Goal: Contribute content: Contribute content

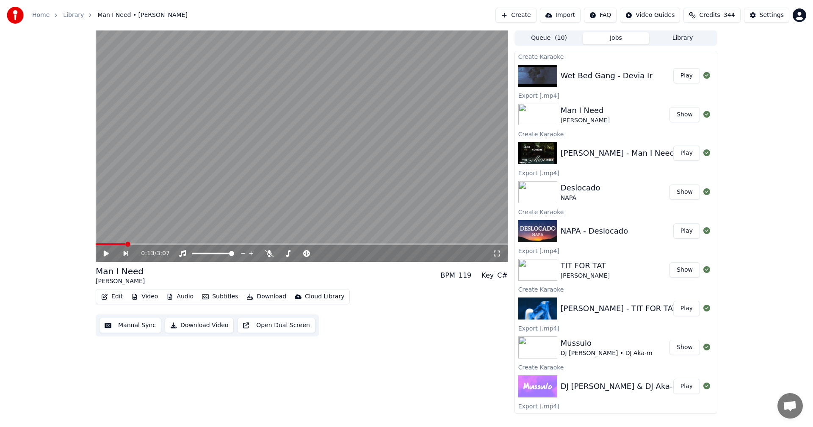
click at [683, 80] on button "Play" at bounding box center [687, 75] width 27 height 15
click at [106, 255] on icon at bounding box center [106, 253] width 4 height 5
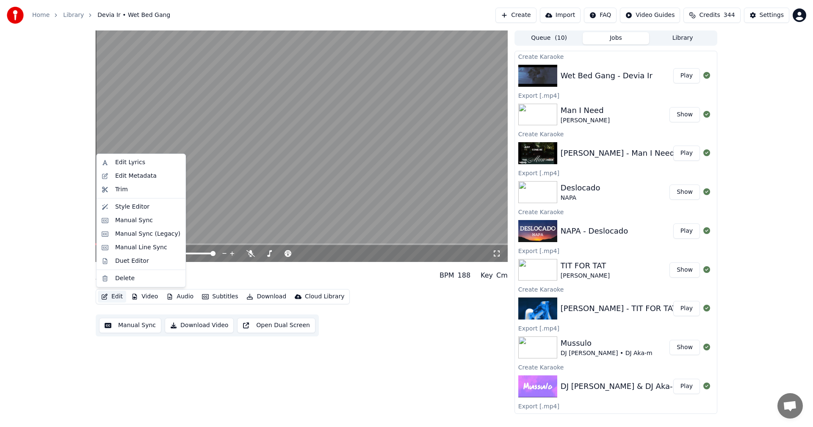
click at [104, 295] on icon "button" at bounding box center [104, 297] width 7 height 6
click at [141, 238] on div "Manual Sync (Legacy)" at bounding box center [147, 234] width 65 height 8
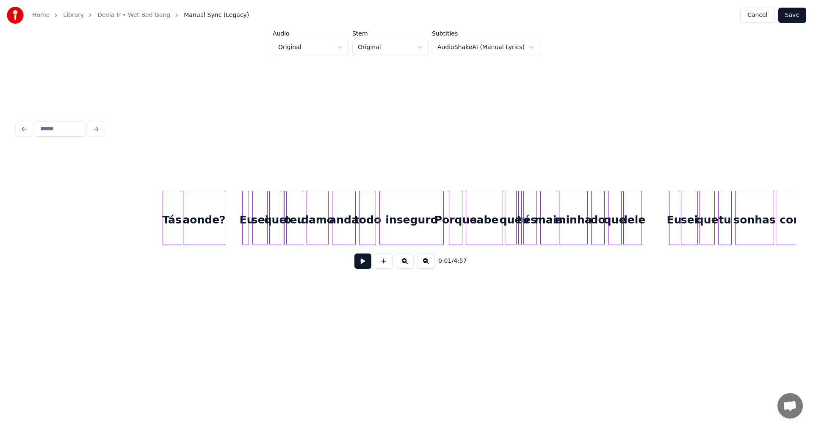
click at [359, 260] on button at bounding box center [363, 261] width 17 height 15
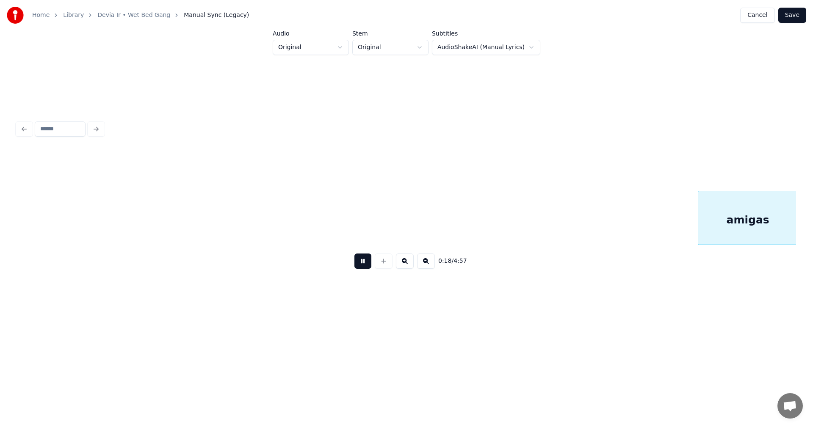
scroll to position [0, 1560]
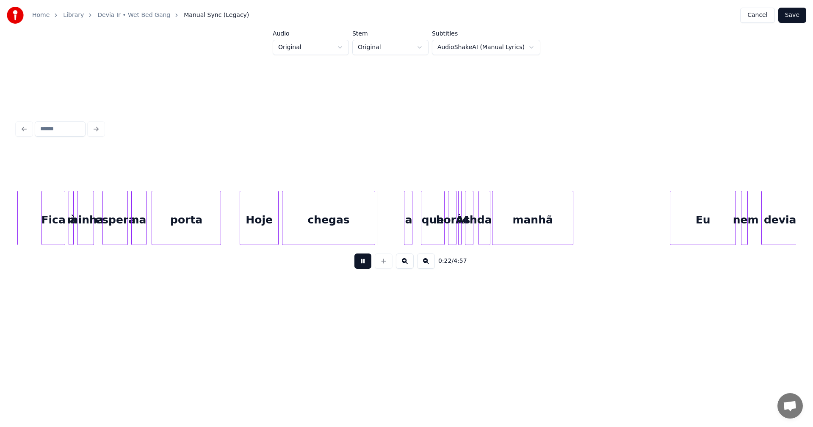
click at [360, 261] on button at bounding box center [363, 261] width 17 height 15
click at [272, 217] on div "Hoje" at bounding box center [259, 220] width 38 height 58
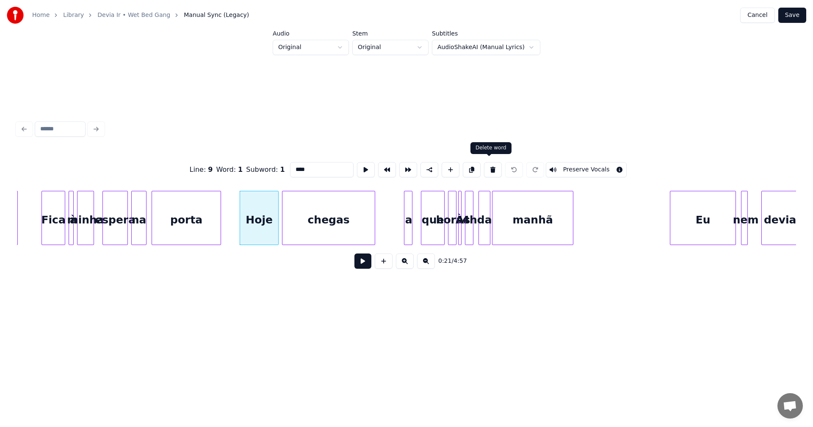
click at [488, 165] on button at bounding box center [493, 169] width 18 height 15
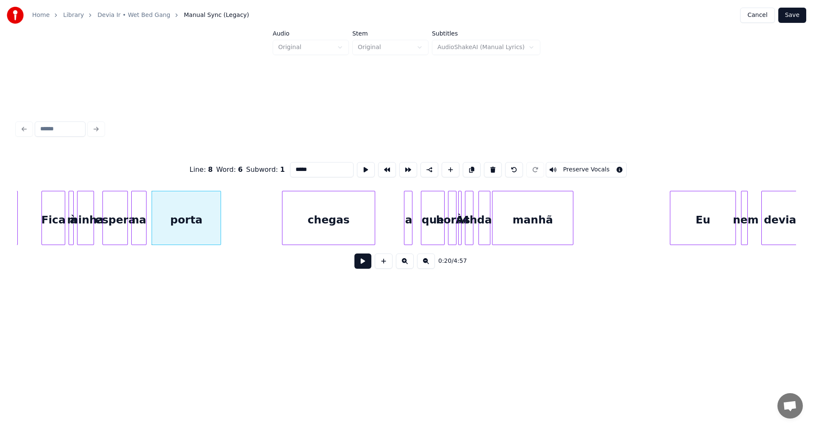
click at [430, 204] on div "que" at bounding box center [432, 220] width 23 height 58
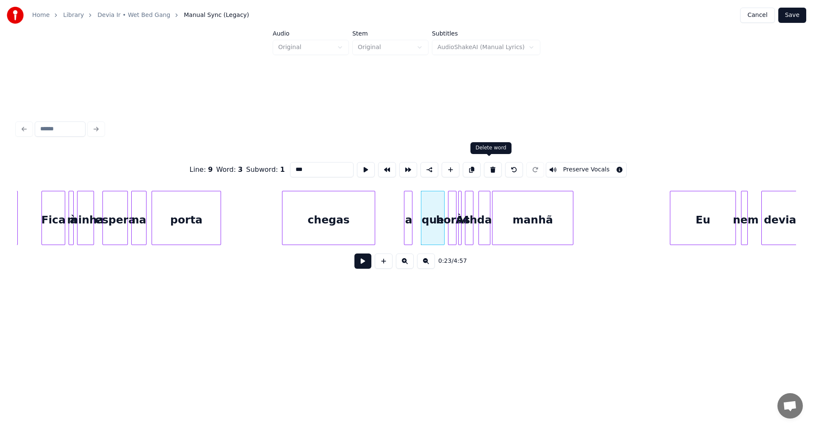
click at [486, 166] on button at bounding box center [493, 169] width 18 height 15
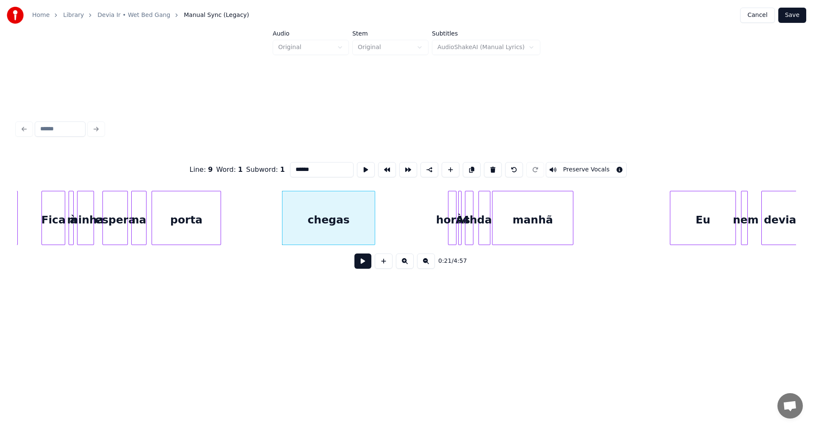
click at [486, 166] on button at bounding box center [493, 169] width 18 height 15
type input "*****"
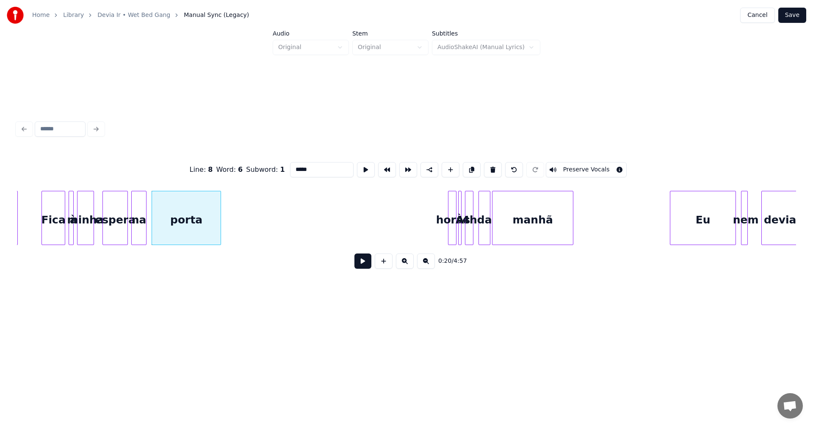
click at [356, 263] on button at bounding box center [363, 261] width 17 height 15
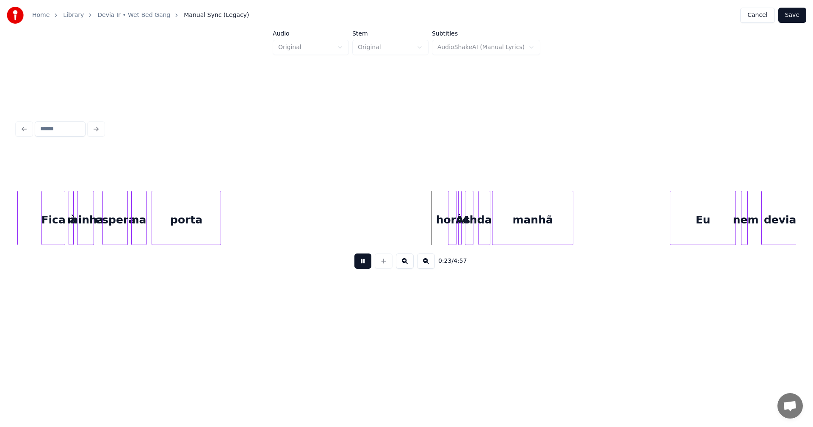
click at [358, 263] on button at bounding box center [363, 261] width 17 height 15
click at [450, 232] on div at bounding box center [450, 217] width 3 height 53
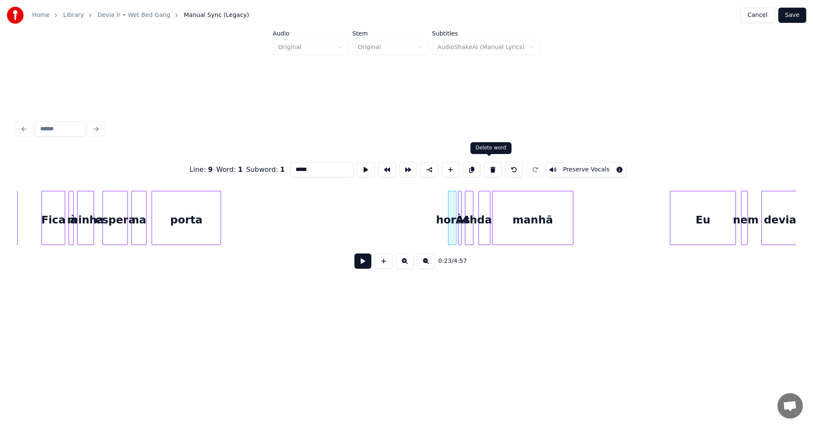
click at [494, 164] on button at bounding box center [493, 169] width 18 height 15
type input "**"
click at [460, 205] on div "Às" at bounding box center [463, 218] width 11 height 54
click at [413, 197] on div "Às" at bounding box center [413, 220] width 11 height 58
click at [360, 266] on button at bounding box center [363, 261] width 17 height 15
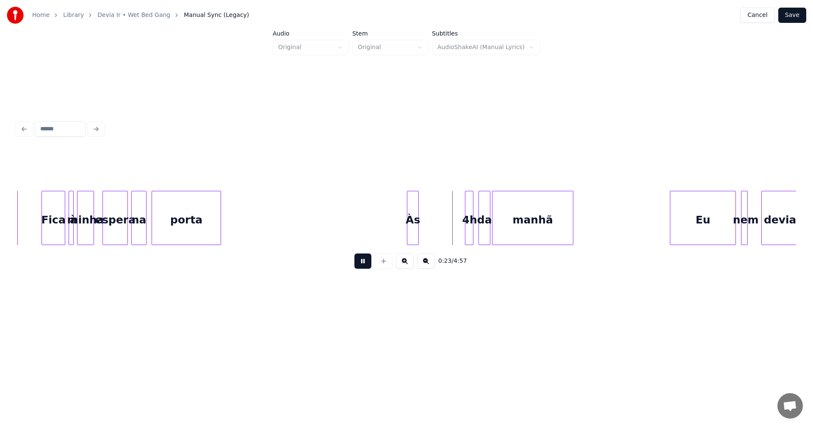
click at [360, 266] on button at bounding box center [363, 261] width 17 height 15
click at [460, 233] on div at bounding box center [459, 217] width 3 height 53
click at [429, 228] on div "4h" at bounding box center [430, 220] width 15 height 58
click at [446, 229] on div "da" at bounding box center [446, 220] width 11 height 58
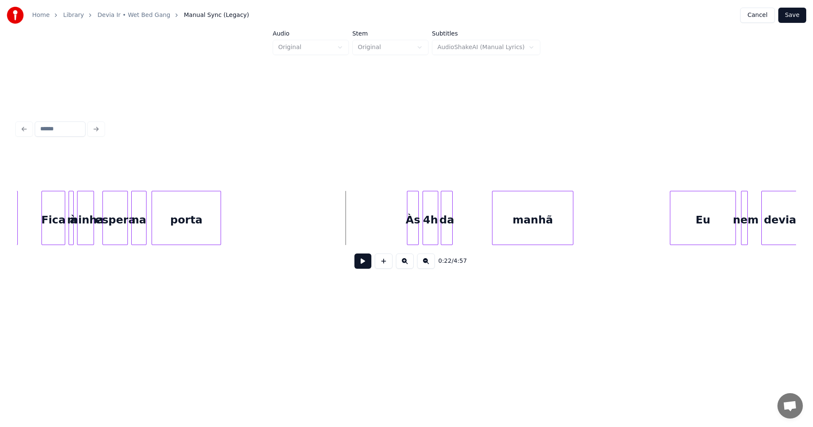
click at [367, 269] on button at bounding box center [363, 261] width 17 height 15
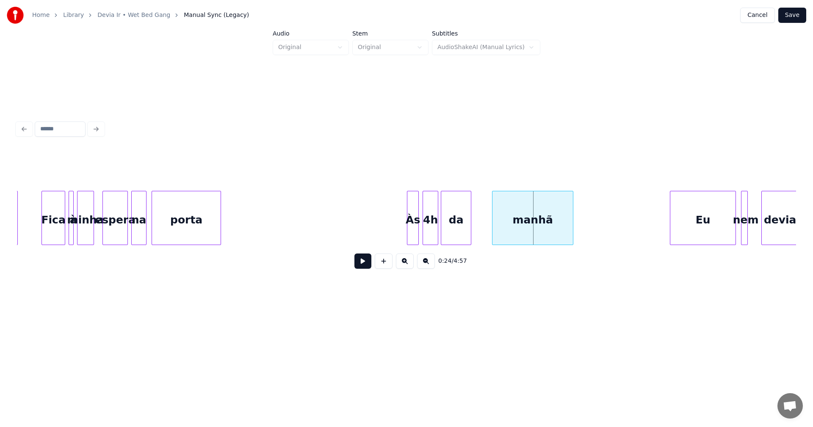
click at [470, 228] on div at bounding box center [469, 217] width 3 height 53
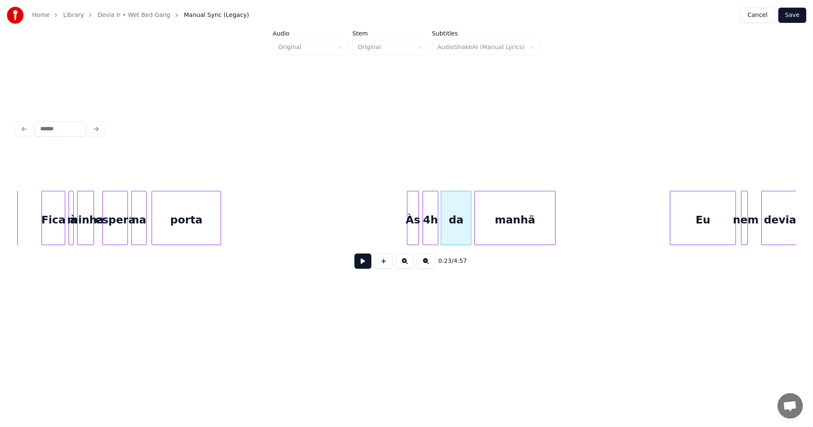
click at [482, 226] on div "manhã" at bounding box center [515, 220] width 80 height 58
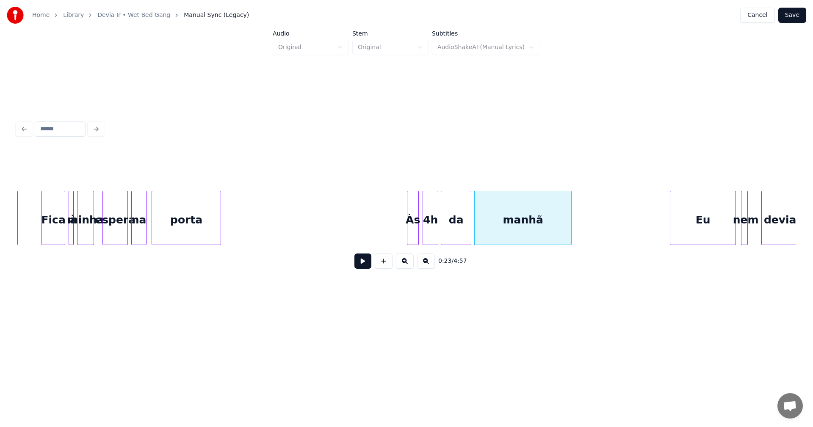
click at [570, 221] on div at bounding box center [570, 217] width 3 height 53
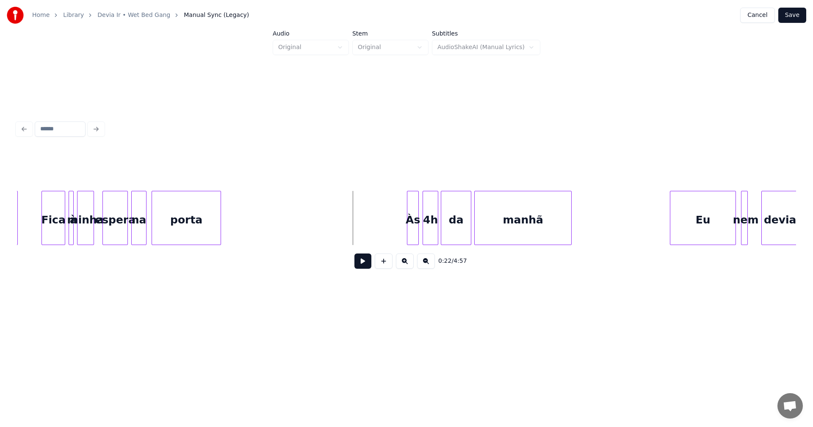
click at [367, 263] on button at bounding box center [363, 261] width 17 height 15
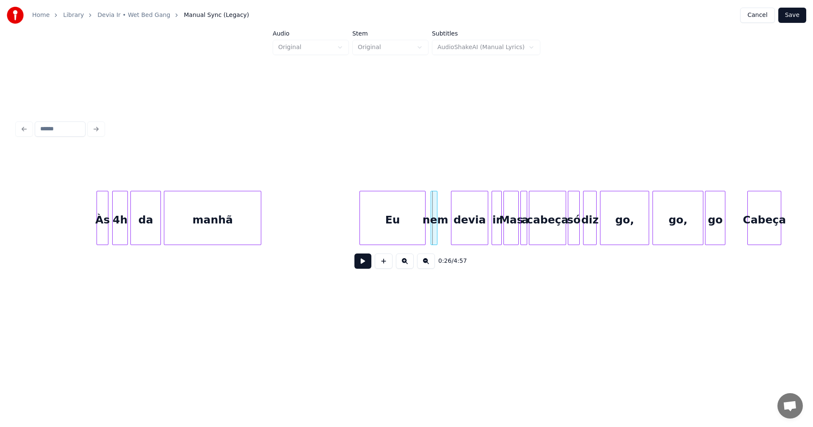
scroll to position [0, 1912]
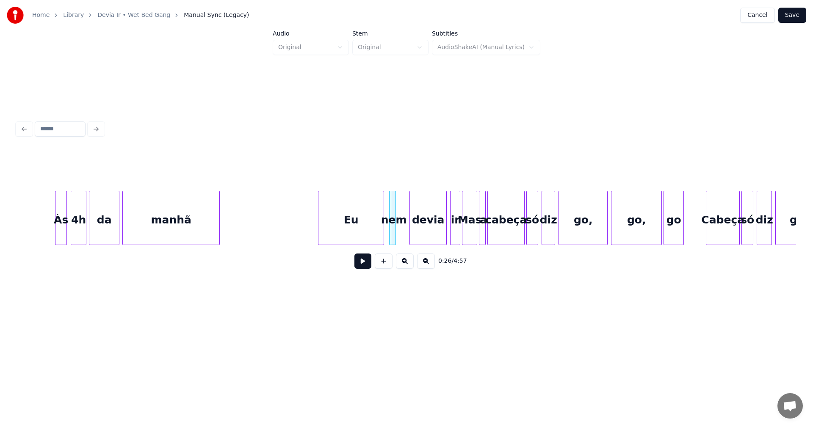
click at [372, 269] on div "0:25 / 4:57" at bounding box center [407, 261] width 766 height 19
click at [368, 269] on button at bounding box center [363, 261] width 17 height 15
click at [367, 269] on button at bounding box center [363, 261] width 17 height 15
click at [408, 236] on div "nem" at bounding box center [405, 220] width 8 height 58
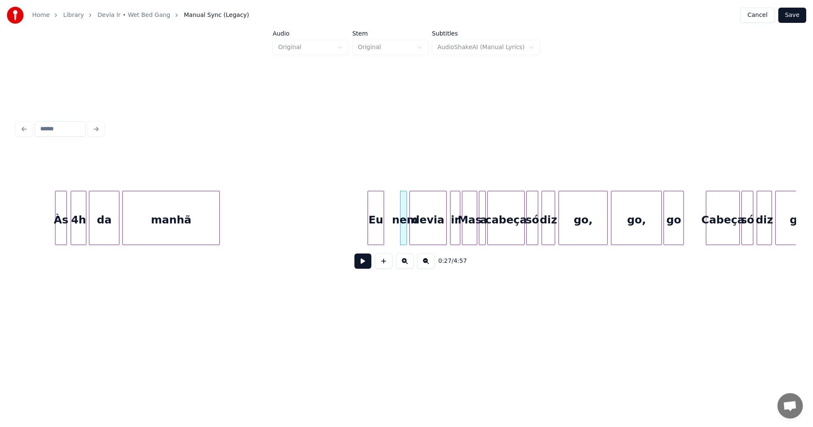
click at [371, 228] on div at bounding box center [369, 217] width 3 height 53
click at [394, 228] on div "Eu" at bounding box center [390, 220] width 15 height 58
click at [367, 269] on button at bounding box center [363, 261] width 17 height 15
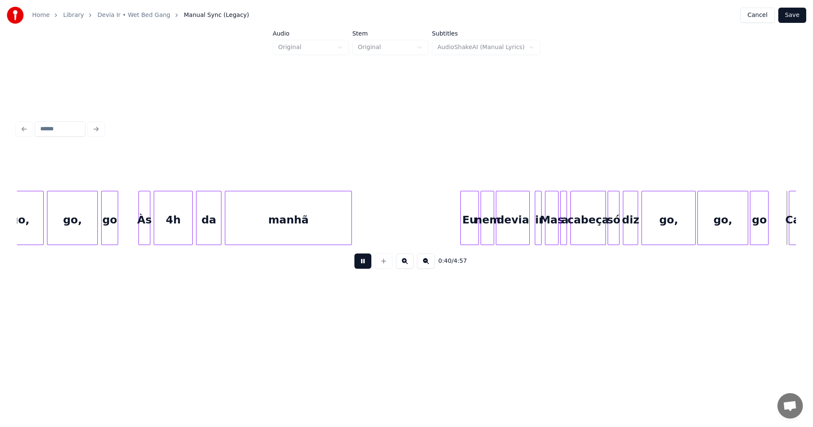
scroll to position [0, 3471]
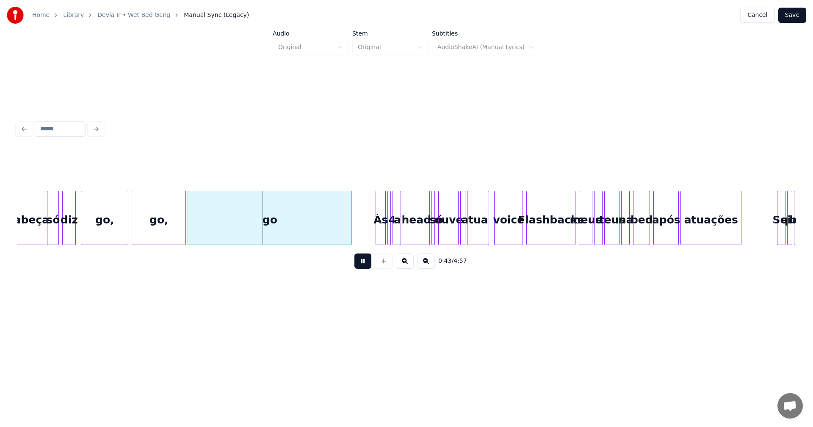
click at [365, 268] on button at bounding box center [363, 261] width 17 height 15
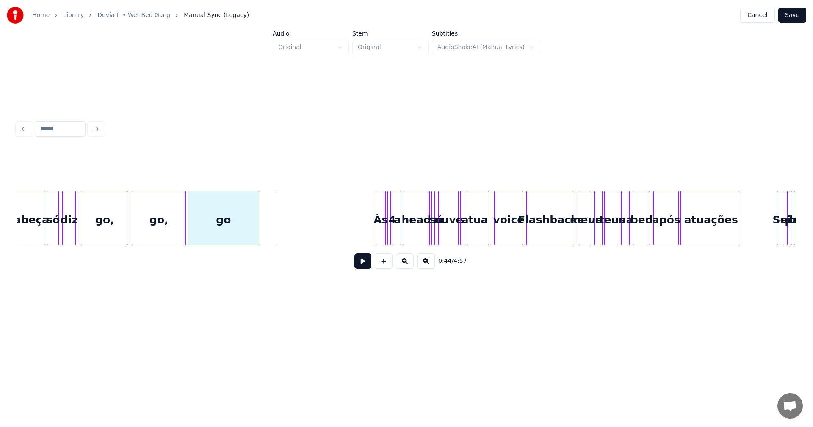
click at [256, 226] on div at bounding box center [257, 217] width 3 height 53
click at [368, 263] on button at bounding box center [363, 261] width 17 height 15
drag, startPoint x: 368, startPoint y: 263, endPoint x: 344, endPoint y: 260, distance: 24.3
click at [366, 263] on button at bounding box center [363, 261] width 17 height 15
click at [216, 219] on div at bounding box center [215, 217] width 3 height 53
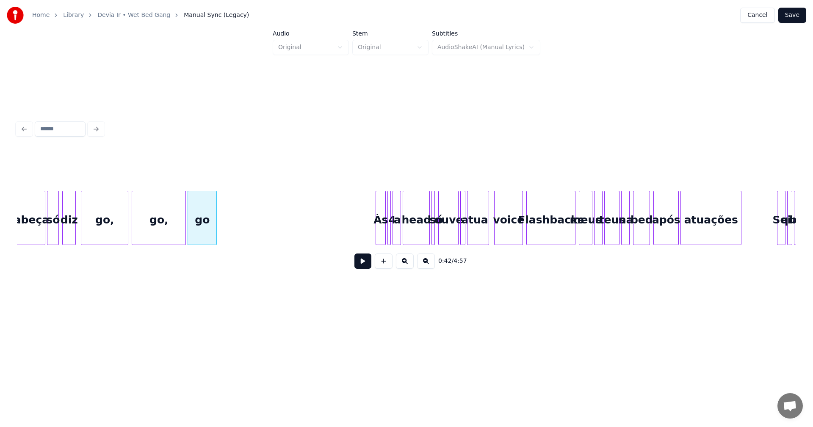
click at [368, 262] on button at bounding box center [363, 261] width 17 height 15
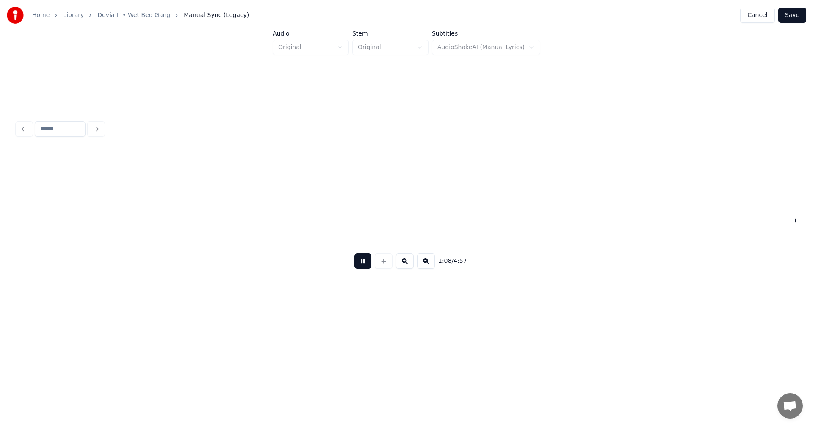
scroll to position [0, 5810]
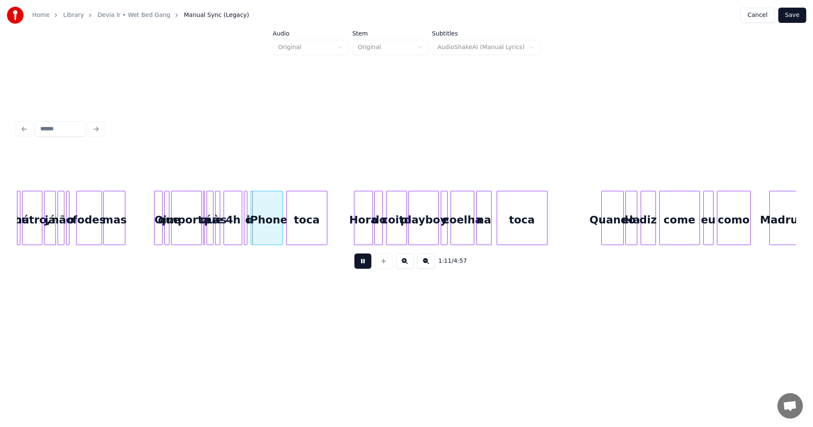
click at [365, 262] on button at bounding box center [363, 261] width 17 height 15
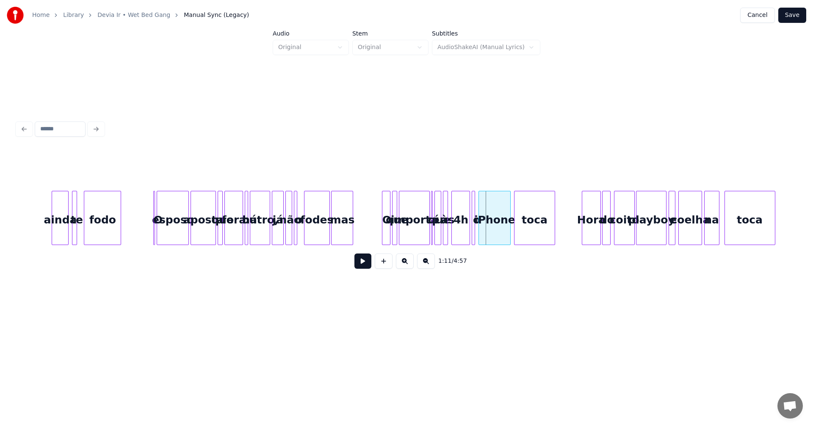
scroll to position [0, 5540]
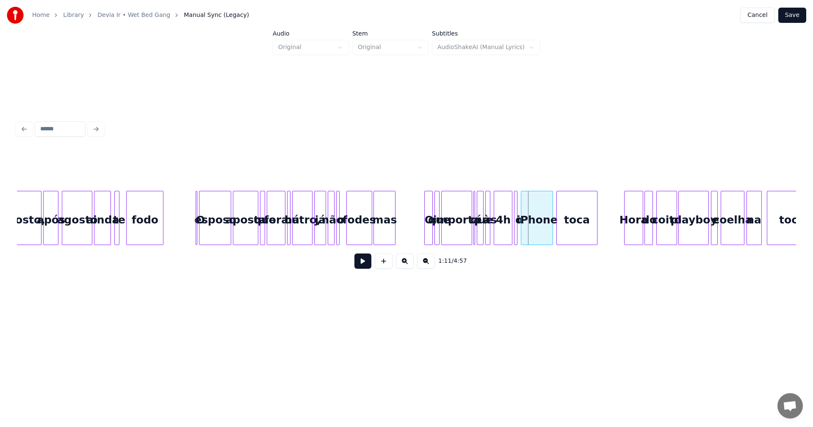
click at [139, 228] on div "fodo" at bounding box center [145, 220] width 36 height 58
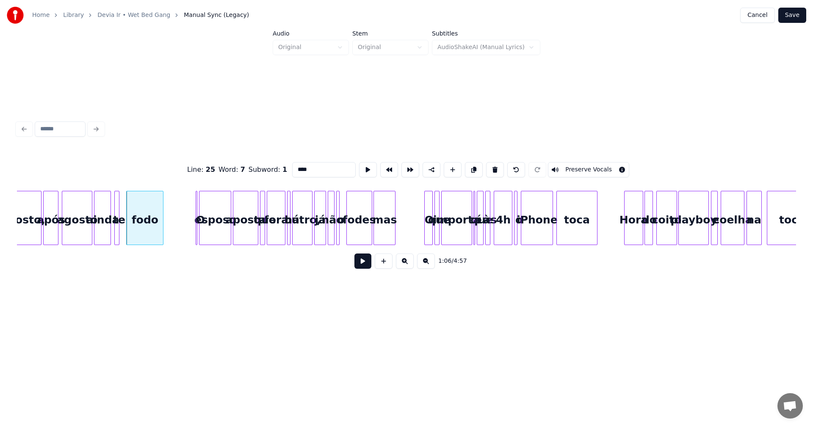
click at [300, 167] on input "****" at bounding box center [324, 169] width 64 height 15
click at [369, 212] on div at bounding box center [370, 217] width 3 height 53
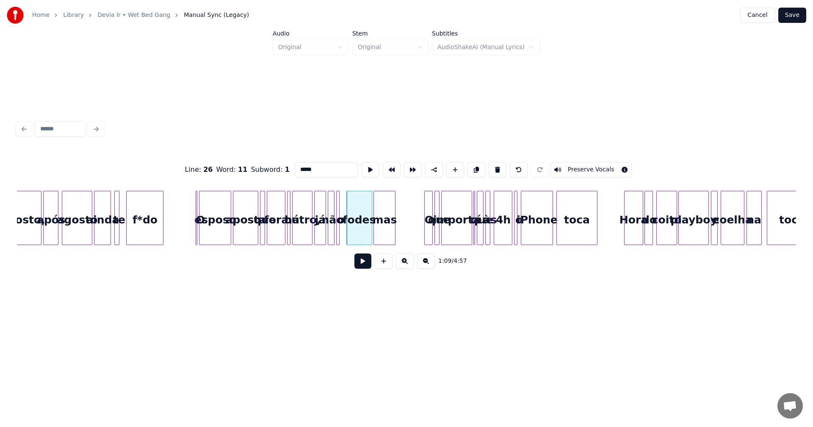
click at [300, 167] on input "*****" at bounding box center [327, 169] width 64 height 15
type input "*****"
click at [361, 261] on button at bounding box center [363, 261] width 17 height 15
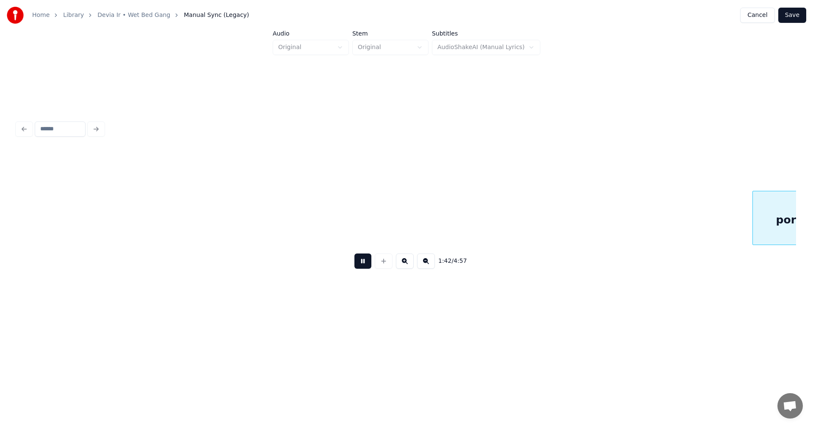
scroll to position [0, 8658]
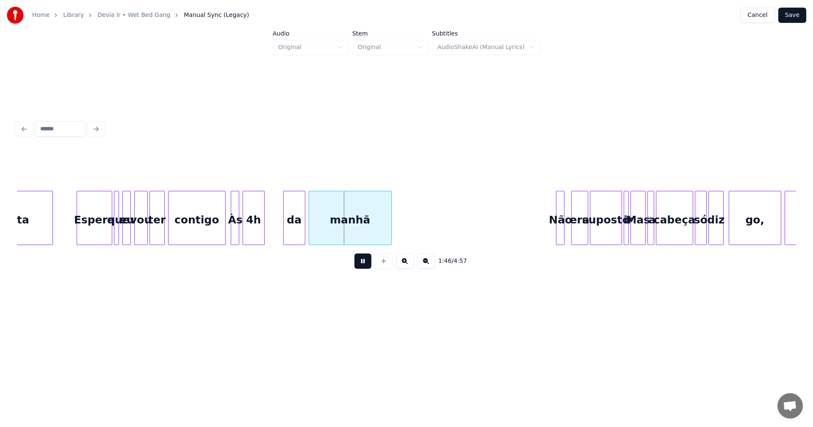
click at [361, 261] on button at bounding box center [363, 261] width 17 height 15
click at [269, 221] on div at bounding box center [270, 217] width 3 height 53
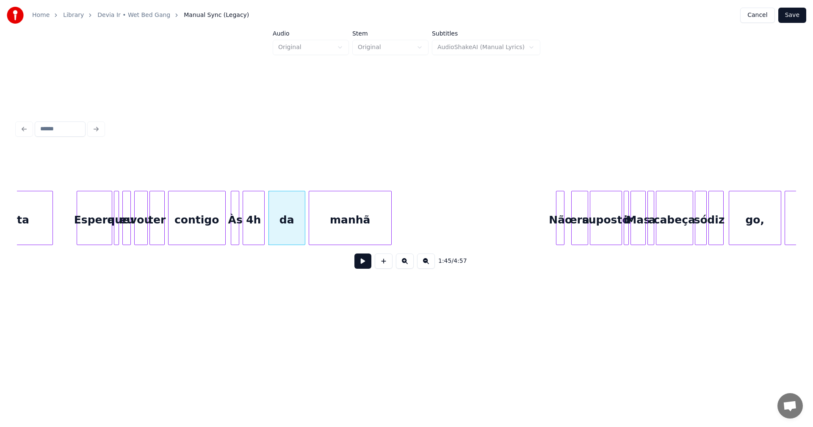
click at [188, 231] on div "contigo" at bounding box center [197, 220] width 57 height 58
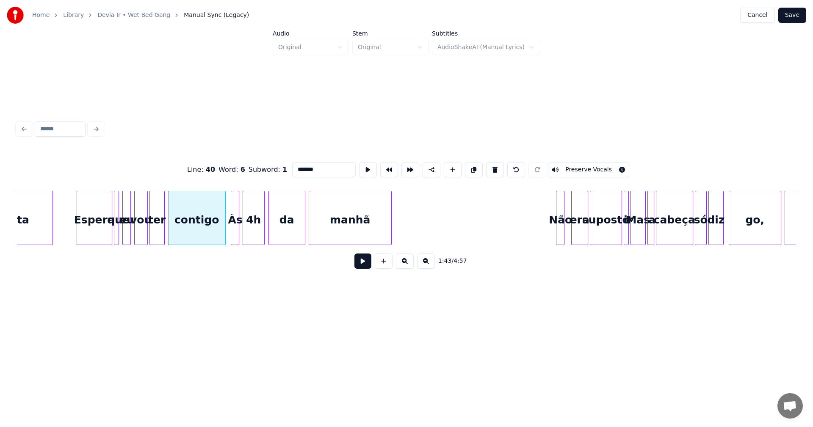
click at [362, 265] on button at bounding box center [363, 261] width 17 height 15
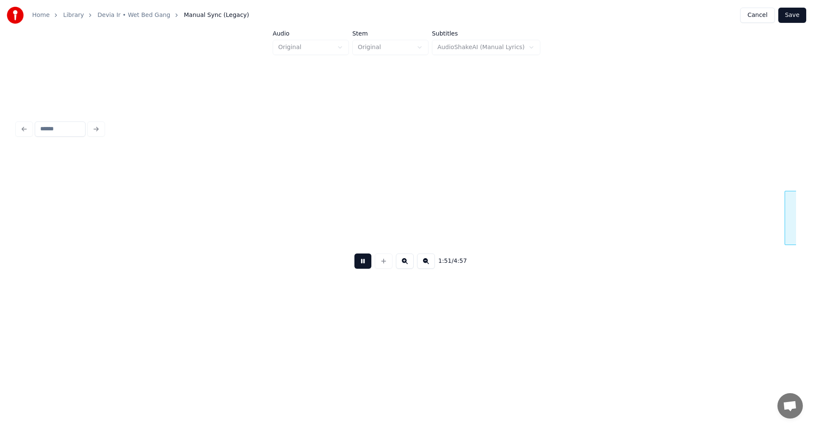
scroll to position [0, 9439]
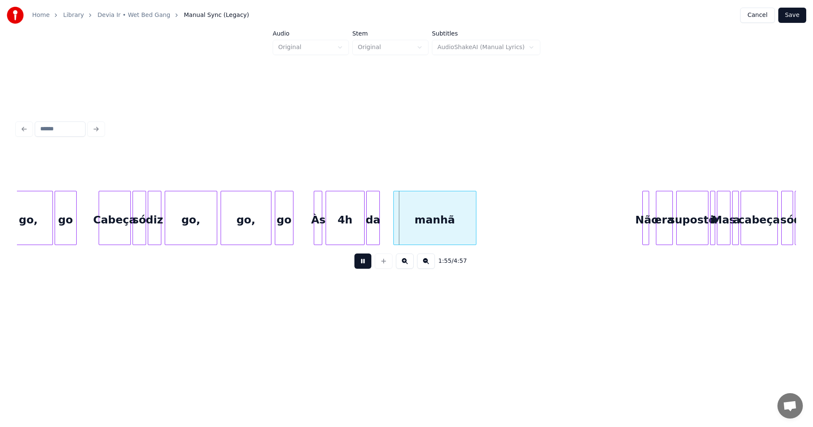
click at [363, 264] on button at bounding box center [363, 261] width 17 height 15
click at [388, 230] on div at bounding box center [388, 217] width 3 height 53
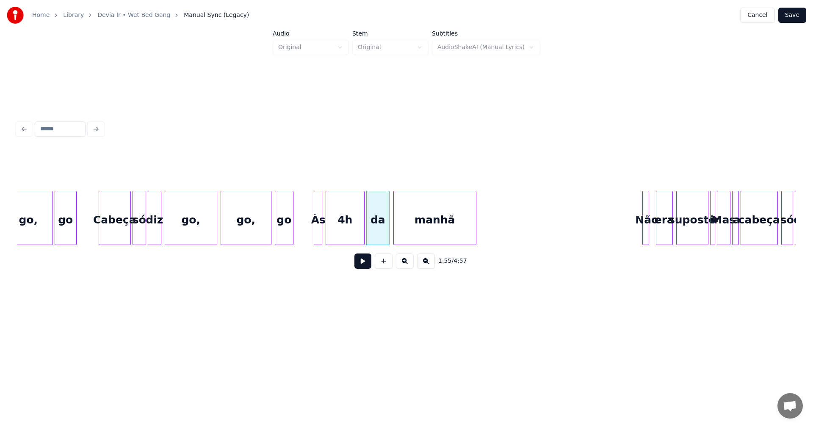
click at [363, 262] on button at bounding box center [363, 261] width 17 height 15
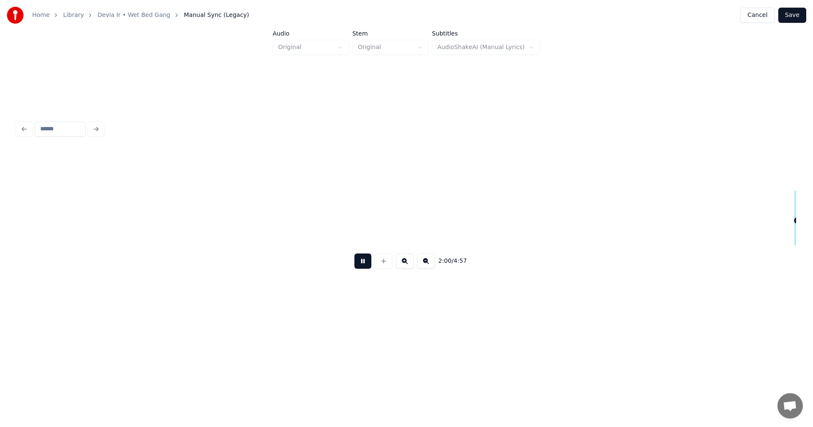
scroll to position [0, 10220]
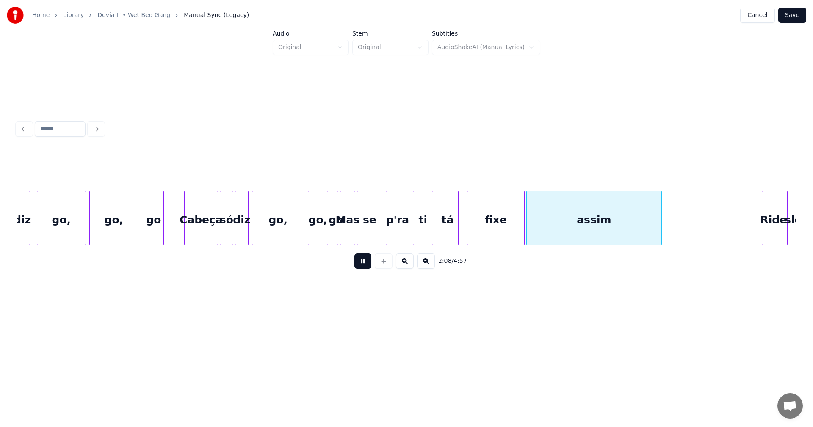
click at [363, 262] on button at bounding box center [363, 261] width 17 height 15
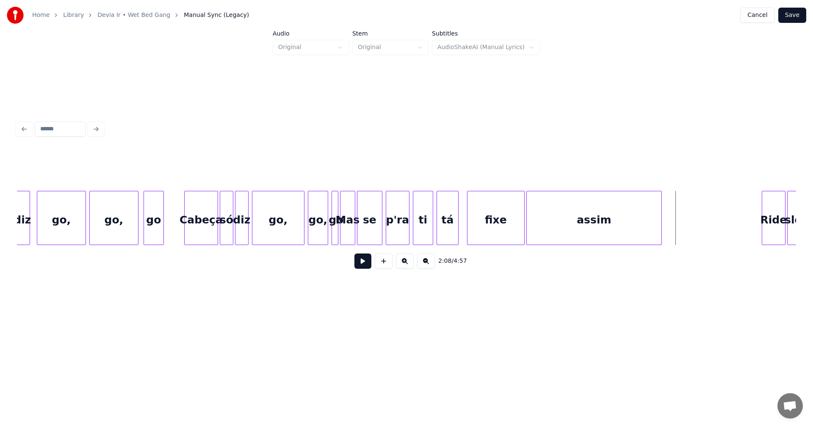
click at [335, 238] on div at bounding box center [336, 217] width 3 height 53
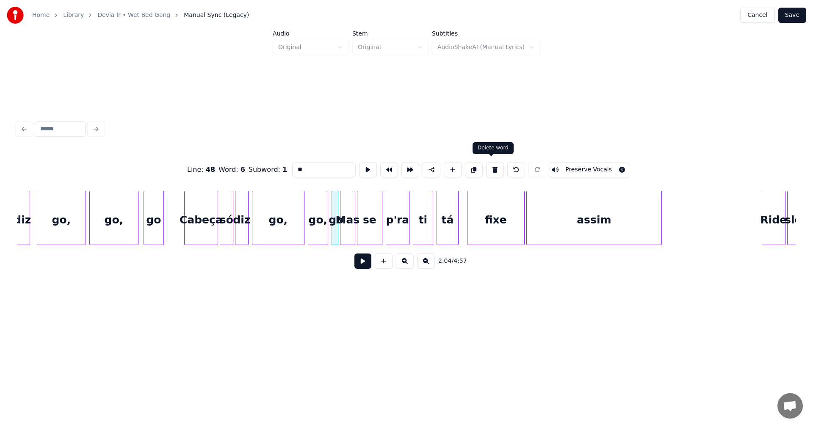
click at [488, 166] on button at bounding box center [495, 169] width 18 height 15
click at [315, 168] on input "***" at bounding box center [324, 169] width 64 height 15
type input "**"
click at [358, 259] on button at bounding box center [363, 261] width 17 height 15
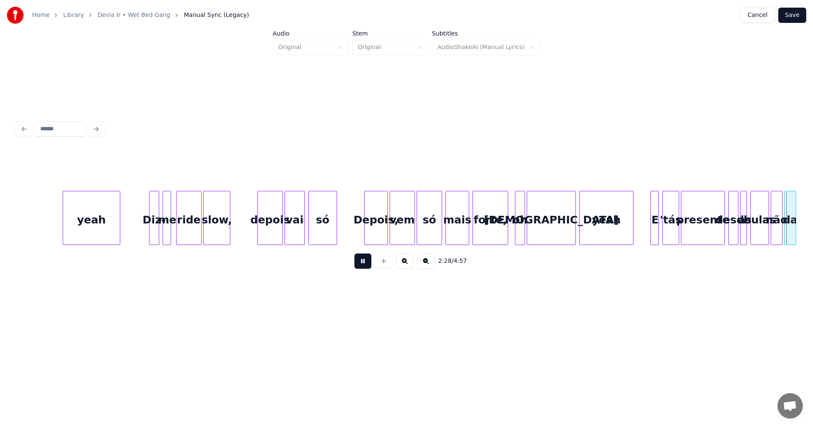
scroll to position [0, 12560]
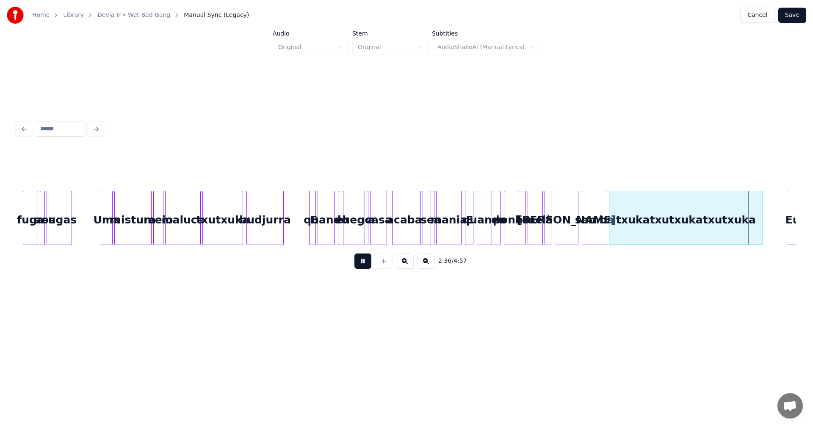
click at [363, 265] on button at bounding box center [363, 261] width 17 height 15
click at [706, 213] on div at bounding box center [706, 217] width 3 height 53
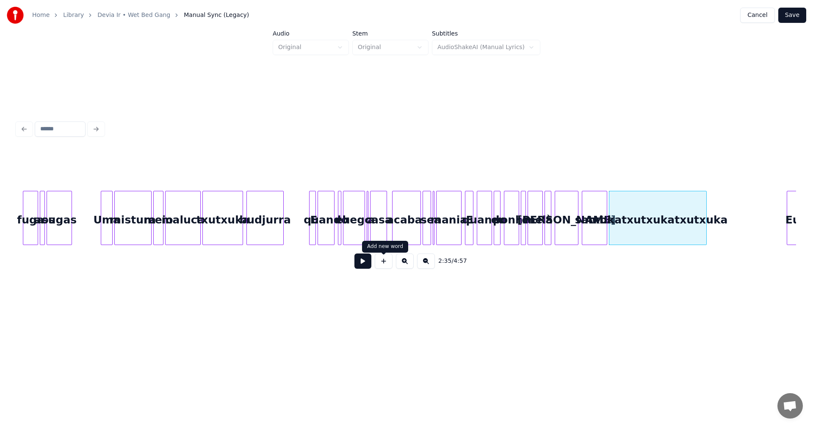
click at [364, 265] on button at bounding box center [363, 261] width 17 height 15
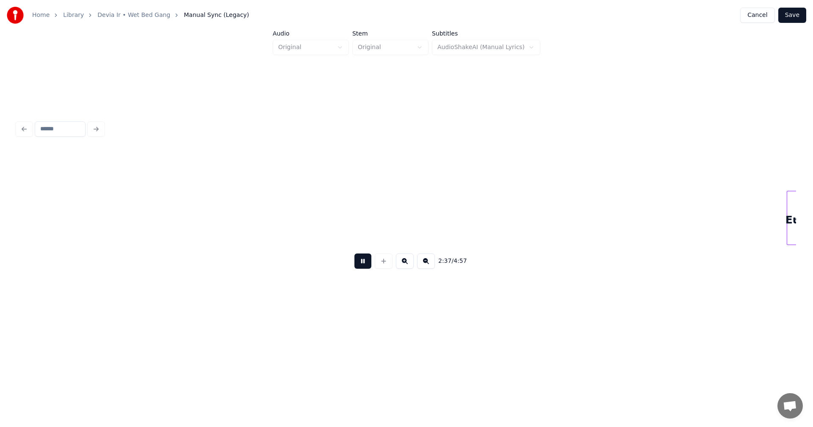
scroll to position [0, 13340]
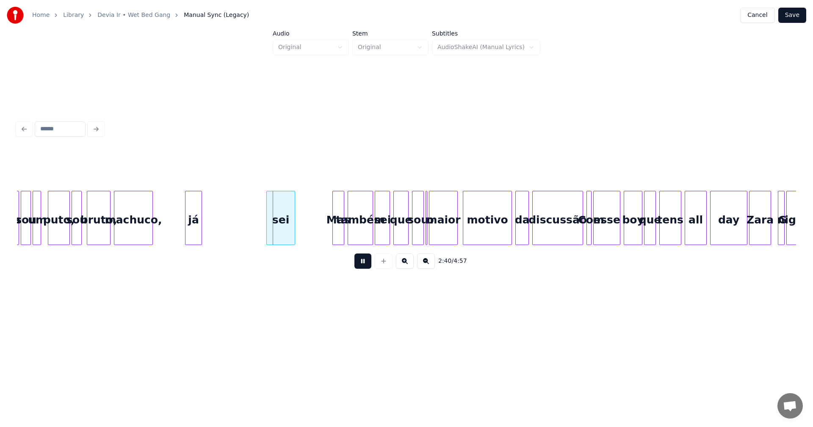
click at [364, 265] on button at bounding box center [363, 261] width 17 height 15
click at [251, 225] on div "já" at bounding box center [249, 220] width 16 height 58
click at [253, 224] on div "já" at bounding box center [249, 220] width 16 height 58
click at [263, 222] on div at bounding box center [263, 217] width 3 height 53
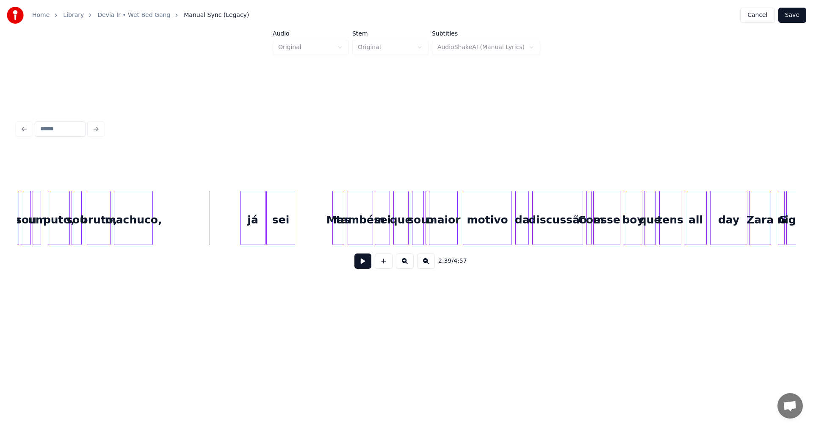
click at [366, 264] on button at bounding box center [363, 261] width 17 height 15
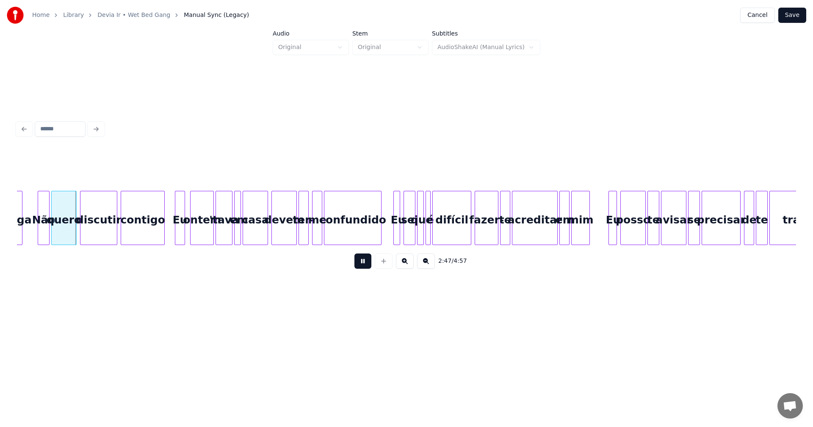
click at [357, 264] on button at bounding box center [363, 261] width 17 height 15
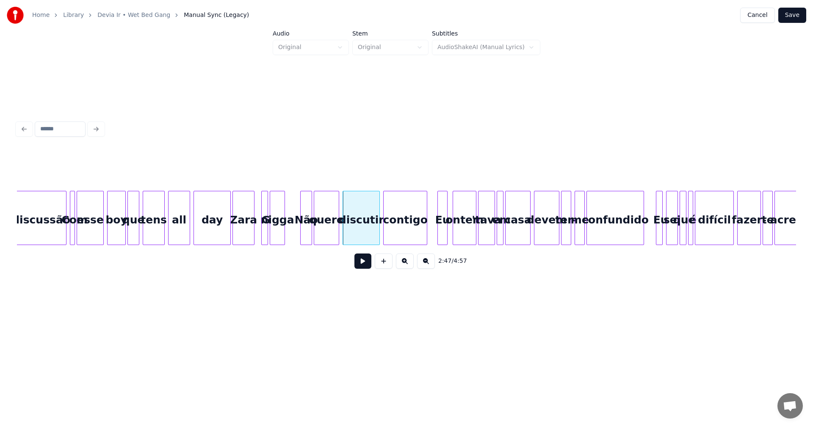
scroll to position [0, 13829]
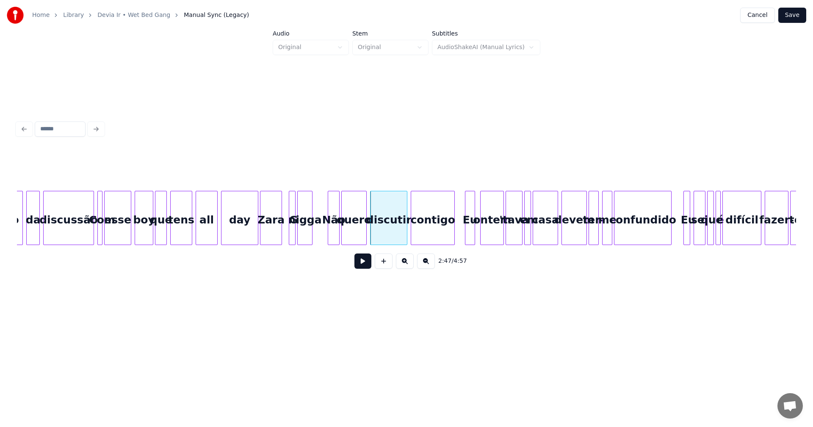
click at [277, 236] on div "Zara" at bounding box center [271, 220] width 21 height 58
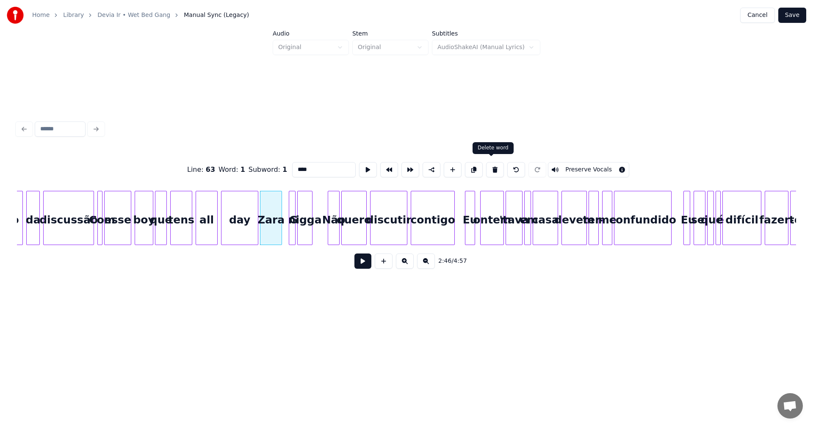
click at [490, 166] on button at bounding box center [495, 169] width 18 height 15
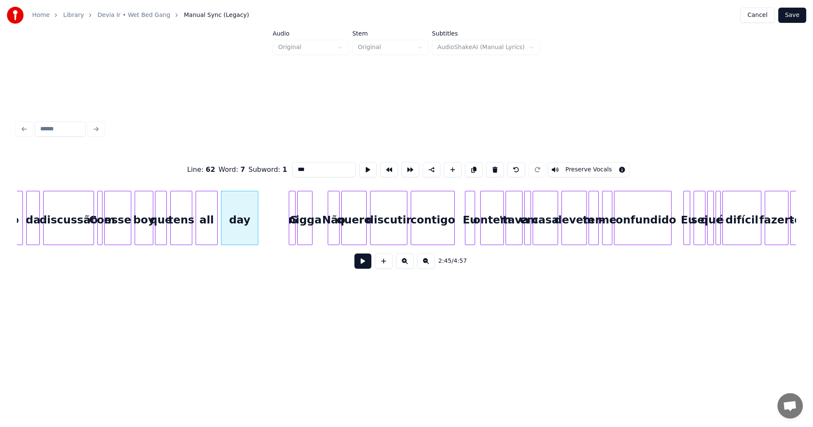
click at [306, 206] on div "nigga" at bounding box center [305, 220] width 14 height 58
click at [490, 164] on button at bounding box center [495, 169] width 18 height 15
type input "***"
click at [360, 264] on button at bounding box center [363, 261] width 17 height 15
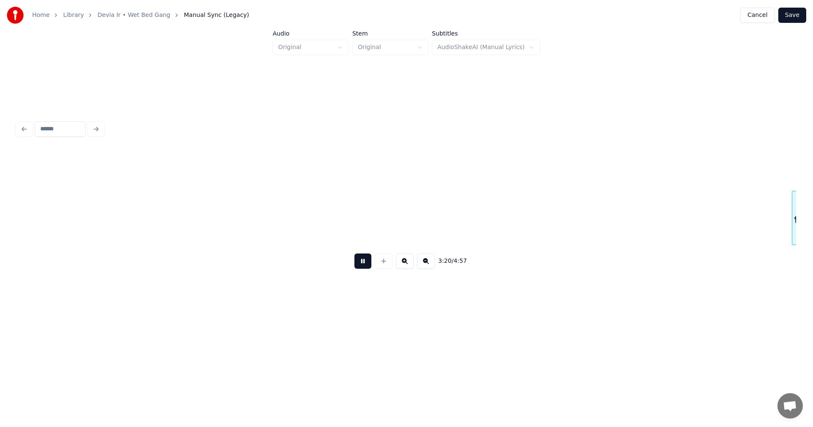
scroll to position [0, 16949]
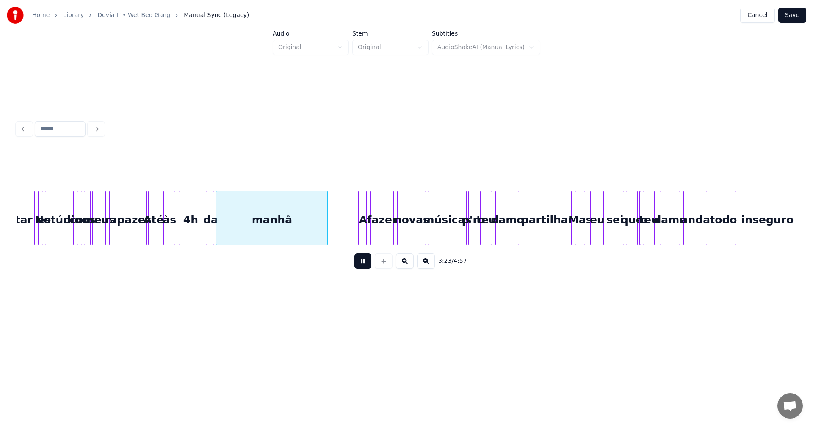
click at [360, 263] on button at bounding box center [363, 261] width 17 height 15
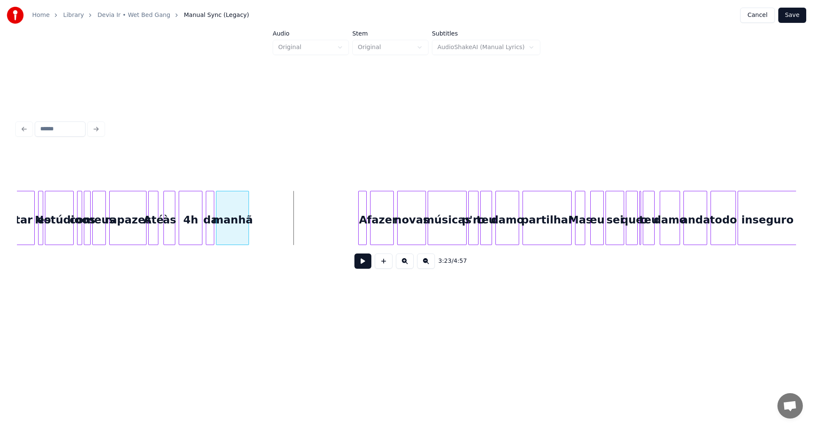
click at [249, 225] on div at bounding box center [247, 217] width 3 height 53
click at [366, 263] on button at bounding box center [363, 261] width 17 height 15
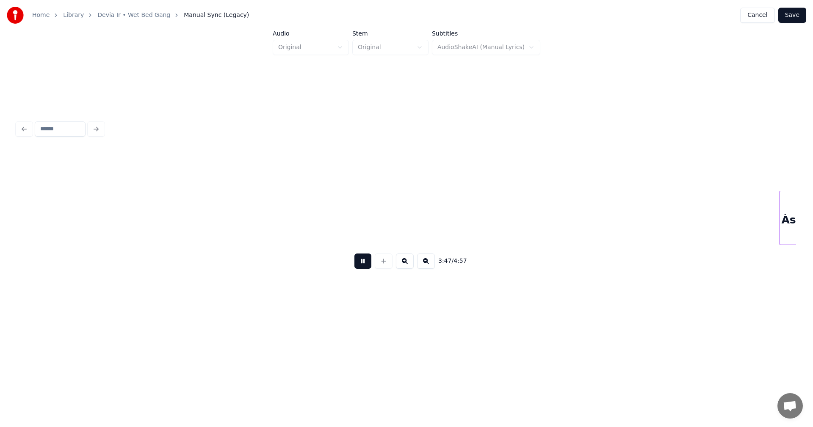
scroll to position [0, 19290]
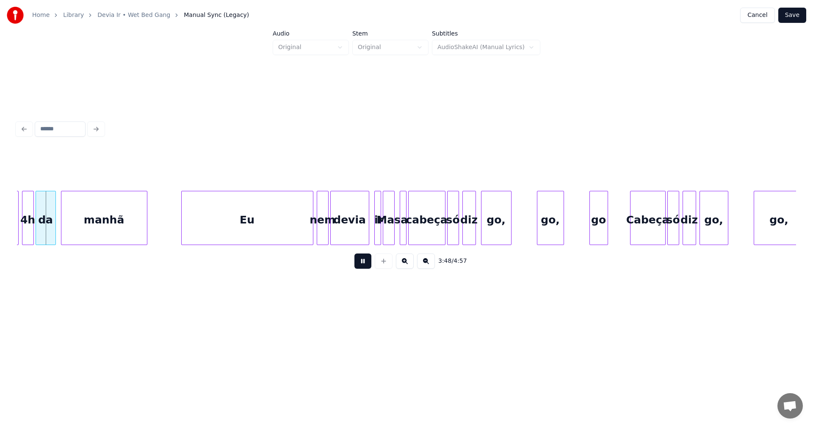
click at [362, 263] on button at bounding box center [363, 261] width 17 height 15
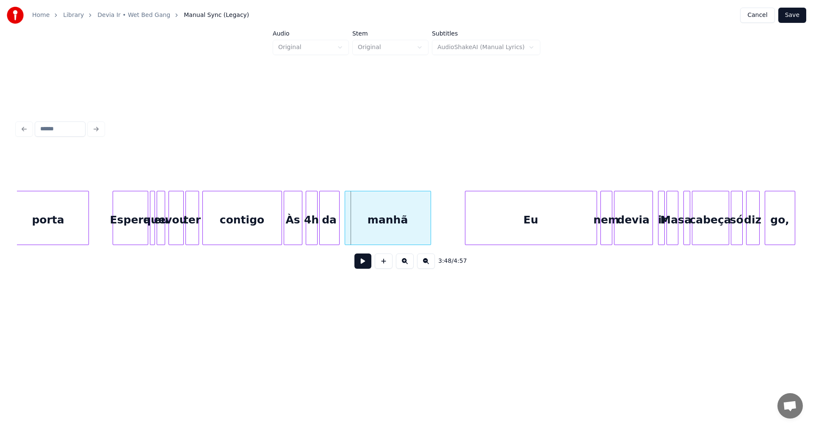
scroll to position [0, 18950]
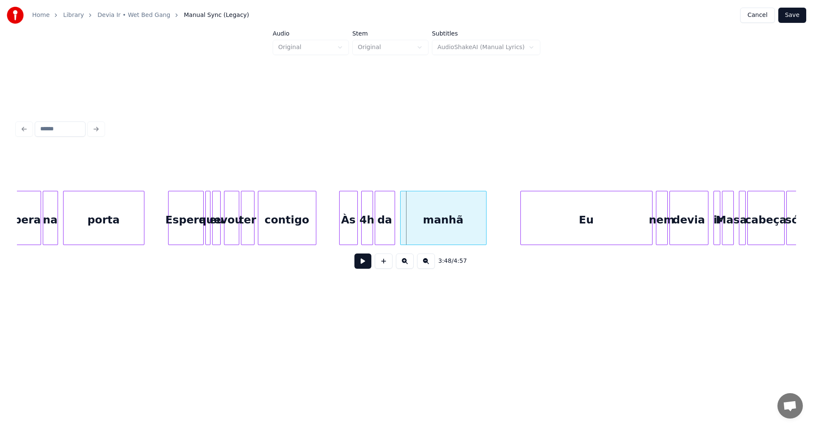
click at [315, 227] on div at bounding box center [314, 217] width 3 height 53
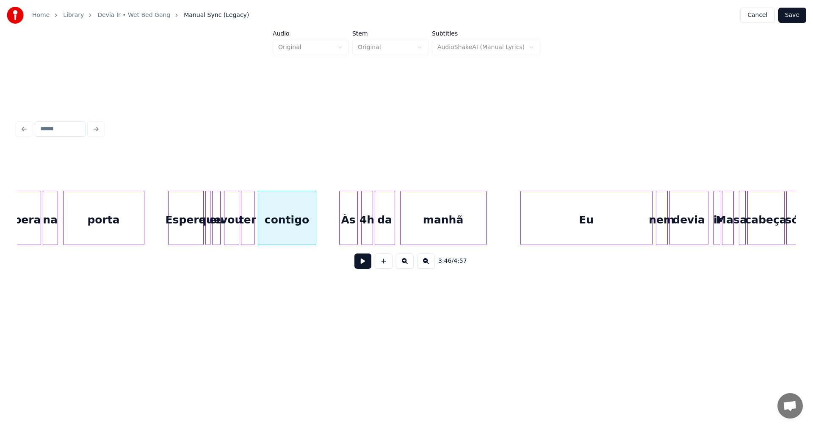
click at [366, 266] on button at bounding box center [363, 261] width 17 height 15
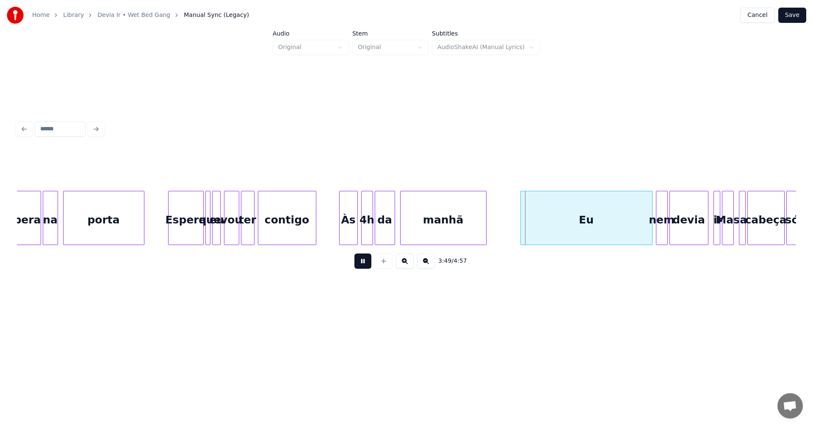
click at [362, 266] on button at bounding box center [363, 261] width 17 height 15
click at [345, 234] on div "Às" at bounding box center [344, 220] width 18 height 58
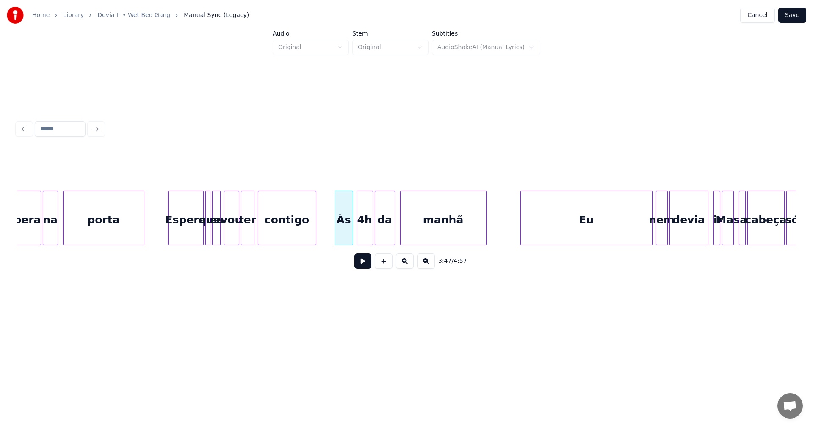
click at [358, 233] on div at bounding box center [358, 217] width 3 height 53
click at [307, 228] on div "contigo" at bounding box center [287, 220] width 58 height 58
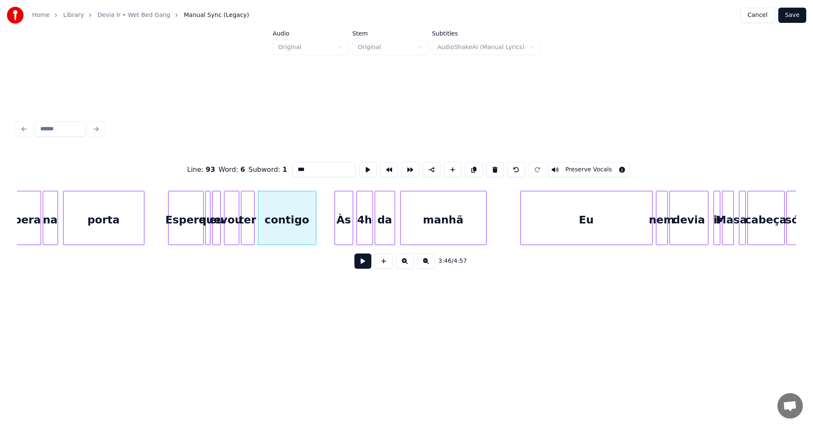
type input "*******"
click at [364, 264] on button at bounding box center [363, 261] width 17 height 15
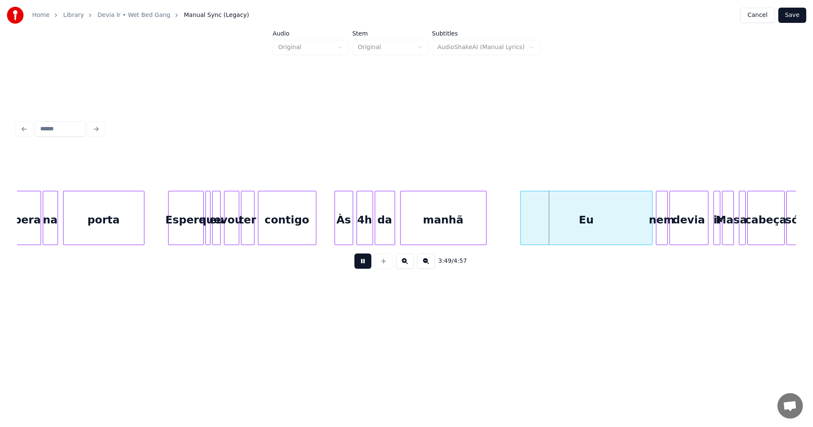
click at [364, 264] on button at bounding box center [363, 261] width 17 height 15
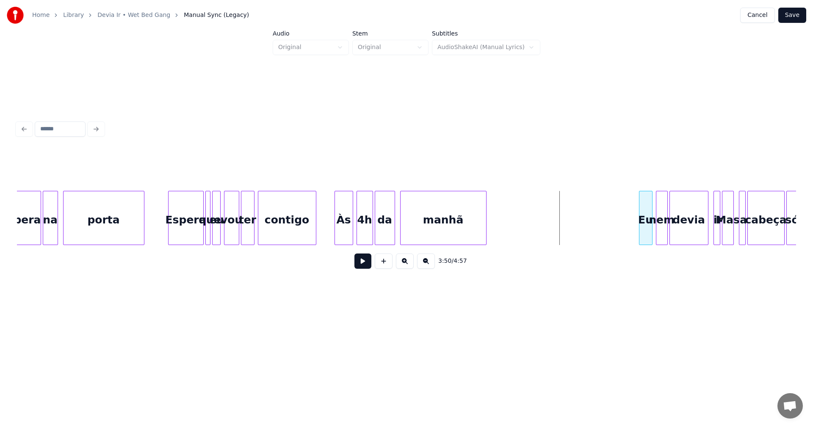
click at [640, 225] on div at bounding box center [641, 217] width 3 height 53
click at [362, 264] on button at bounding box center [363, 261] width 17 height 15
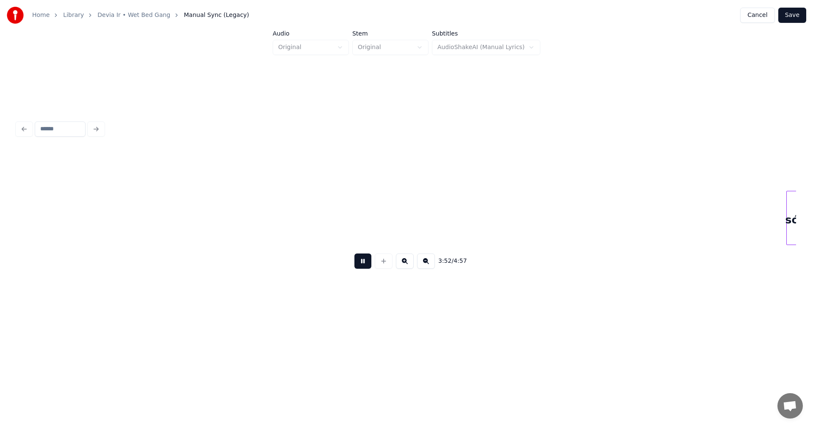
scroll to position [0, 19730]
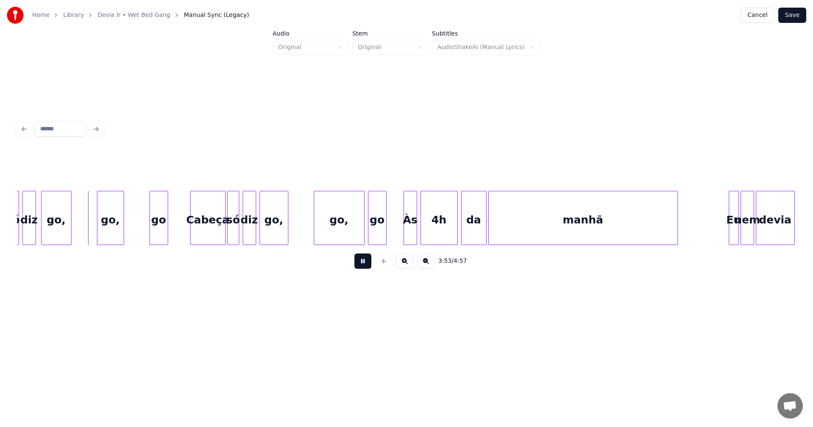
click at [362, 264] on button at bounding box center [363, 261] width 17 height 15
click at [84, 219] on div at bounding box center [84, 217] width 3 height 53
click at [76, 217] on div "go," at bounding box center [64, 220] width 44 height 58
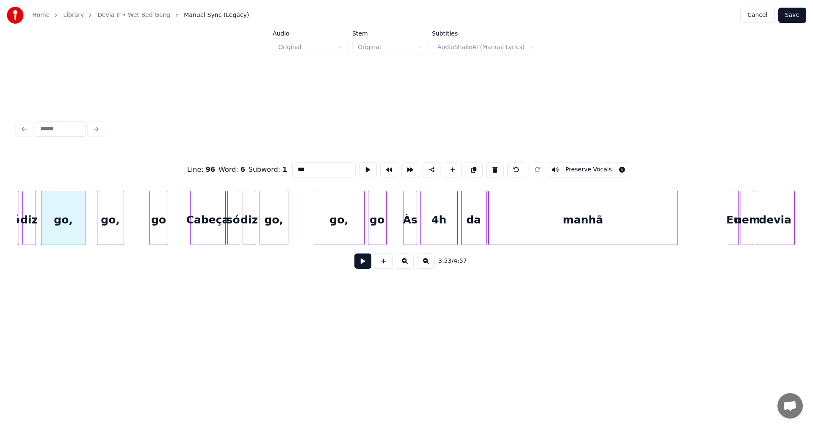
click at [363, 263] on button at bounding box center [363, 261] width 17 height 15
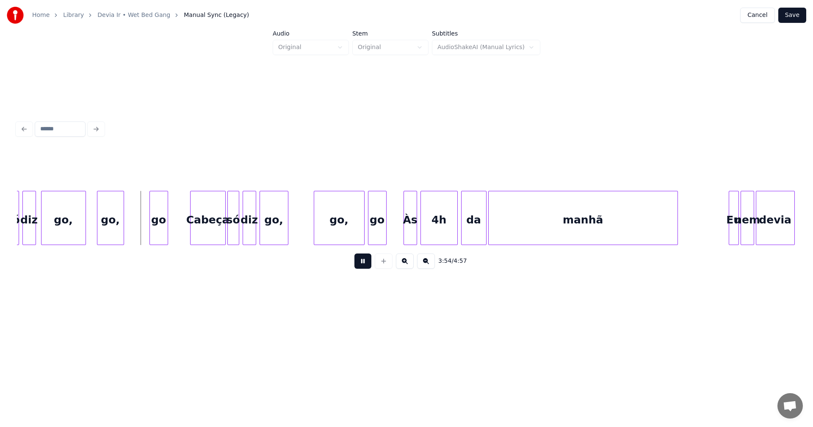
drag, startPoint x: 363, startPoint y: 263, endPoint x: 350, endPoint y: 260, distance: 13.9
click at [363, 263] on button at bounding box center [363, 261] width 17 height 15
click at [143, 219] on div at bounding box center [142, 217] width 3 height 53
click at [87, 217] on div at bounding box center [86, 217] width 3 height 53
click at [364, 264] on button at bounding box center [363, 261] width 17 height 15
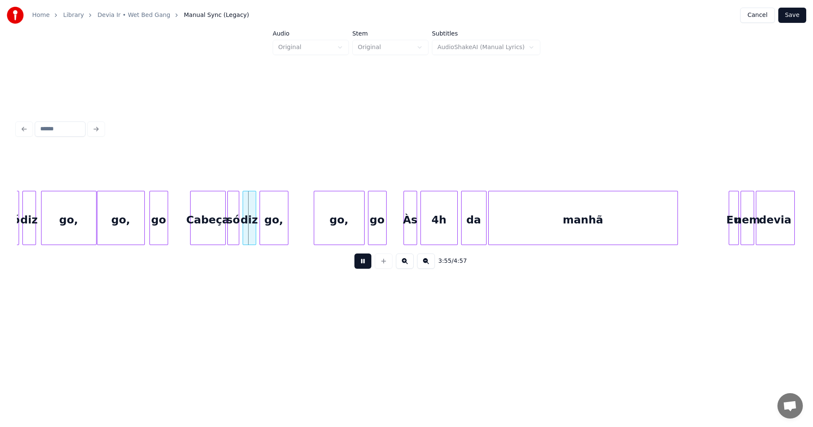
click at [360, 264] on button at bounding box center [363, 261] width 17 height 15
click at [305, 228] on div at bounding box center [306, 217] width 3 height 53
click at [90, 199] on div at bounding box center [91, 217] width 3 height 53
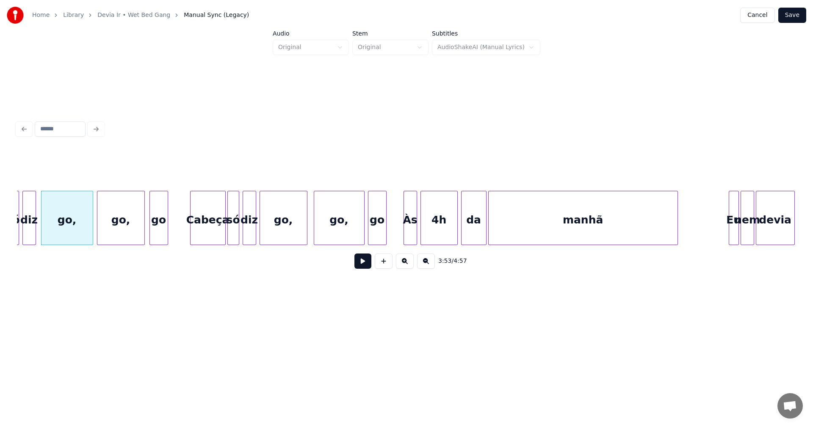
click at [354, 266] on div "3:53 / 4:57" at bounding box center [407, 261] width 766 height 19
click at [356, 264] on button at bounding box center [363, 261] width 17 height 15
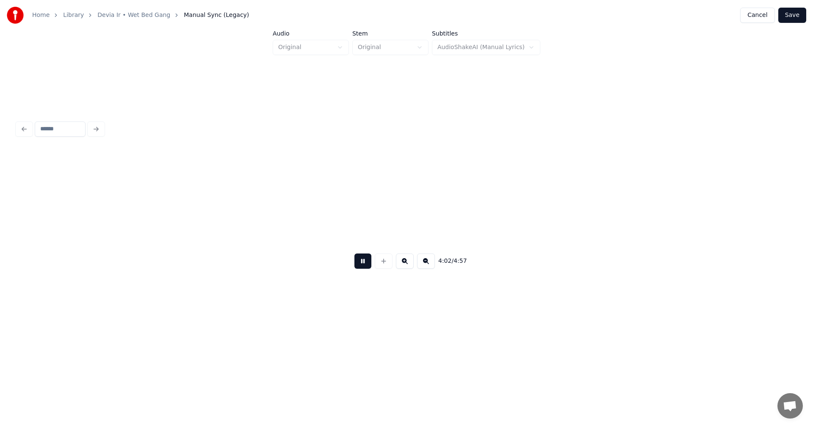
scroll to position [0, 20509]
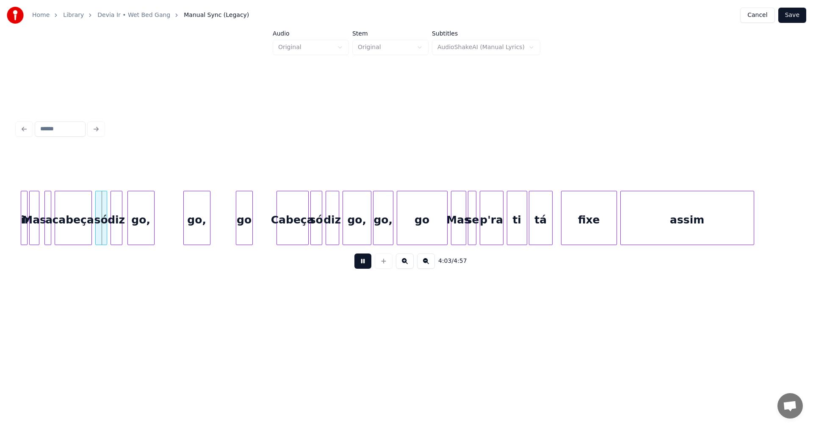
click at [362, 264] on button at bounding box center [363, 261] width 17 height 15
click at [172, 222] on div at bounding box center [171, 217] width 3 height 53
click at [180, 222] on div at bounding box center [181, 217] width 3 height 53
click at [210, 223] on div "go," at bounding box center [195, 218] width 31 height 54
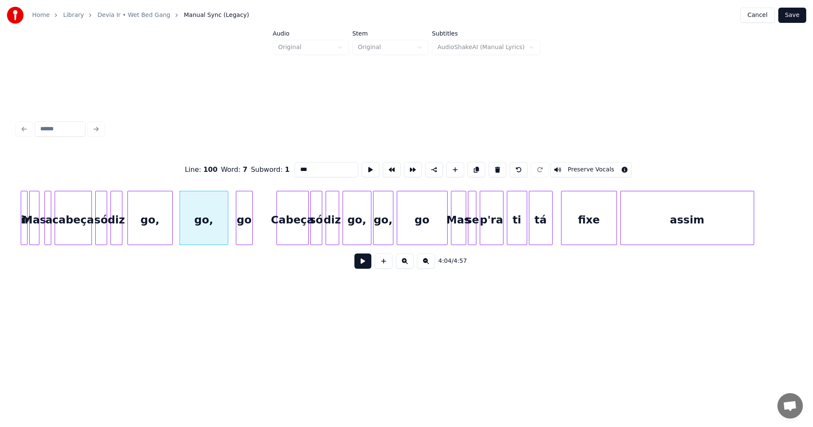
click at [226, 223] on div at bounding box center [226, 217] width 3 height 53
click at [145, 225] on div "go," at bounding box center [150, 220] width 44 height 58
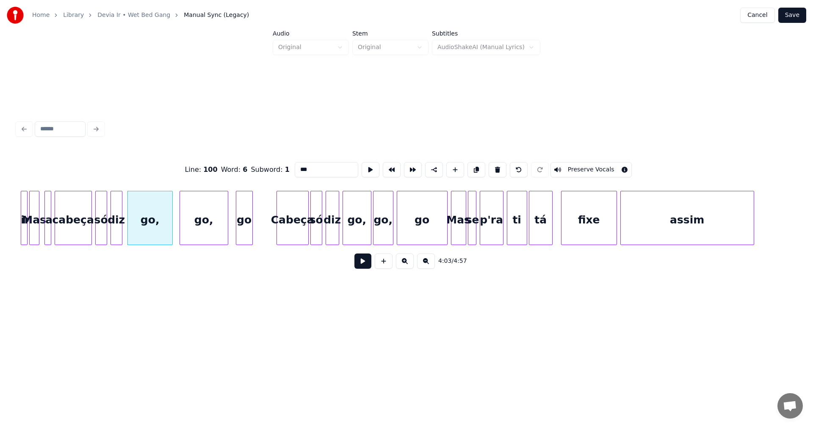
click at [366, 269] on button at bounding box center [363, 261] width 17 height 15
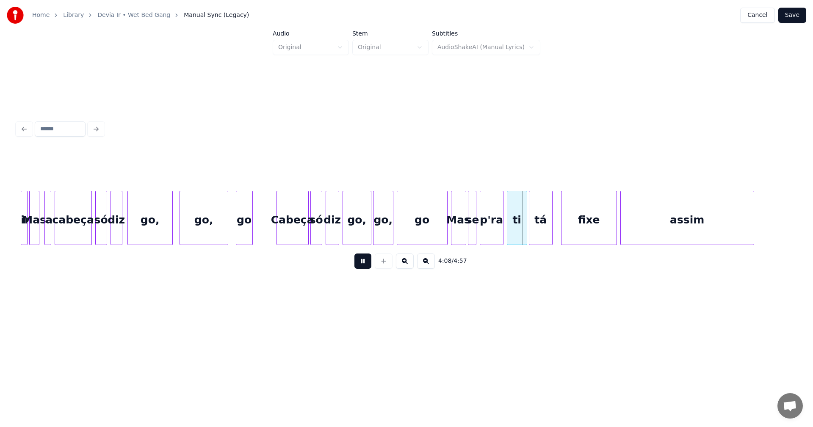
click at [363, 267] on button at bounding box center [363, 261] width 17 height 15
click at [410, 225] on div "go" at bounding box center [422, 220] width 50 height 58
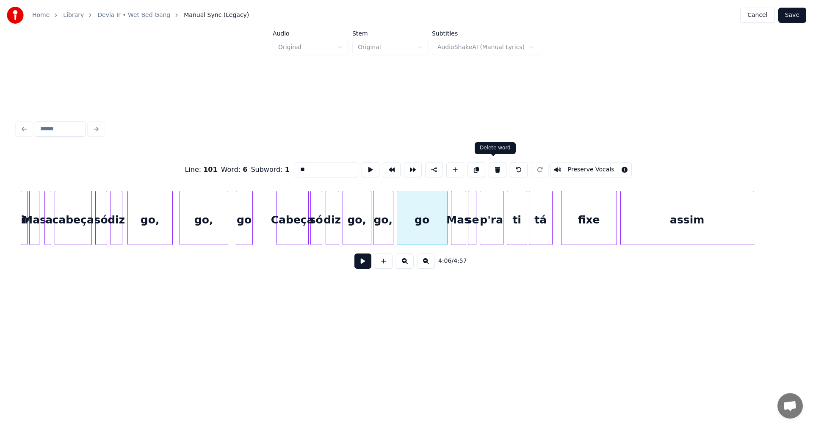
click at [496, 168] on button at bounding box center [498, 169] width 18 height 15
click at [405, 212] on div "go," at bounding box center [399, 220] width 19 height 58
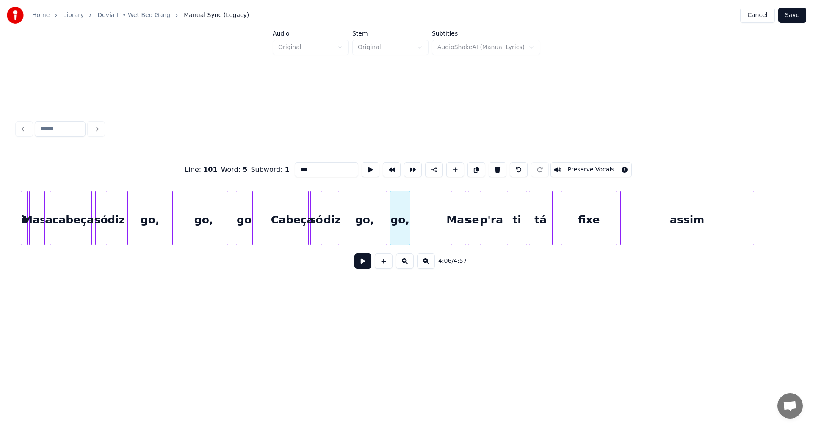
click at [386, 216] on div at bounding box center [385, 217] width 3 height 53
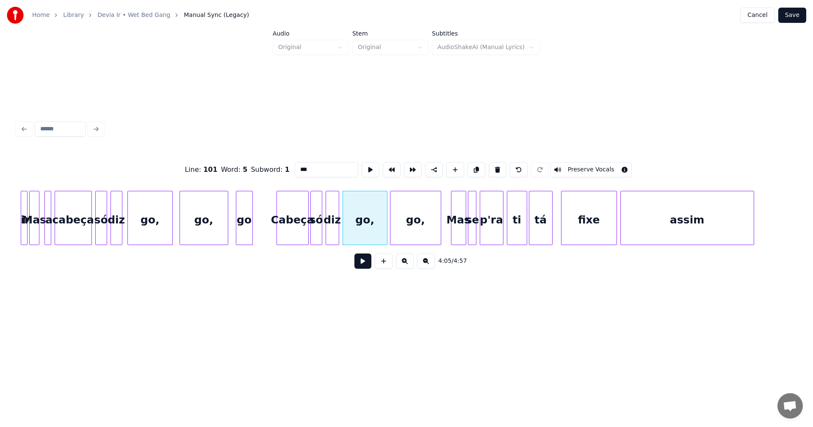
click at [440, 214] on div at bounding box center [439, 217] width 3 height 53
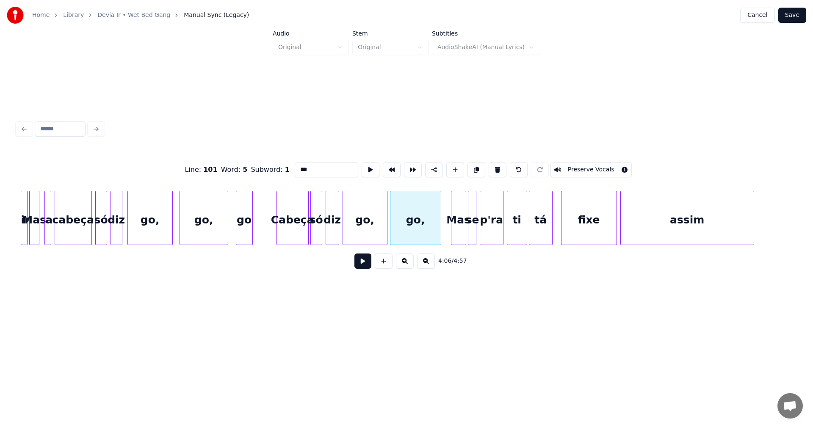
click at [340, 172] on input "***" at bounding box center [327, 169] width 64 height 15
click at [370, 237] on div "go," at bounding box center [365, 220] width 44 height 58
type input "***"
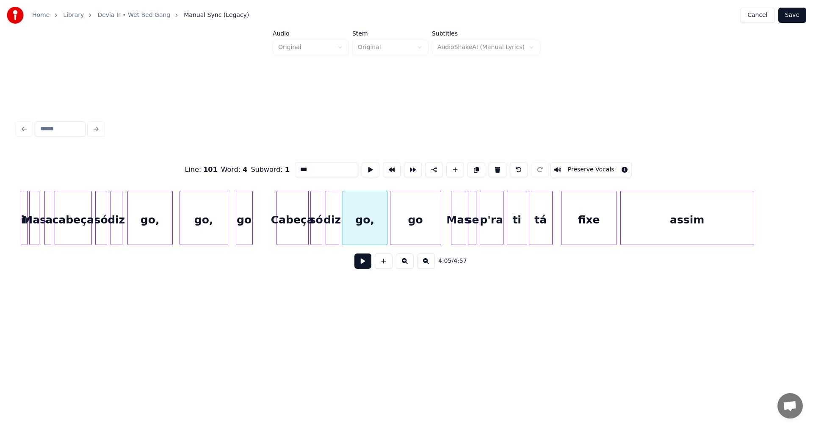
click at [363, 258] on button at bounding box center [363, 261] width 17 height 15
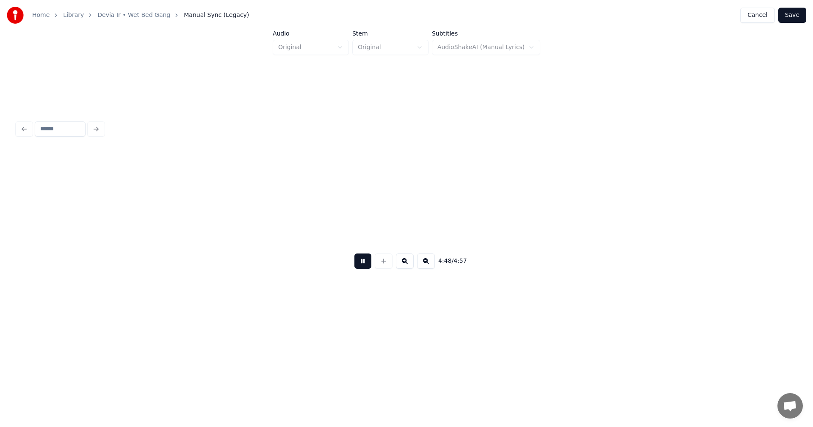
scroll to position [0, 24411]
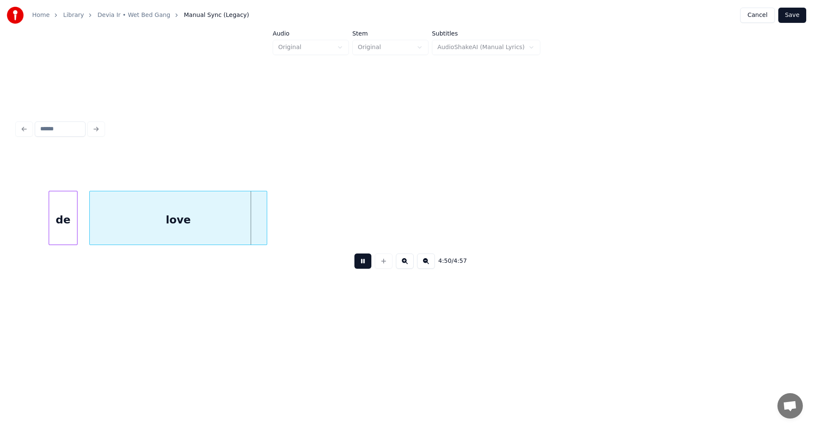
click at [366, 264] on button at bounding box center [363, 261] width 17 height 15
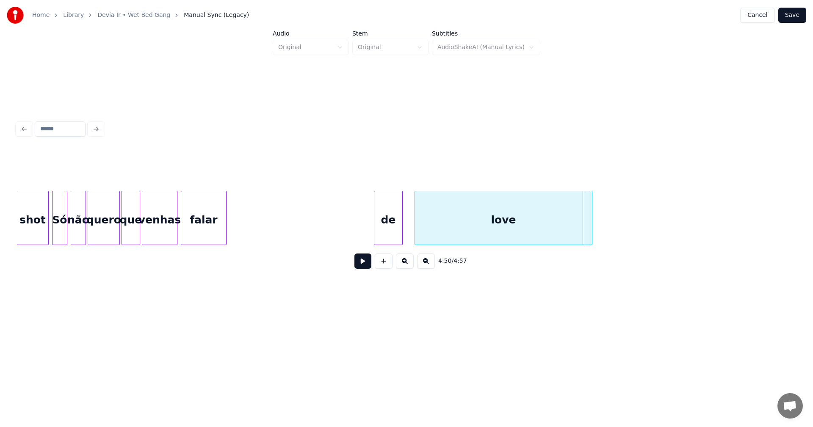
scroll to position [0, 23737]
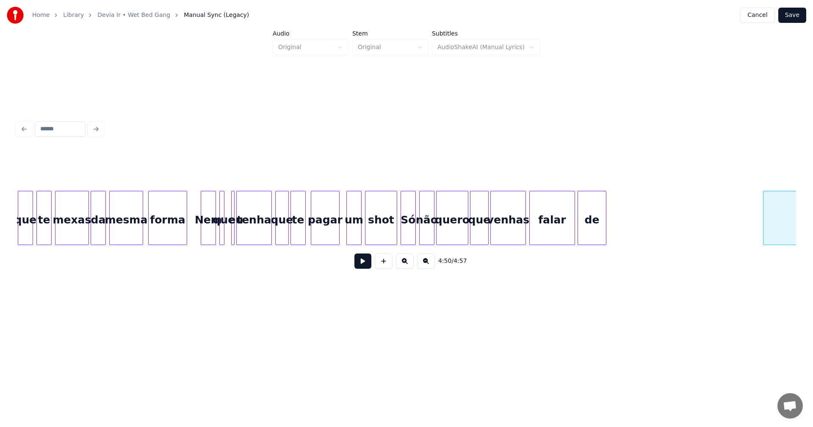
click at [592, 219] on div "de" at bounding box center [592, 220] width 28 height 58
click at [595, 219] on div at bounding box center [595, 217] width 3 height 53
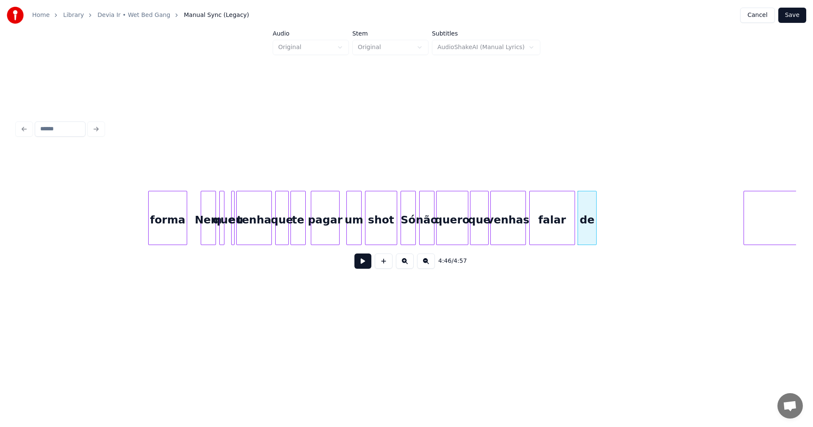
scroll to position [0, 23877]
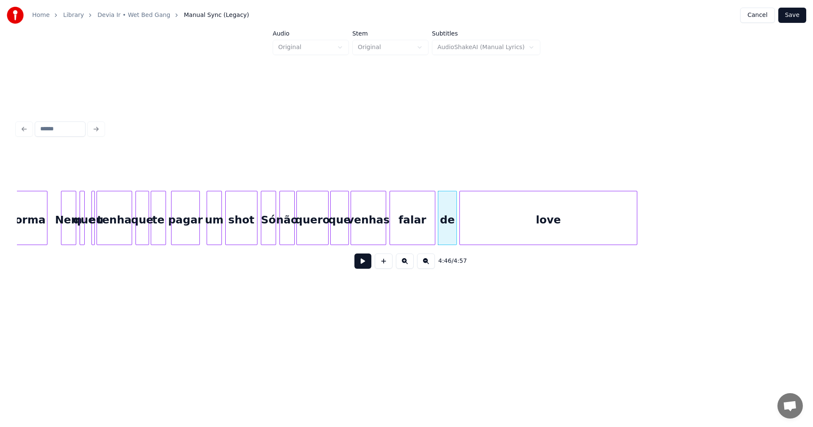
click at [610, 211] on div "love" at bounding box center [548, 220] width 177 height 58
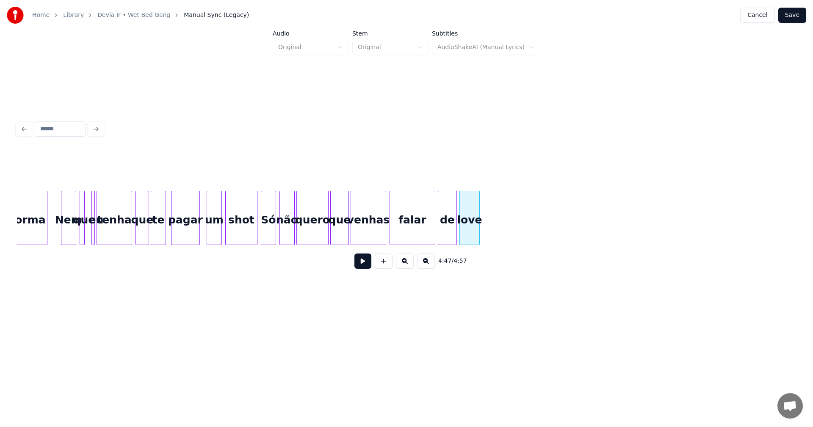
click at [479, 212] on div at bounding box center [478, 217] width 3 height 53
click at [370, 216] on div "venhas" at bounding box center [368, 220] width 35 height 58
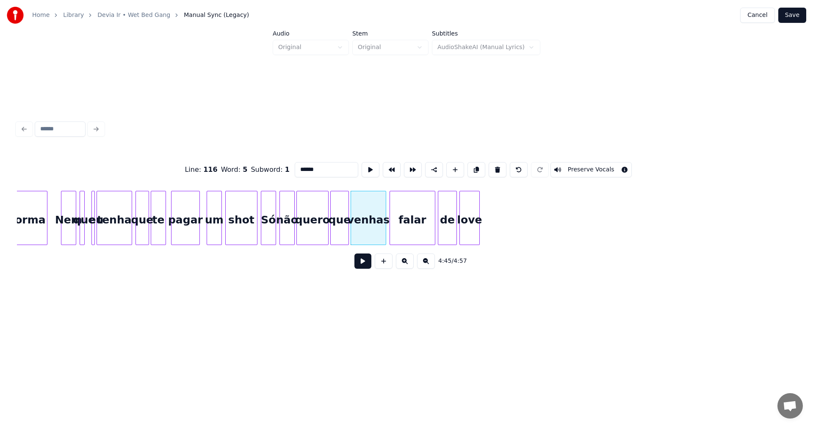
click at [360, 267] on button at bounding box center [363, 261] width 17 height 15
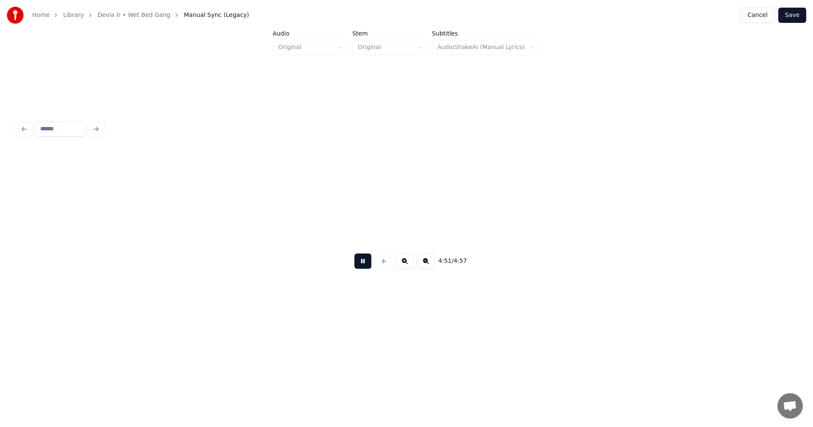
scroll to position [0, 24420]
click at [796, 19] on button "Save" at bounding box center [793, 15] width 28 height 15
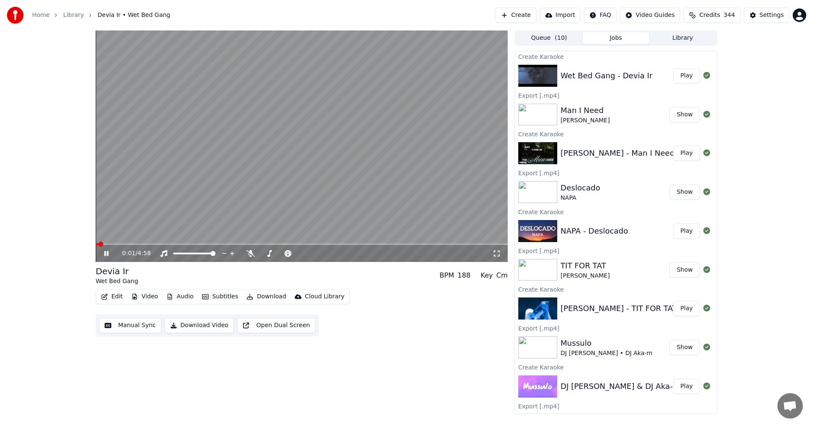
click at [263, 296] on button "Download" at bounding box center [266, 297] width 47 height 12
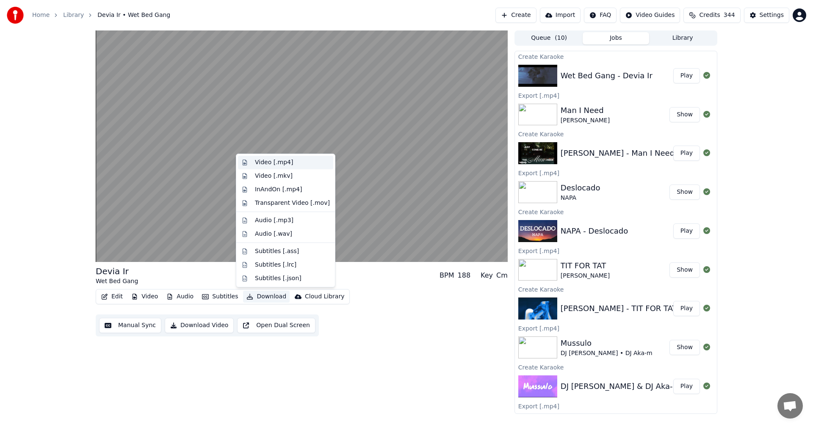
click at [280, 165] on div "Video [.mp4]" at bounding box center [274, 162] width 38 height 8
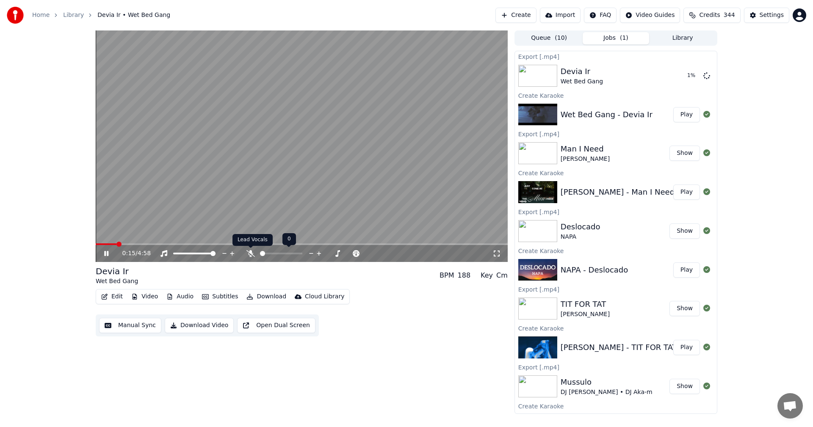
click at [249, 253] on icon at bounding box center [251, 253] width 8 height 7
click at [251, 253] on icon at bounding box center [250, 253] width 5 height 7
click at [106, 256] on icon at bounding box center [113, 253] width 20 height 7
click at [264, 298] on button "Download" at bounding box center [266, 297] width 47 height 12
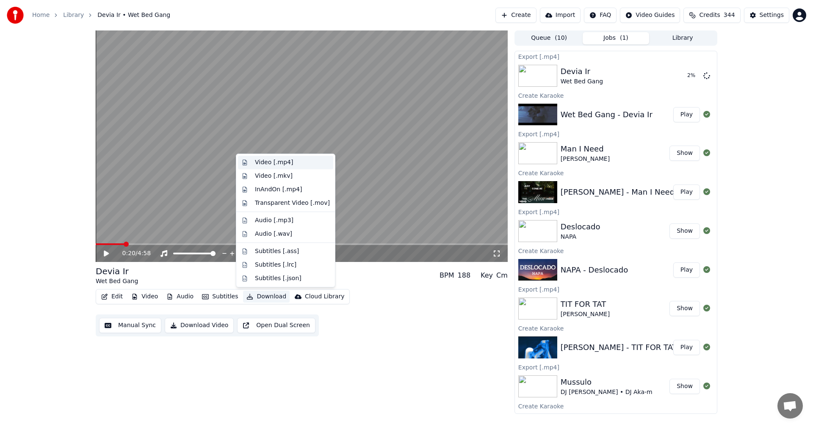
click at [272, 165] on div "Video [.mp4]" at bounding box center [274, 162] width 38 height 8
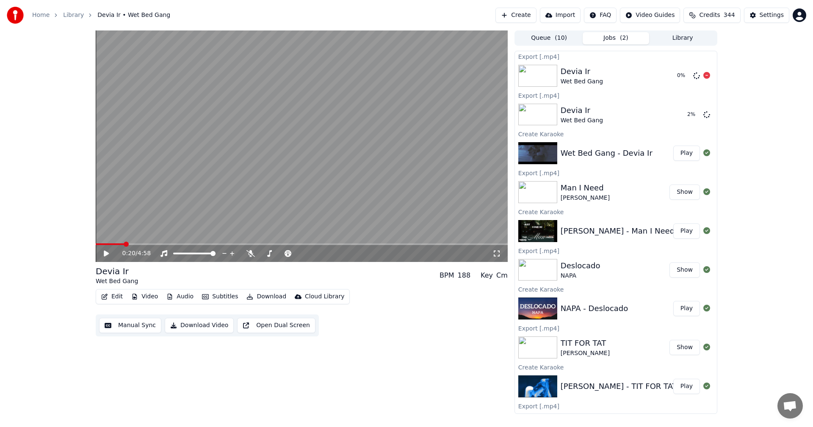
click at [704, 78] on icon at bounding box center [707, 75] width 7 height 7
click at [530, 17] on button "Create" at bounding box center [516, 15] width 41 height 15
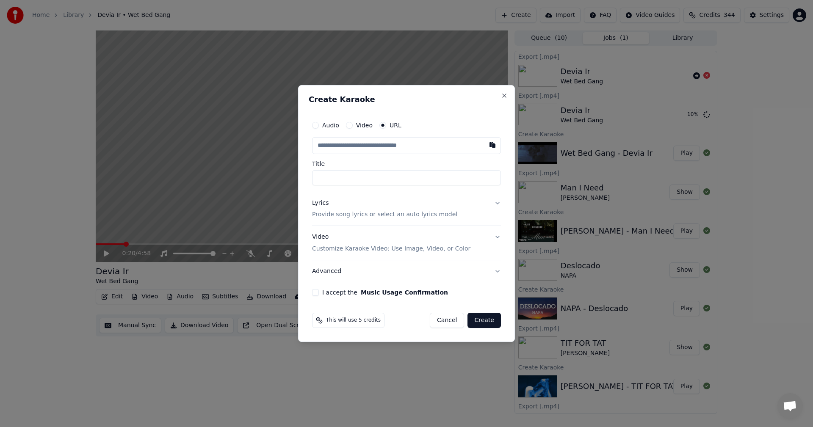
type input "**********"
click at [340, 177] on input "**********" at bounding box center [406, 177] width 189 height 15
type input "**********"
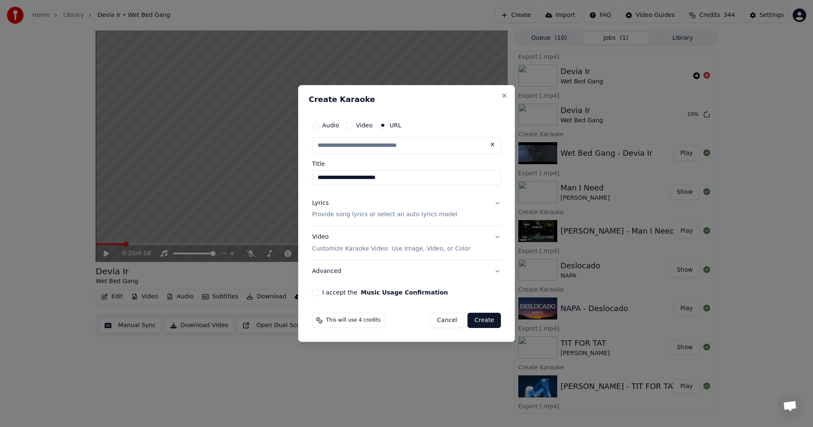
type input "**********"
drag, startPoint x: 434, startPoint y: 179, endPoint x: 282, endPoint y: 172, distance: 152.2
click at [282, 172] on body "Home Library Devia Ir • Wet Bed Gang Create Import FAQ Video Guides Credits 344…" at bounding box center [406, 213] width 813 height 427
type input "**********"
click at [382, 216] on p "Provide song lyrics or select an auto lyrics model" at bounding box center [384, 215] width 145 height 8
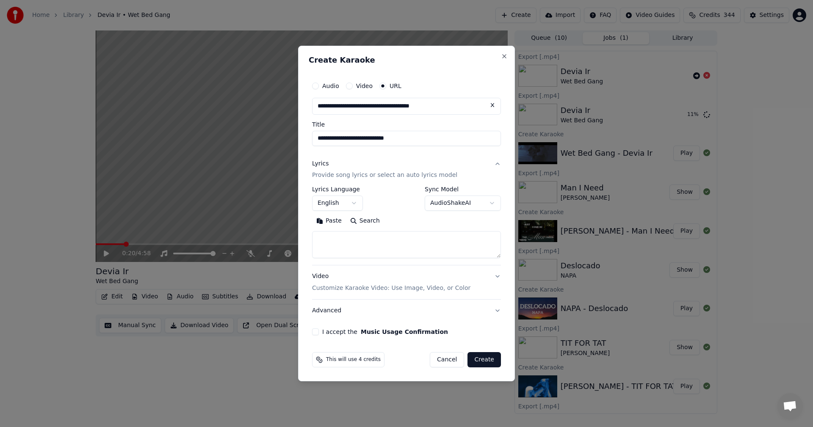
click at [342, 234] on textarea at bounding box center [406, 245] width 189 height 27
paste textarea "**********"
type textarea "**********"
click at [357, 205] on button "English" at bounding box center [337, 203] width 51 height 15
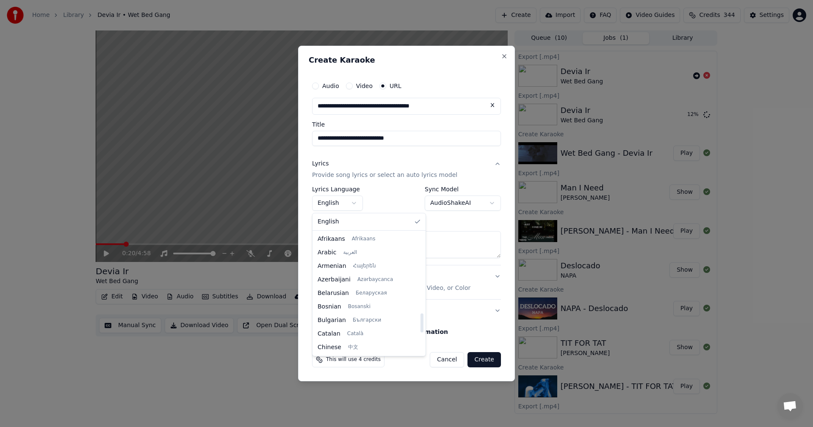
scroll to position [515, 0]
select select "**"
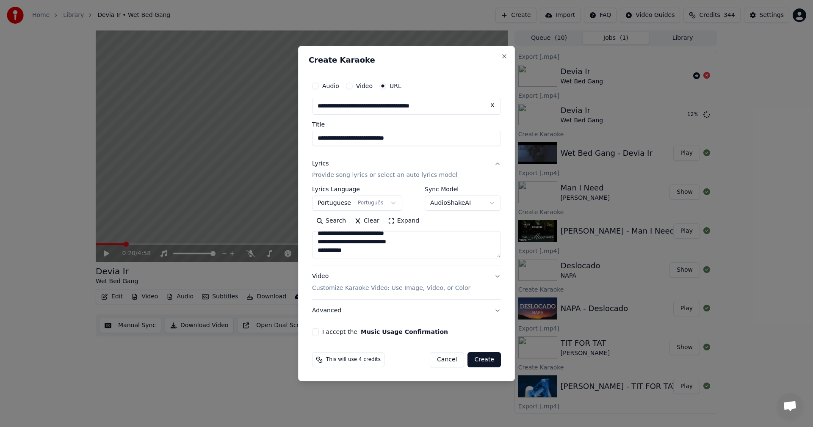
click at [314, 332] on button "I accept the Music Usage Confirmation" at bounding box center [315, 332] width 7 height 7
click at [478, 358] on button "Create" at bounding box center [484, 359] width 33 height 15
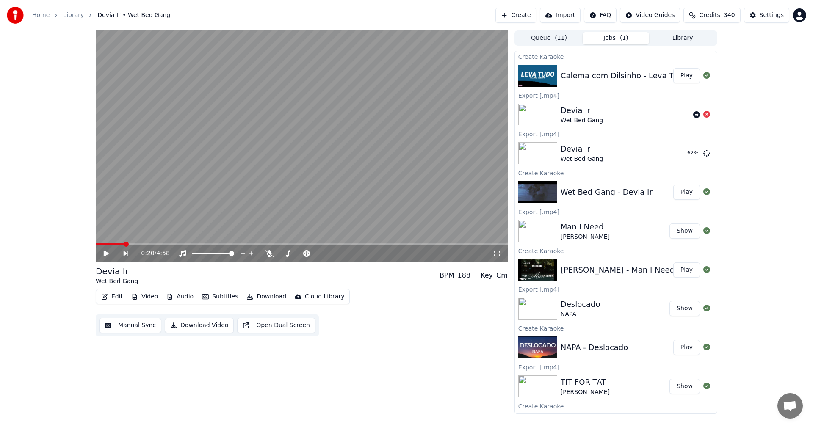
click at [683, 80] on button "Play" at bounding box center [687, 75] width 27 height 15
click at [106, 253] on icon at bounding box center [106, 253] width 4 height 5
click at [109, 296] on button "Edit" at bounding box center [112, 297] width 28 height 12
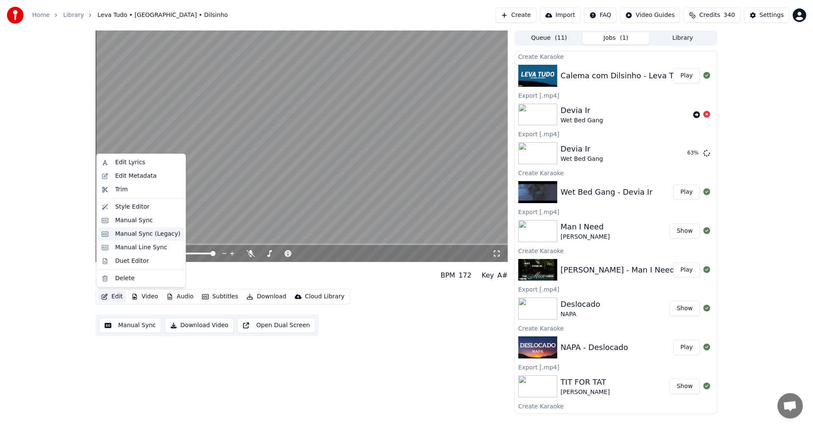
click at [133, 238] on div "Manual Sync (Legacy)" at bounding box center [147, 234] width 65 height 8
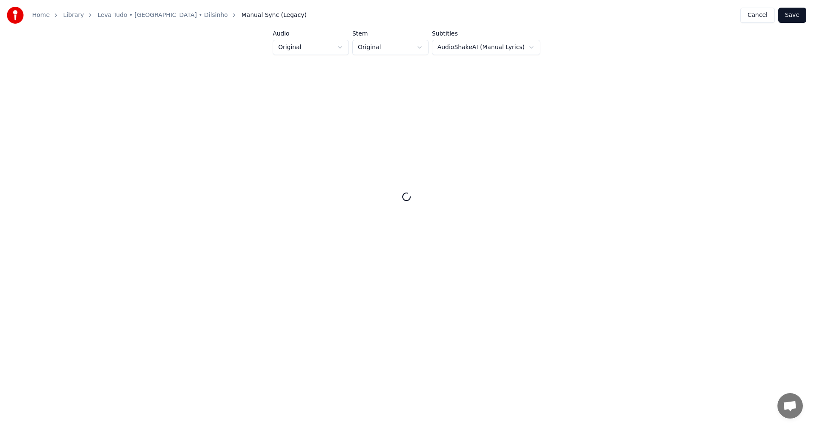
click at [765, 17] on button "Cancel" at bounding box center [757, 15] width 34 height 15
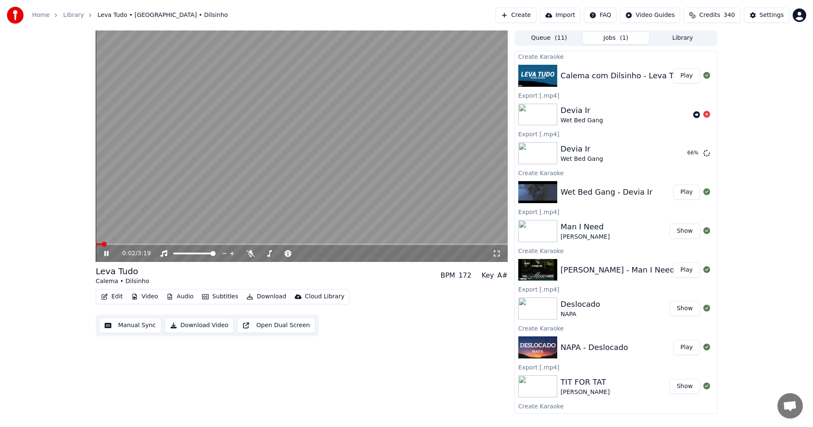
click at [108, 255] on icon at bounding box center [106, 253] width 4 height 5
click at [110, 297] on button "Edit" at bounding box center [112, 297] width 28 height 12
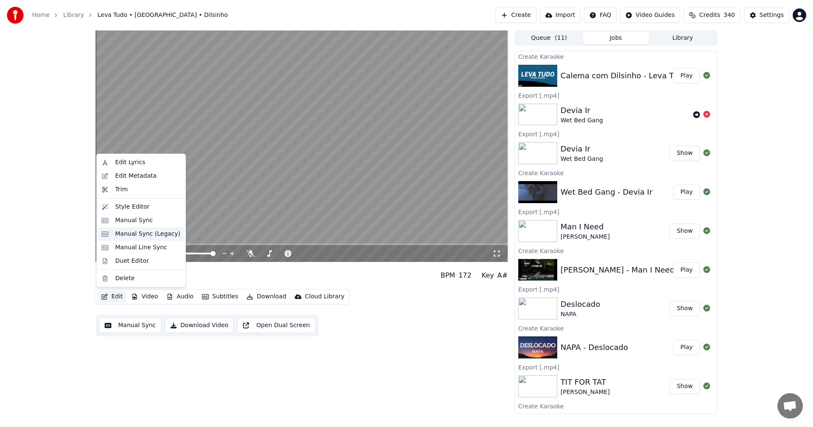
click at [131, 236] on div "Manual Sync (Legacy)" at bounding box center [147, 234] width 65 height 8
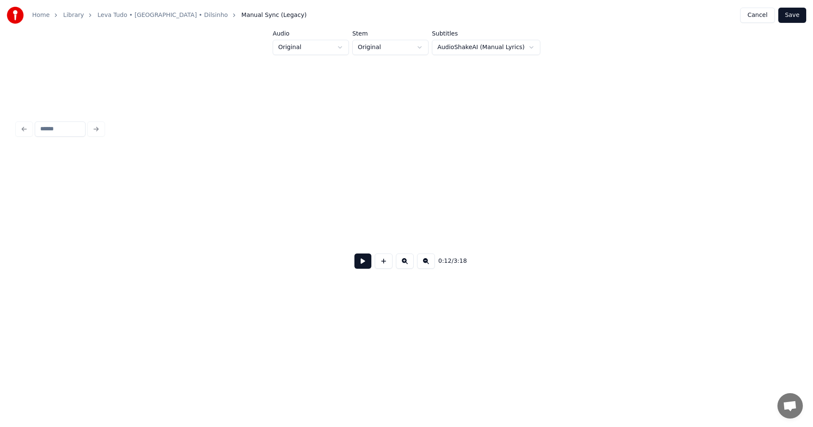
scroll to position [0, 1077]
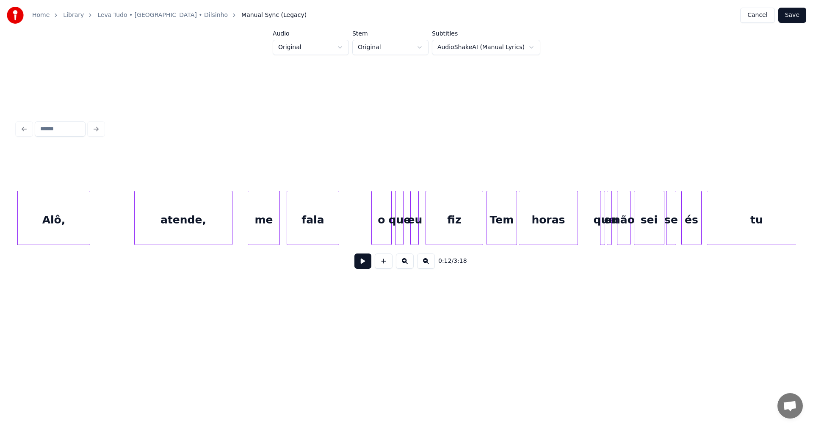
click at [362, 265] on button at bounding box center [363, 261] width 17 height 15
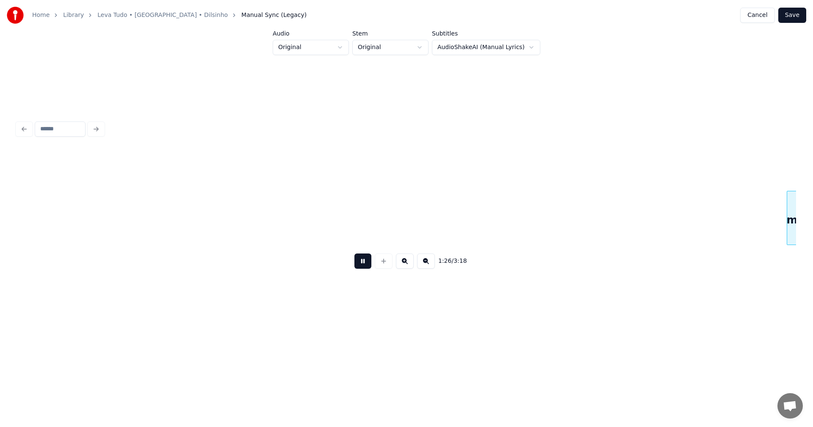
scroll to position [0, 7316]
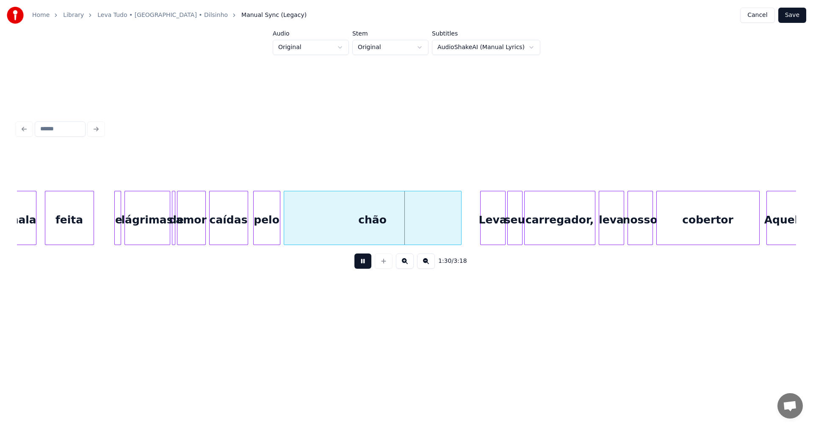
click at [437, 300] on div "1:30 / 3:18" at bounding box center [407, 197] width 786 height 256
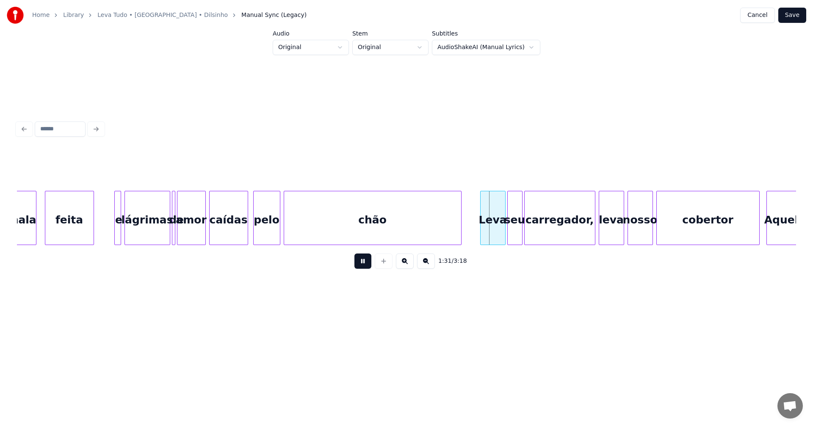
click at [363, 262] on button at bounding box center [363, 261] width 17 height 15
click at [365, 221] on div at bounding box center [366, 217] width 3 height 53
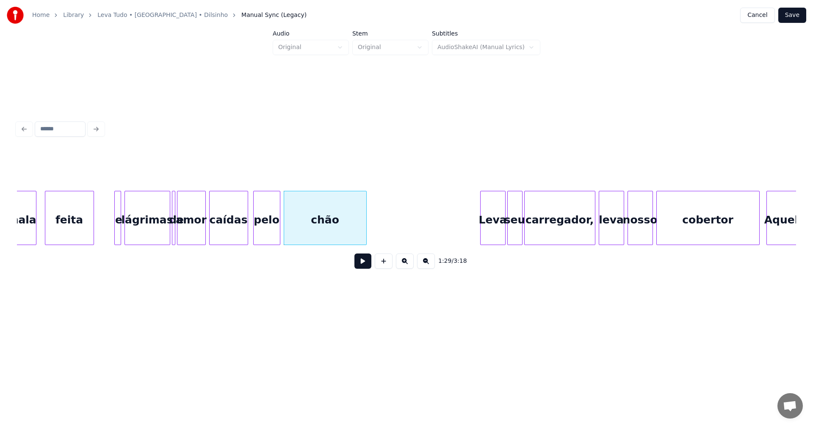
click at [360, 263] on button at bounding box center [363, 261] width 17 height 15
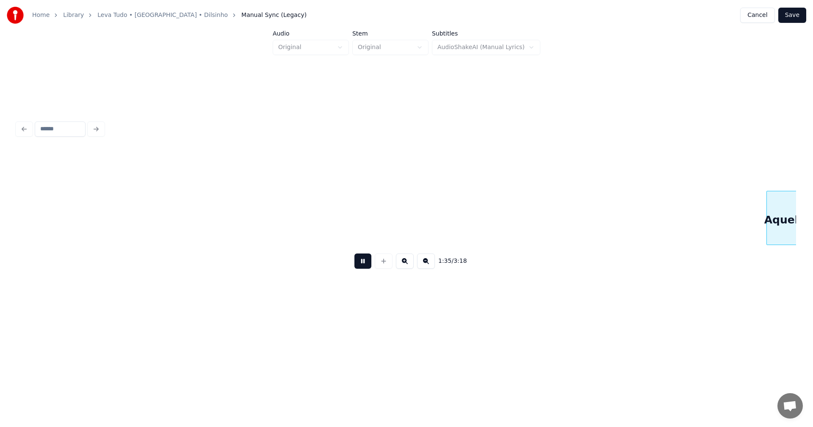
scroll to position [0, 8095]
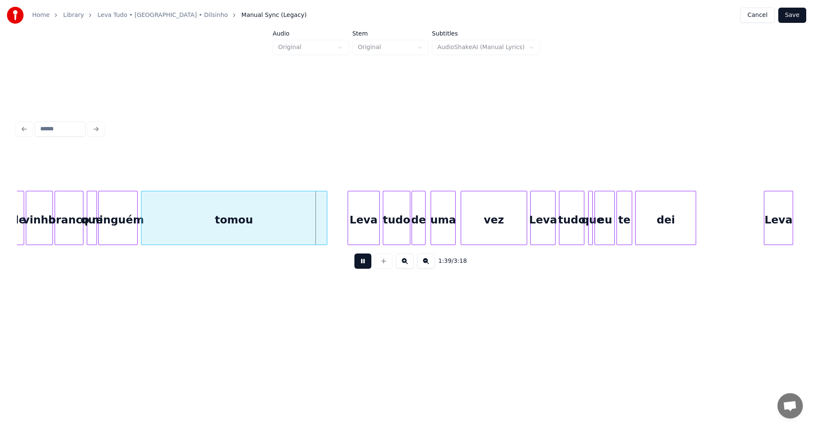
click at [360, 263] on button at bounding box center [363, 261] width 17 height 15
click at [272, 224] on div at bounding box center [271, 217] width 3 height 53
click at [360, 263] on button at bounding box center [363, 261] width 17 height 15
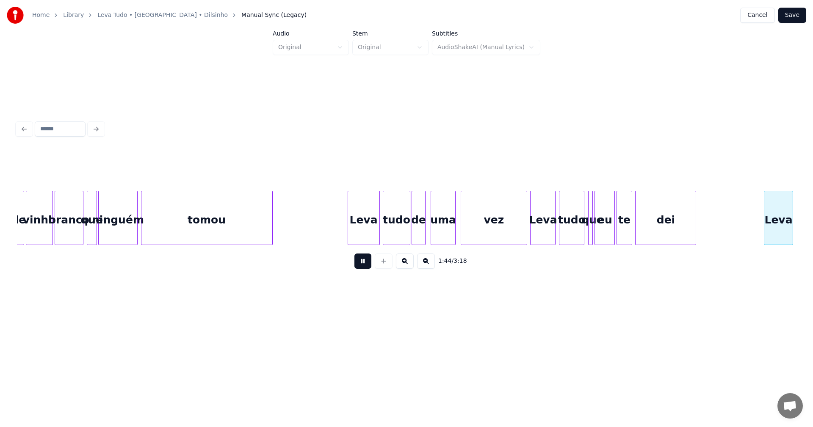
scroll to position [0, 8876]
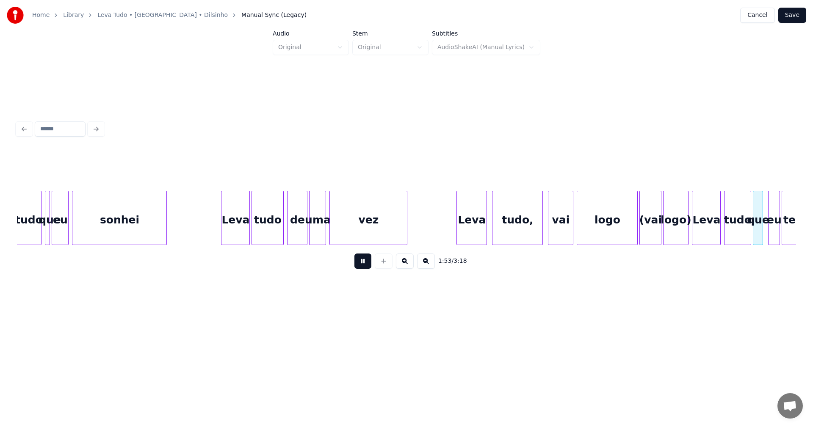
click at [363, 262] on button at bounding box center [363, 261] width 17 height 15
click at [670, 219] on div "logo)" at bounding box center [676, 220] width 25 height 58
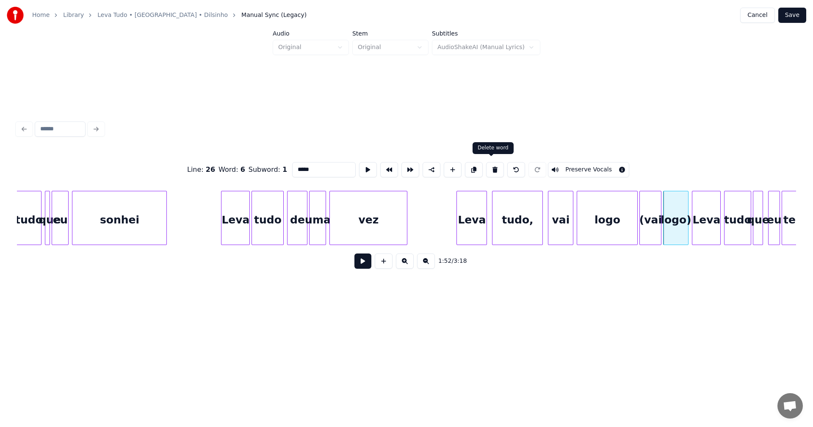
click at [494, 165] on button at bounding box center [495, 169] width 18 height 15
type input "****"
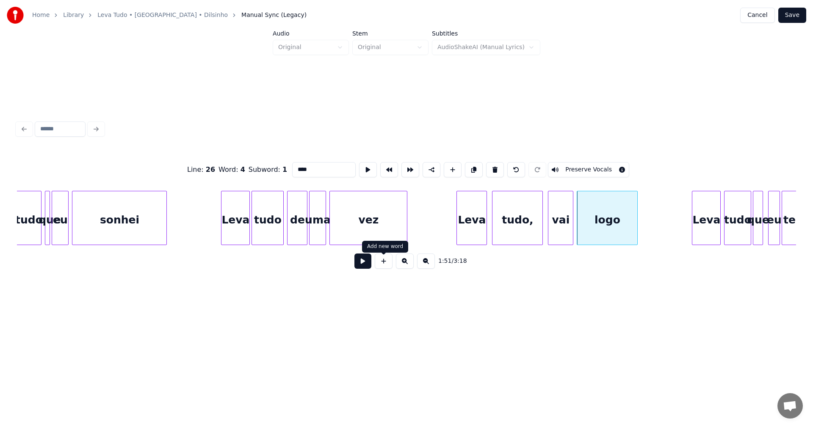
click at [366, 268] on button at bounding box center [363, 261] width 17 height 15
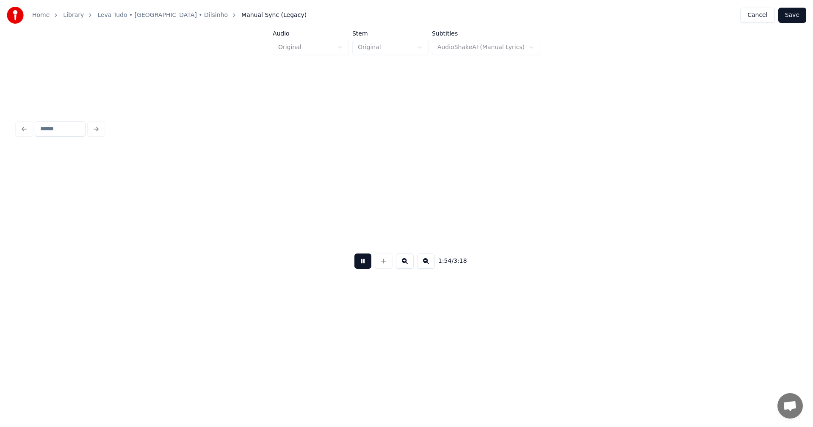
scroll to position [0, 9656]
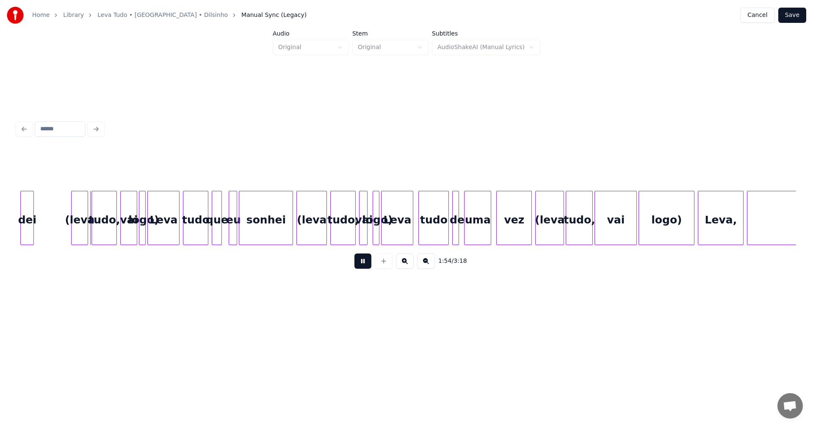
click at [366, 268] on button at bounding box center [363, 261] width 17 height 15
click at [78, 229] on div "(leva" at bounding box center [80, 220] width 16 height 58
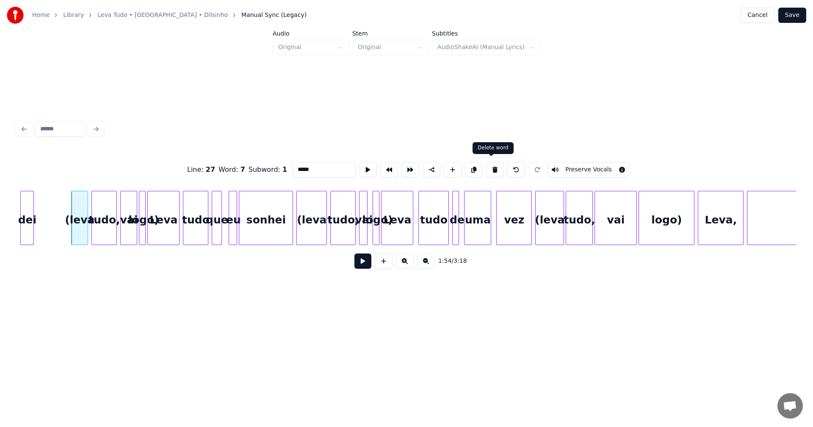
click at [493, 164] on button at bounding box center [495, 169] width 18 height 15
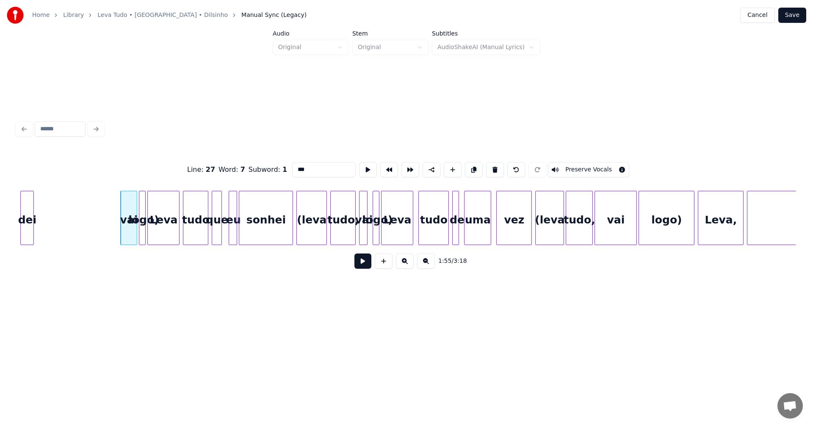
click at [493, 164] on button at bounding box center [495, 169] width 18 height 15
click at [492, 164] on button at bounding box center [495, 169] width 18 height 15
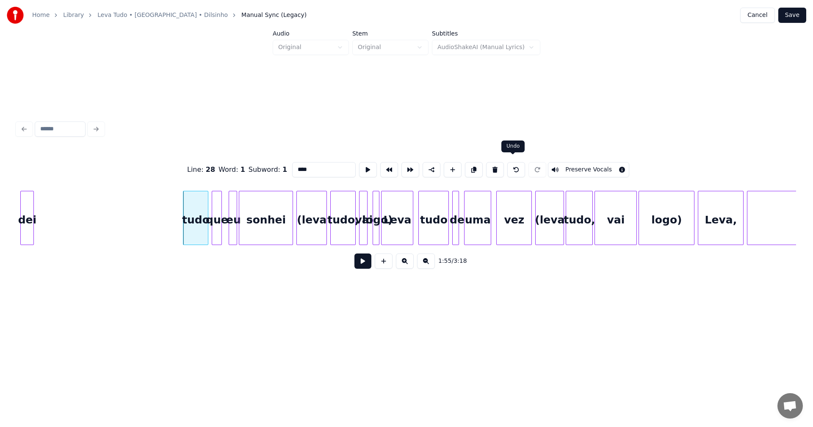
click at [509, 164] on button at bounding box center [516, 169] width 18 height 15
type input "****"
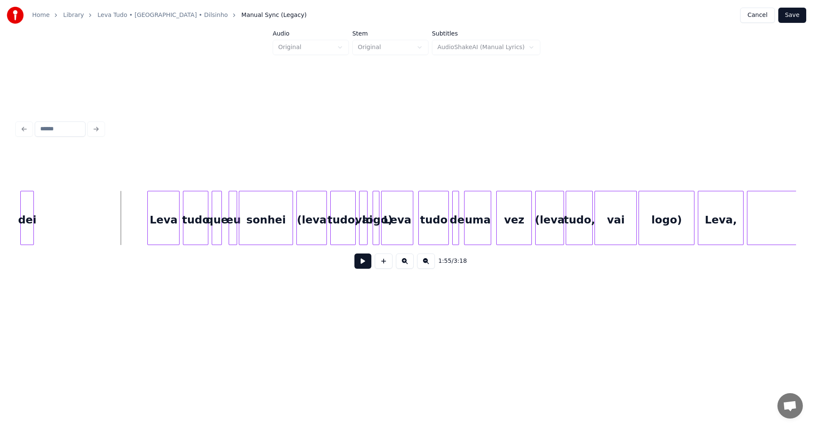
click at [360, 263] on button at bounding box center [363, 261] width 17 height 15
drag, startPoint x: 360, startPoint y: 263, endPoint x: 355, endPoint y: 262, distance: 5.2
click at [360, 263] on button at bounding box center [363, 261] width 17 height 15
click at [316, 236] on div "(leva" at bounding box center [312, 220] width 30 height 58
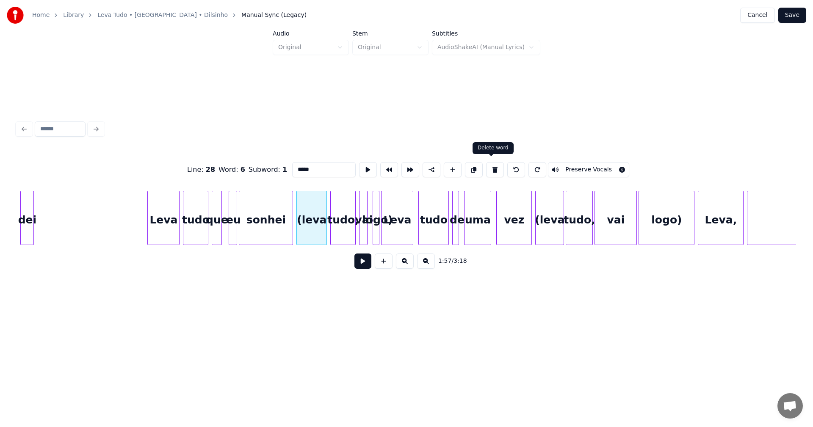
click at [488, 167] on button at bounding box center [495, 169] width 18 height 15
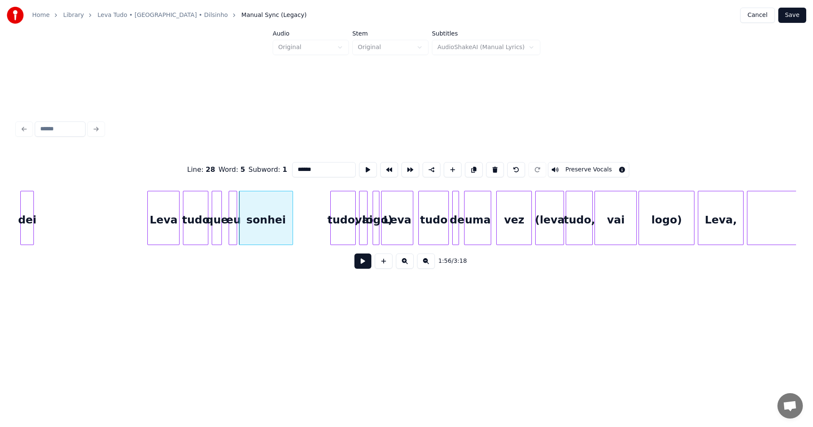
click at [377, 200] on div at bounding box center [378, 217] width 3 height 53
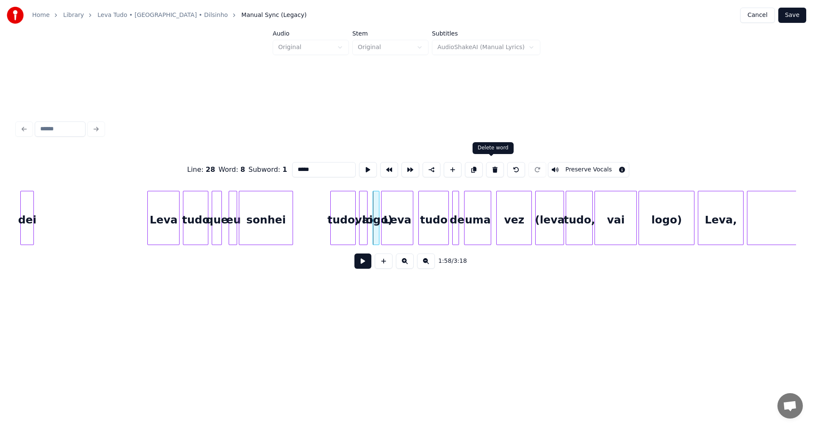
click at [493, 165] on button at bounding box center [495, 169] width 18 height 15
drag, startPoint x: 493, startPoint y: 165, endPoint x: 483, endPoint y: 166, distance: 9.4
click at [493, 165] on button at bounding box center [495, 169] width 18 height 15
type input "******"
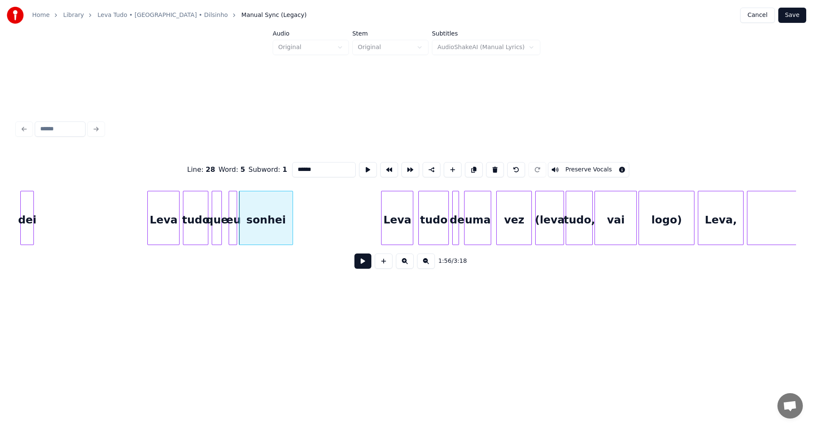
click at [256, 210] on div "sonhei" at bounding box center [265, 220] width 53 height 58
click at [357, 262] on button at bounding box center [363, 261] width 17 height 15
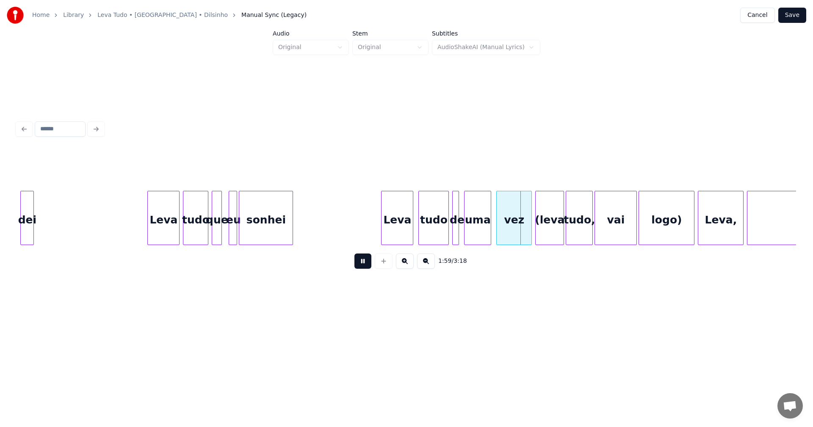
click at [357, 262] on button at bounding box center [363, 261] width 17 height 15
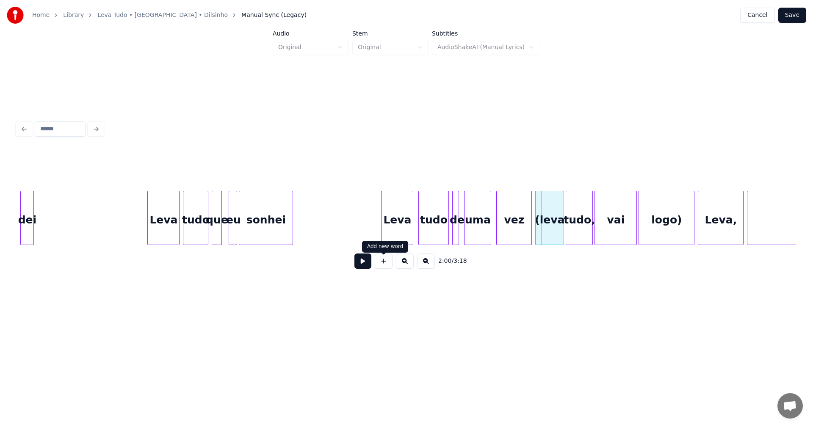
click at [365, 261] on button at bounding box center [363, 261] width 17 height 15
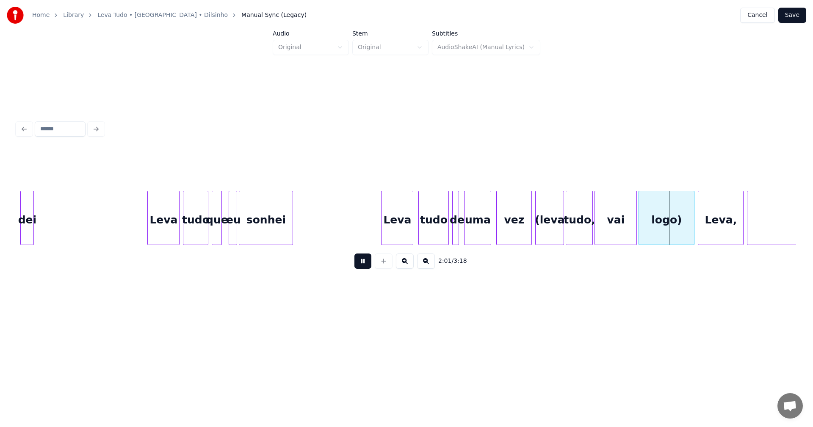
click at [365, 261] on button at bounding box center [363, 261] width 17 height 15
click at [664, 222] on div "logo)" at bounding box center [666, 220] width 55 height 58
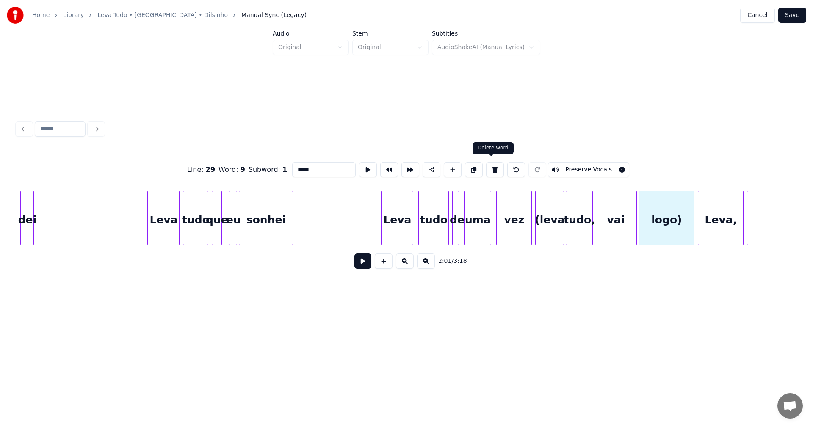
click at [492, 170] on button at bounding box center [495, 169] width 18 height 15
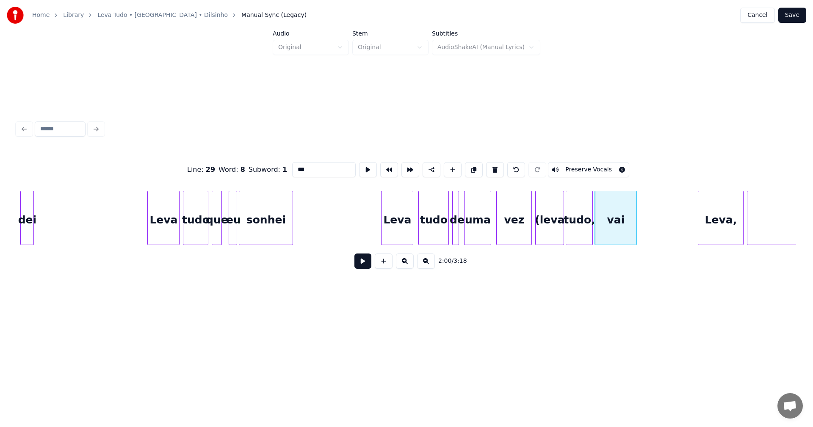
click at [492, 170] on button at bounding box center [495, 169] width 18 height 15
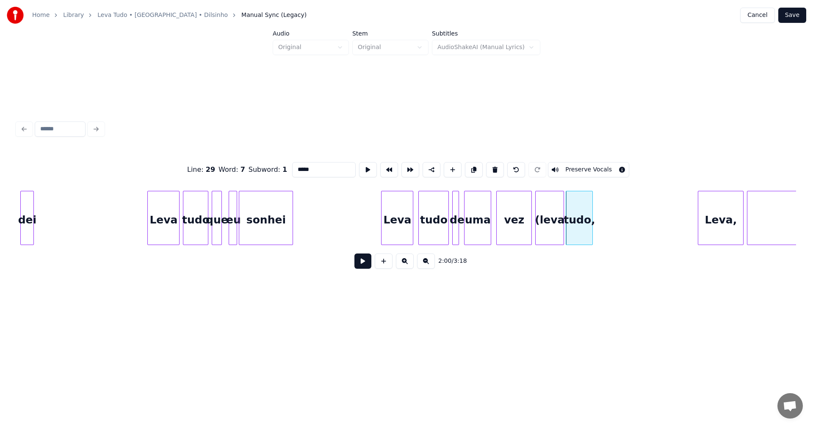
click at [492, 170] on button at bounding box center [495, 169] width 18 height 15
type input "***"
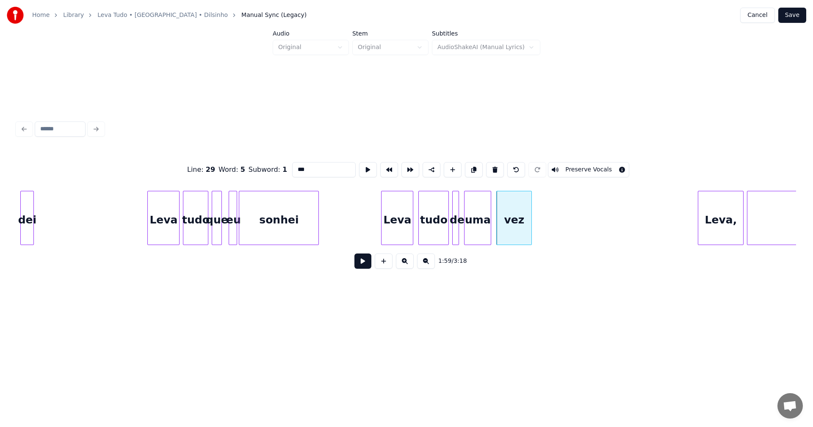
click at [319, 218] on div at bounding box center [317, 217] width 3 height 53
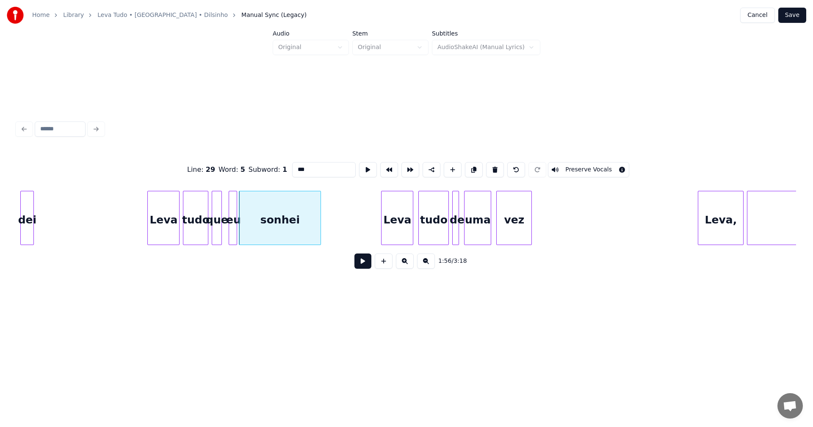
click at [362, 260] on button at bounding box center [363, 261] width 17 height 15
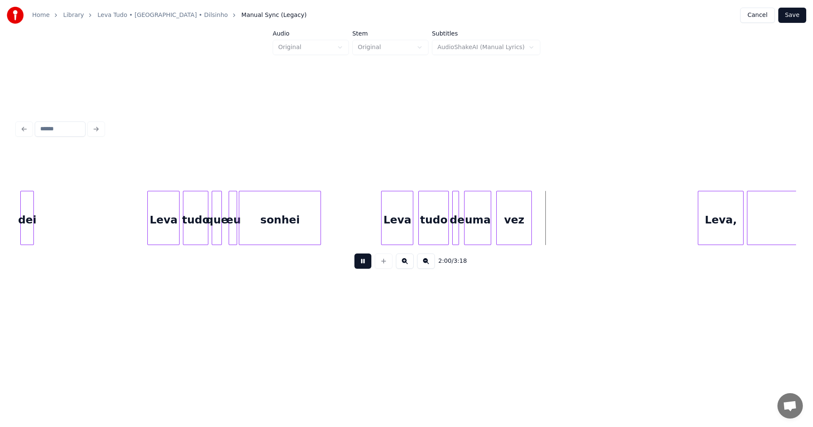
click at [363, 261] on button at bounding box center [363, 261] width 17 height 15
click at [566, 216] on div at bounding box center [564, 217] width 3 height 53
click at [25, 218] on div "dei" at bounding box center [27, 220] width 13 height 58
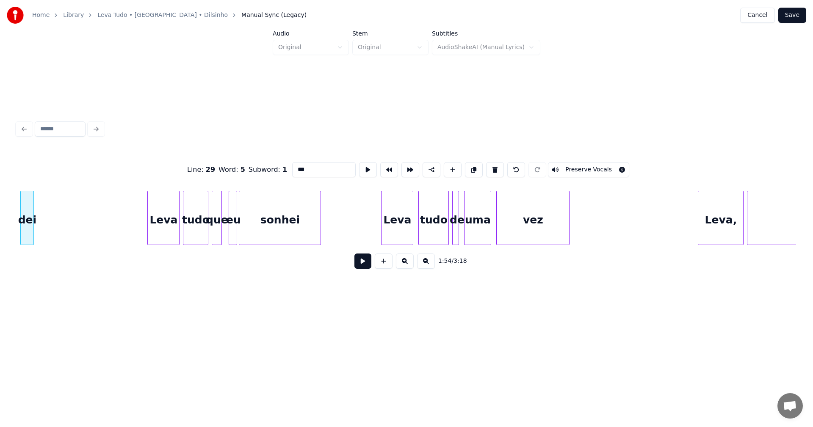
type input "***"
click at [365, 264] on button at bounding box center [363, 261] width 17 height 15
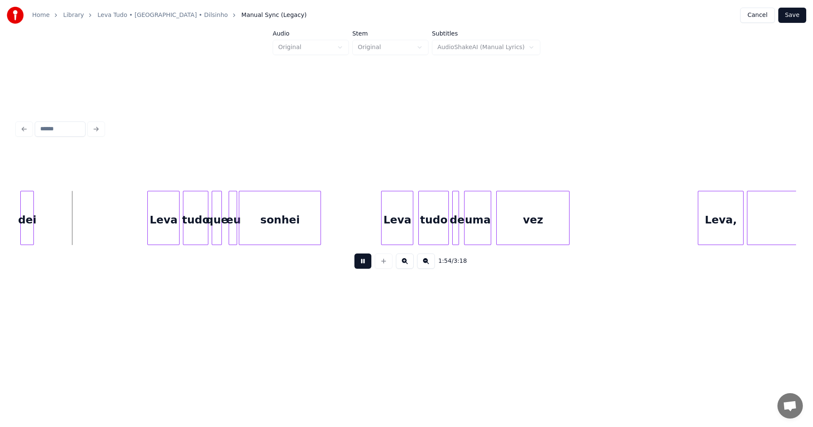
click at [365, 264] on button at bounding box center [363, 261] width 17 height 15
click at [81, 216] on div at bounding box center [80, 217] width 3 height 53
click at [365, 266] on button at bounding box center [363, 261] width 17 height 15
click at [362, 264] on button at bounding box center [363, 261] width 17 height 15
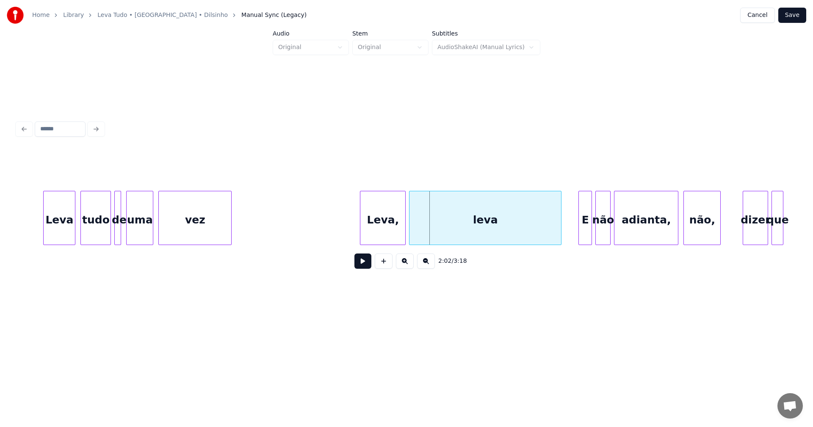
scroll to position [0, 10013]
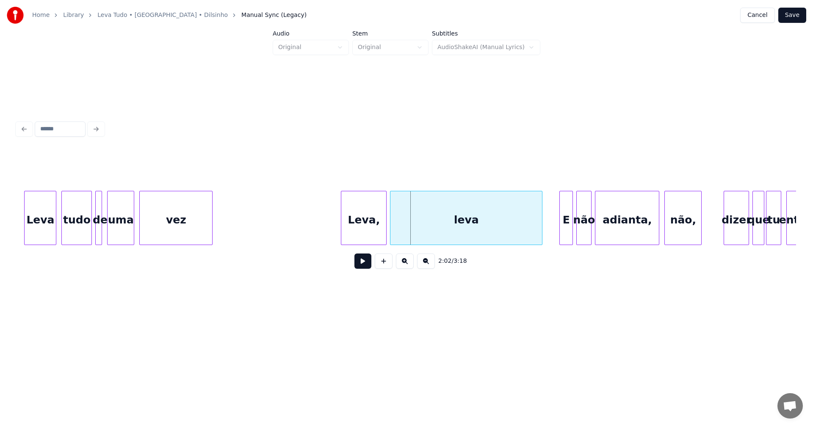
click at [189, 219] on div "vez" at bounding box center [176, 220] width 72 height 58
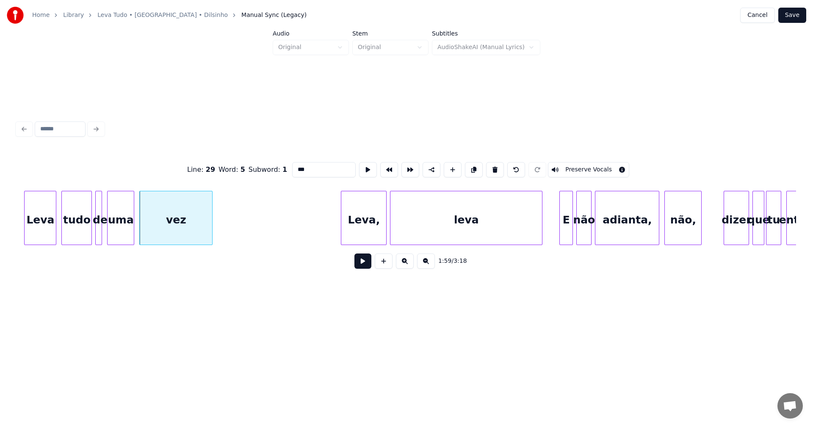
click at [364, 265] on button at bounding box center [363, 261] width 17 height 15
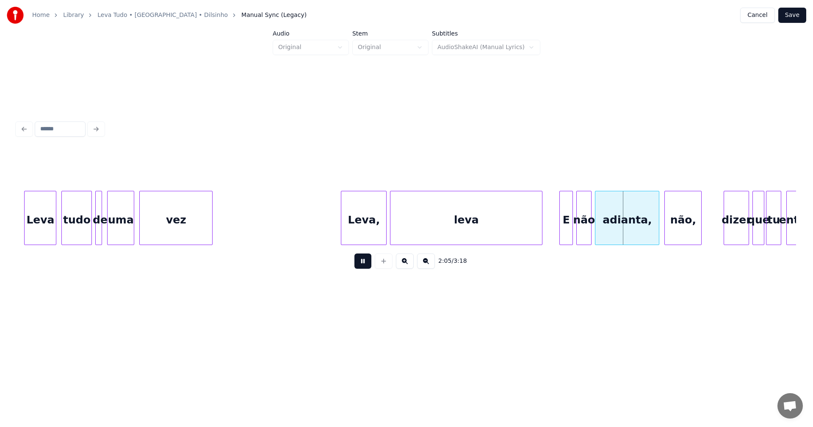
click at [364, 265] on button at bounding box center [363, 261] width 17 height 15
click at [446, 222] on div "leva" at bounding box center [467, 220] width 152 height 58
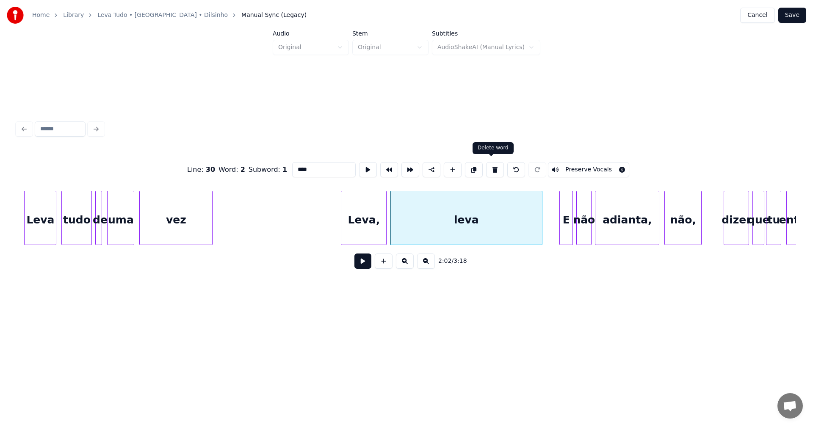
click at [491, 168] on button at bounding box center [495, 169] width 18 height 15
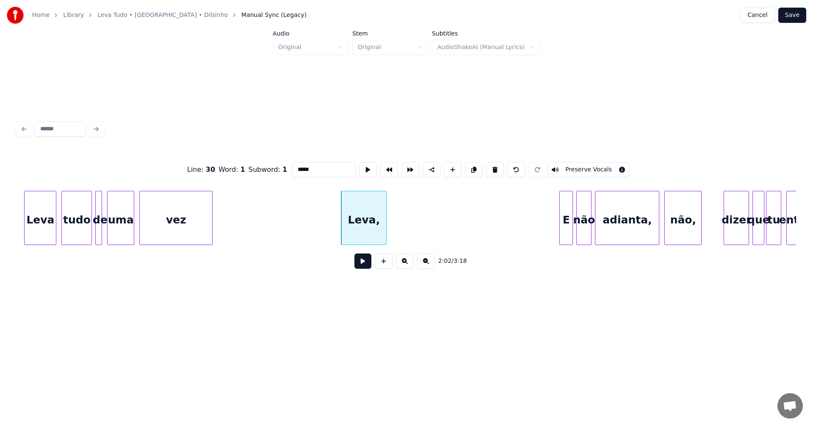
click at [491, 168] on button at bounding box center [495, 169] width 18 height 15
type input "***"
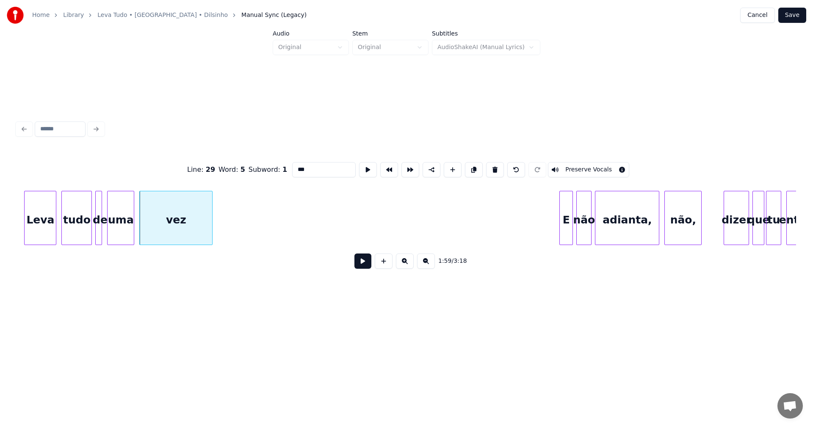
click at [362, 267] on button at bounding box center [363, 261] width 17 height 15
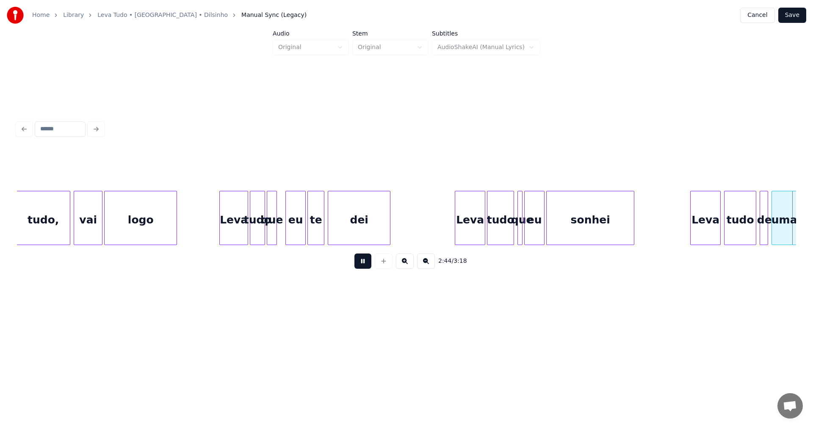
scroll to position [0, 13911]
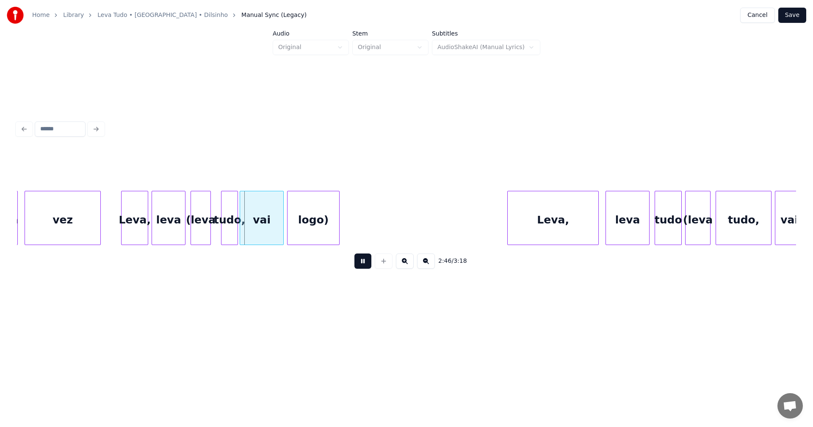
click at [362, 267] on button at bounding box center [363, 261] width 17 height 15
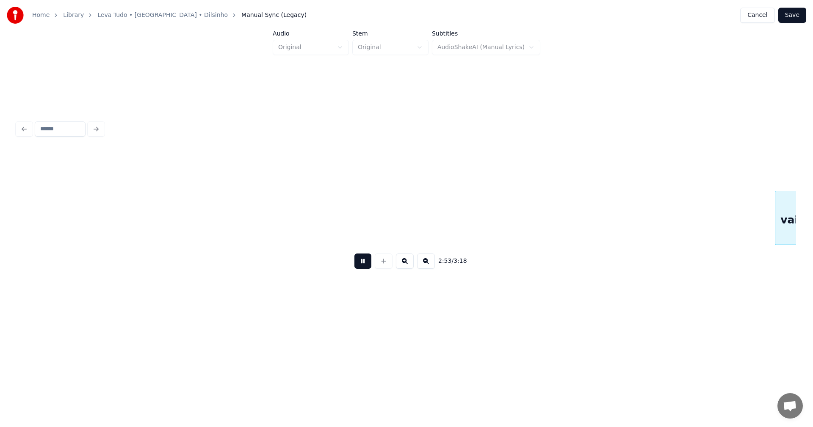
scroll to position [0, 14691]
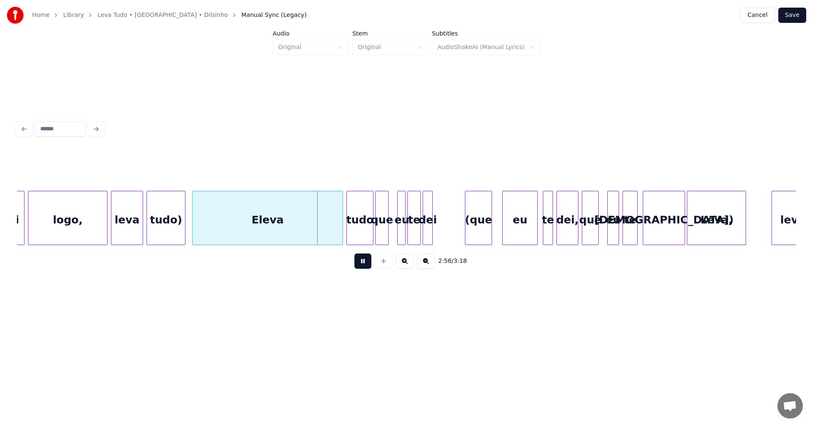
click at [362, 267] on button at bounding box center [363, 261] width 17 height 15
click at [298, 234] on div "Eleva" at bounding box center [268, 220] width 150 height 58
drag, startPoint x: 319, startPoint y: 171, endPoint x: 285, endPoint y: 166, distance: 35.1
click at [285, 166] on div "Line : 43 Word : 1 Subword : 1 ***** Preserve Vocals" at bounding box center [406, 170] width 779 height 42
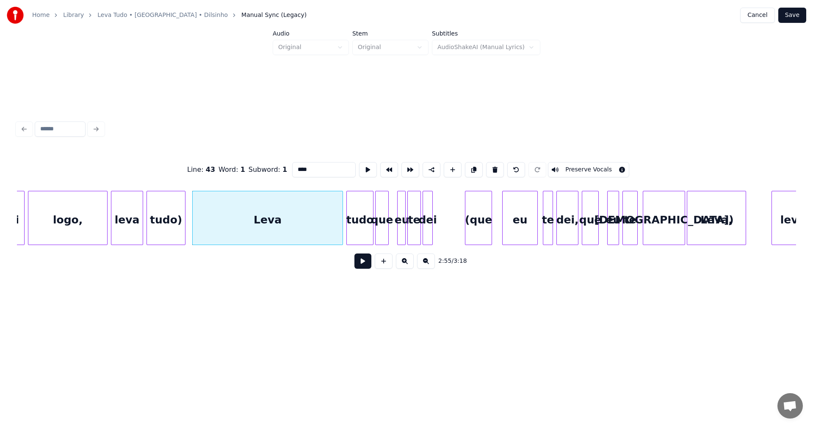
click at [168, 221] on div "tudo)" at bounding box center [166, 220] width 38 height 58
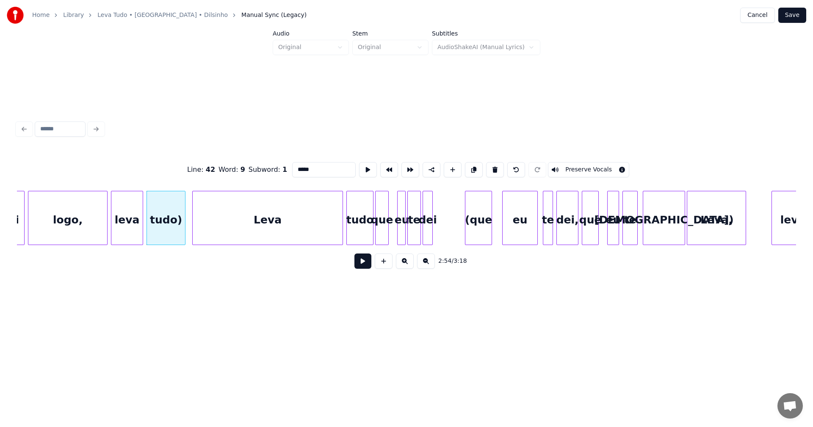
type input "*****"
click at [362, 264] on button at bounding box center [363, 261] width 17 height 15
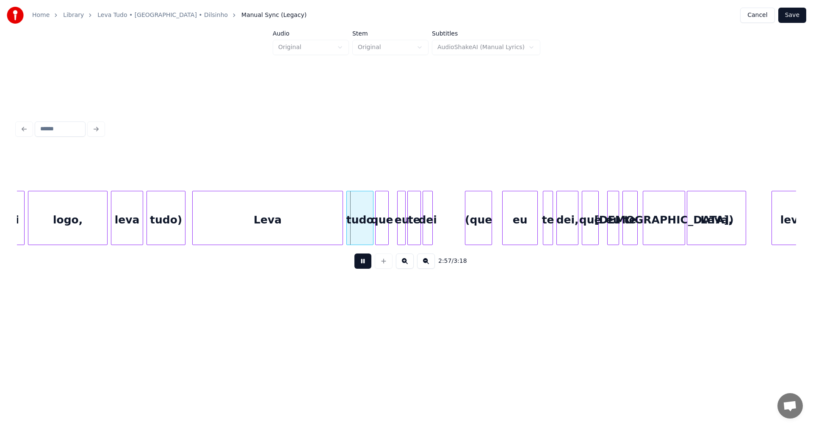
click at [362, 264] on button at bounding box center [363, 261] width 17 height 15
click at [268, 233] on div at bounding box center [267, 217] width 3 height 53
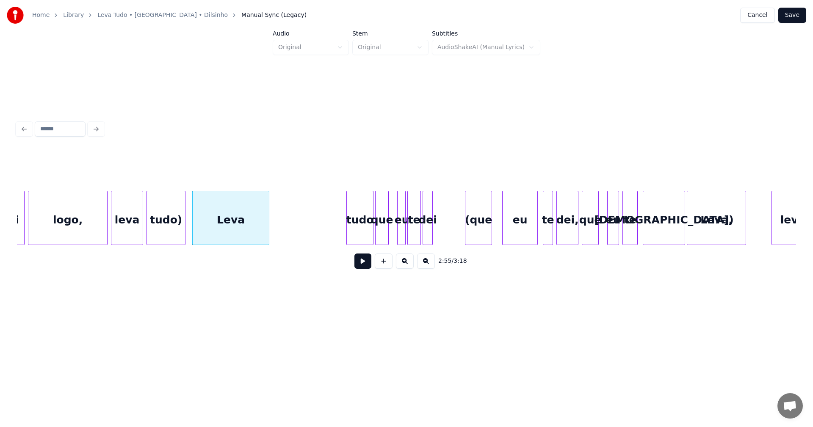
click at [365, 266] on button at bounding box center [363, 261] width 17 height 15
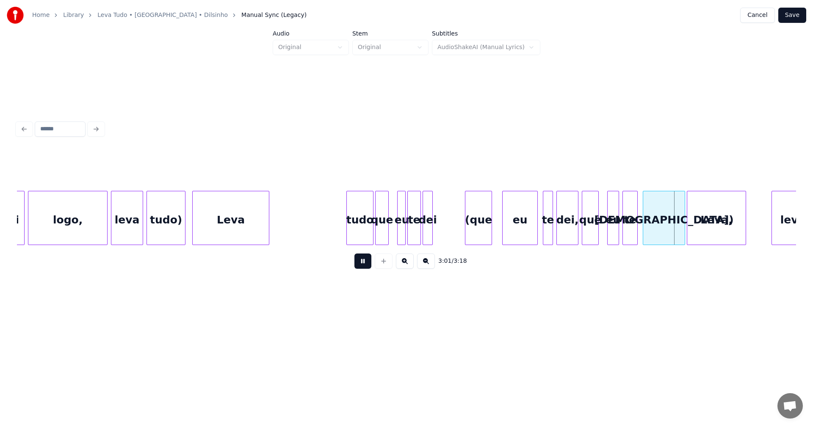
click at [365, 266] on button at bounding box center [363, 261] width 17 height 15
click at [657, 208] on div "[DEMOGRAPHIC_DATA])" at bounding box center [664, 220] width 42 height 58
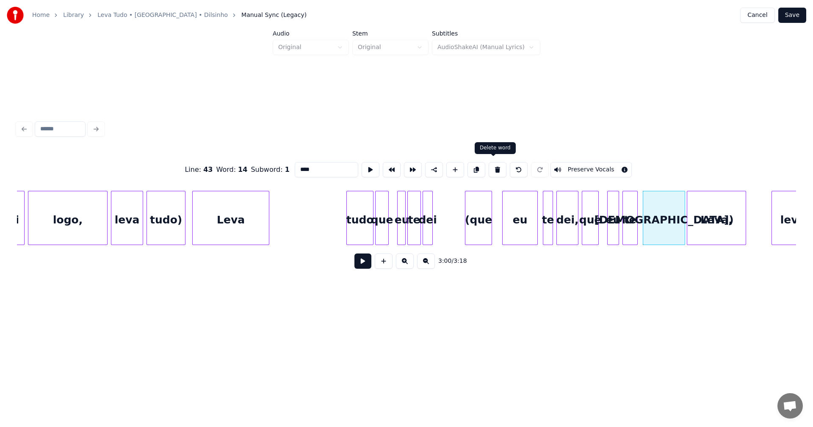
click at [495, 169] on button at bounding box center [498, 169] width 18 height 15
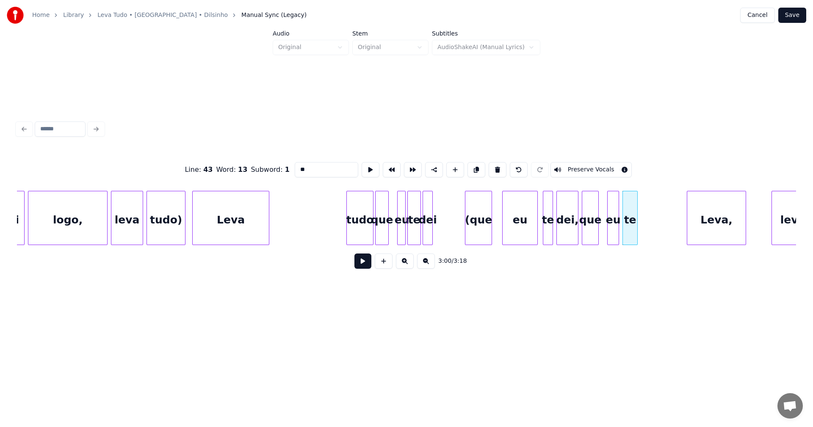
click at [495, 168] on button at bounding box center [498, 169] width 18 height 15
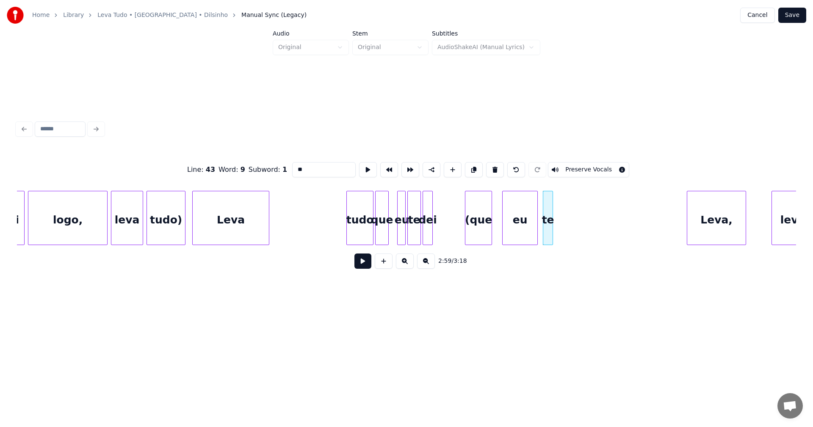
click at [495, 168] on button at bounding box center [495, 169] width 18 height 15
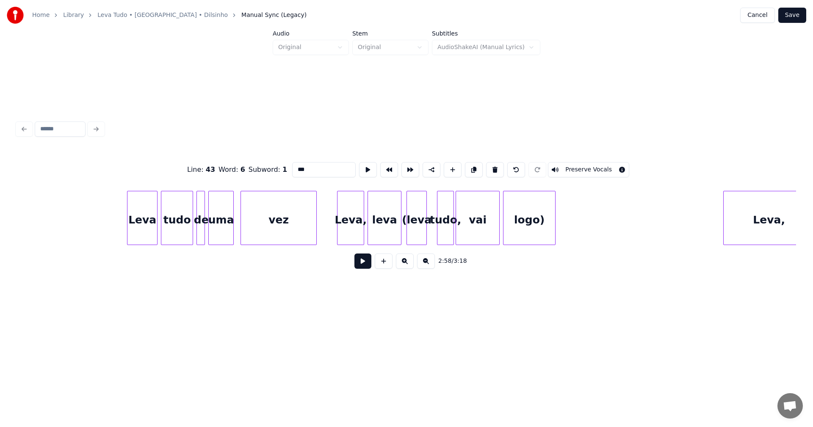
scroll to position [0, 13677]
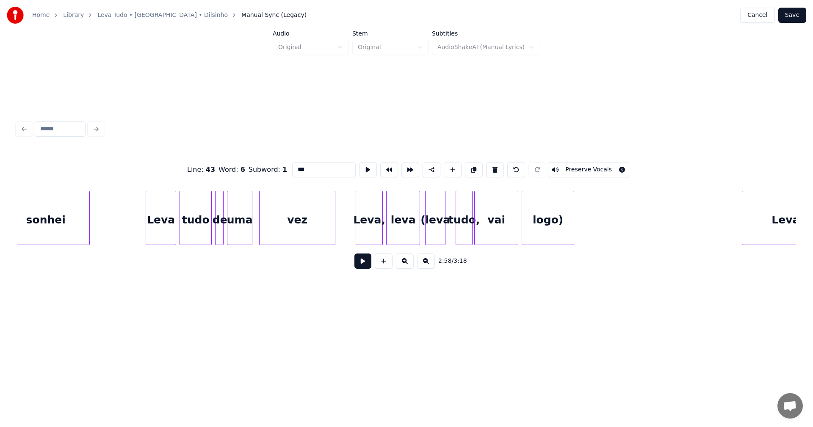
click at [169, 228] on div "Leva" at bounding box center [161, 220] width 30 height 58
type input "****"
click at [364, 267] on button at bounding box center [363, 261] width 17 height 15
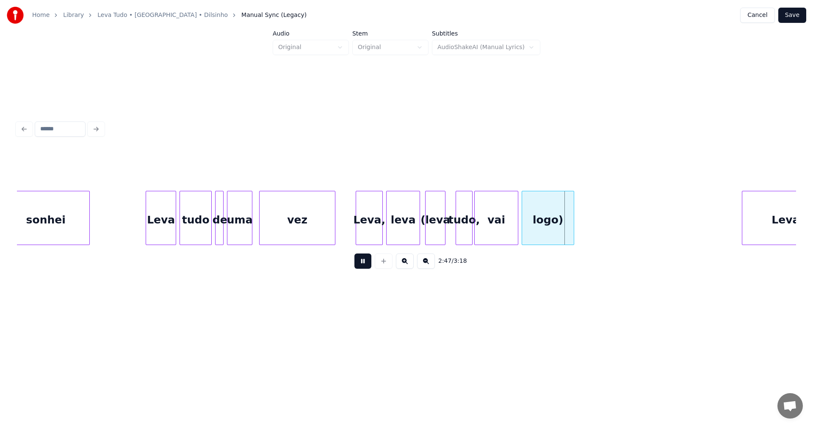
click at [360, 267] on button at bounding box center [363, 261] width 17 height 15
click at [407, 233] on div "leva" at bounding box center [403, 220] width 33 height 58
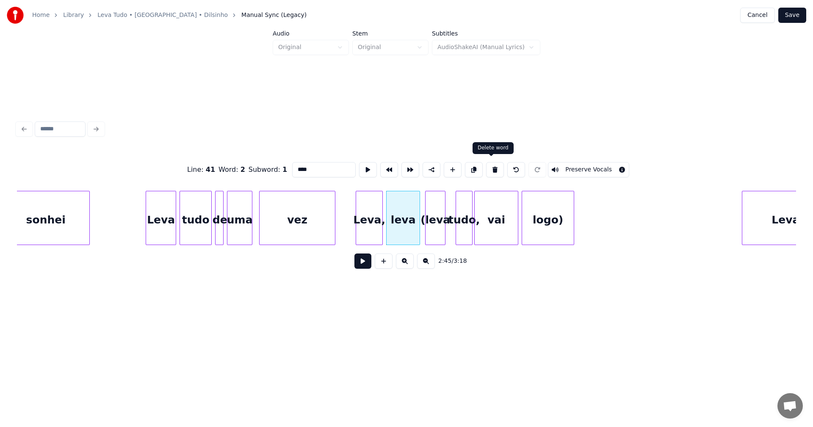
click at [489, 165] on button at bounding box center [495, 169] width 18 height 15
click at [490, 166] on button at bounding box center [495, 169] width 18 height 15
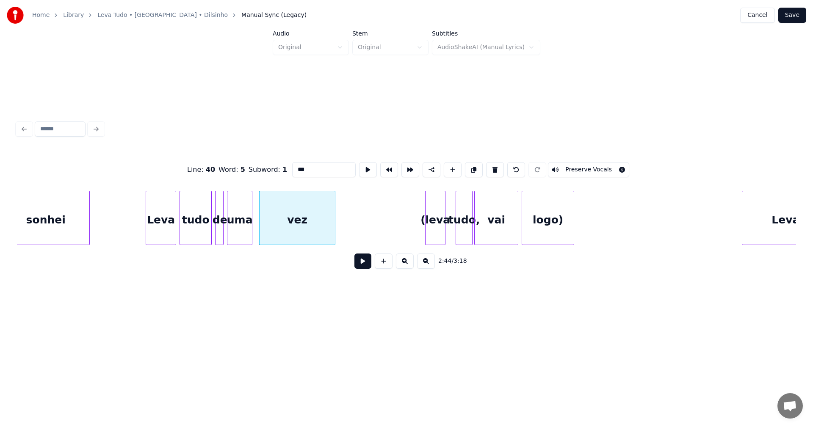
click at [440, 208] on div "(leva" at bounding box center [435, 220] width 19 height 58
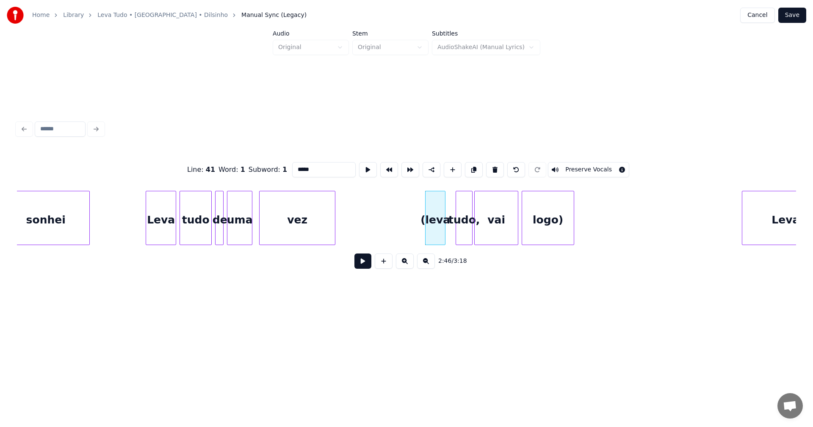
drag, startPoint x: 296, startPoint y: 167, endPoint x: 288, endPoint y: 168, distance: 7.7
click at [288, 168] on div "Line : 41 Word : 1 Subword : 1 ***** Preserve Vocals" at bounding box center [406, 170] width 779 height 42
click at [549, 216] on div "logo)" at bounding box center [548, 220] width 52 height 58
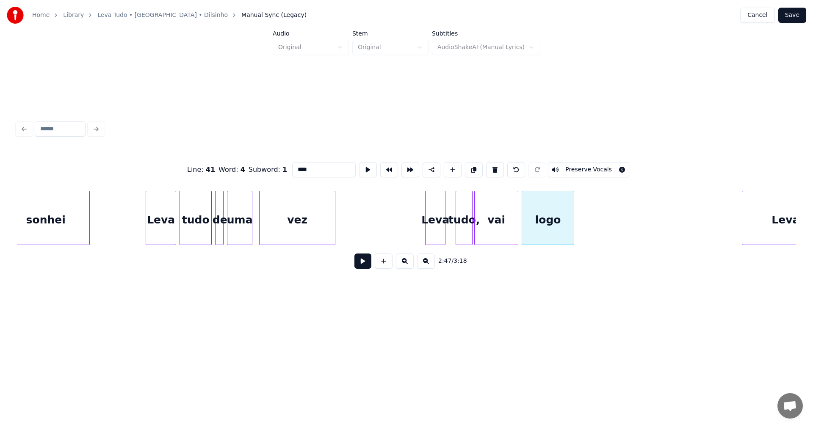
click at [323, 212] on div "vez" at bounding box center [297, 220] width 75 height 58
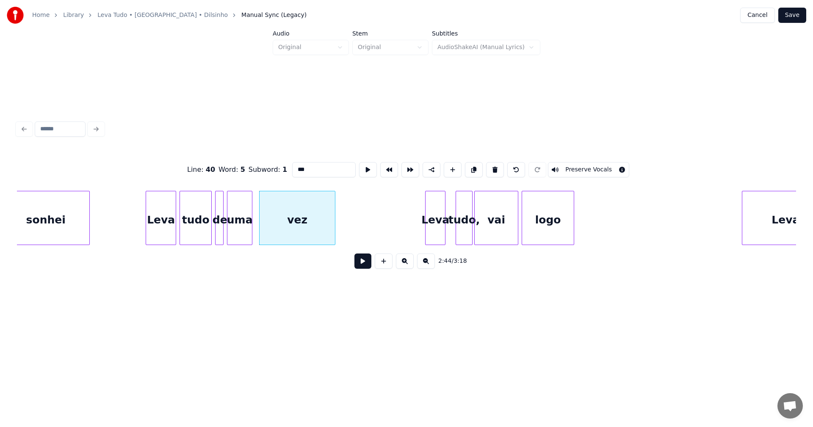
type input "***"
click at [361, 264] on button at bounding box center [363, 261] width 17 height 15
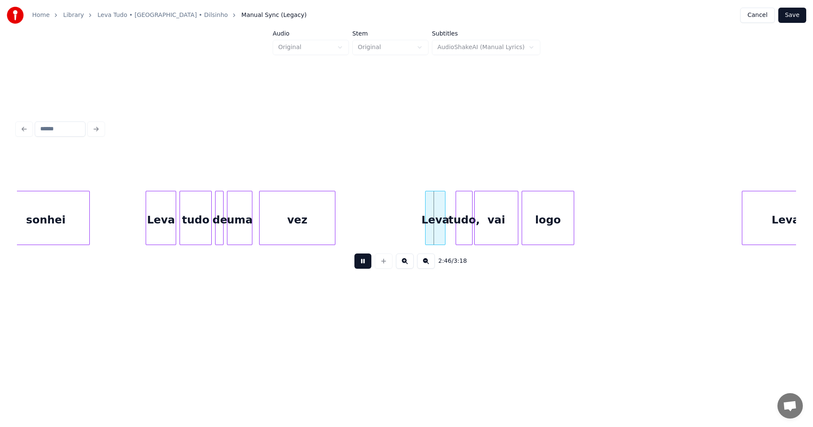
click at [361, 263] on button at bounding box center [363, 261] width 17 height 15
click at [405, 219] on div "Leva" at bounding box center [405, 220] width 19 height 58
click at [423, 218] on div at bounding box center [422, 217] width 3 height 53
click at [438, 217] on div "tudo," at bounding box center [443, 220] width 16 height 58
click at [321, 224] on div "vez" at bounding box center [297, 220] width 75 height 58
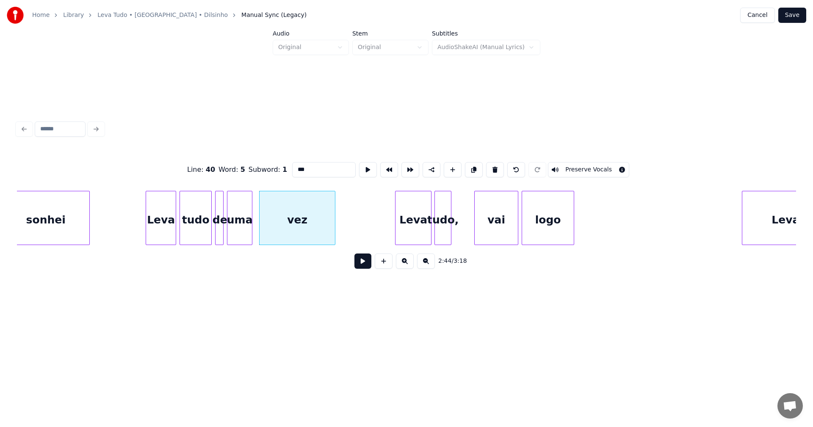
click at [365, 264] on button at bounding box center [363, 261] width 17 height 15
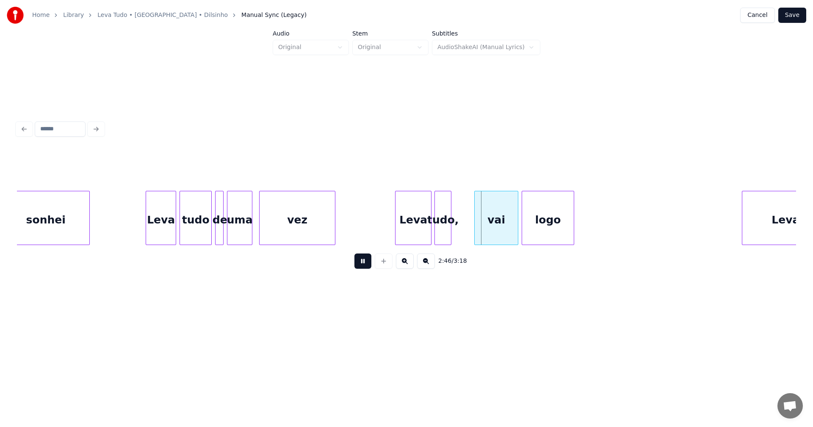
click at [363, 265] on button at bounding box center [363, 261] width 17 height 15
click at [469, 225] on div at bounding box center [469, 217] width 3 height 53
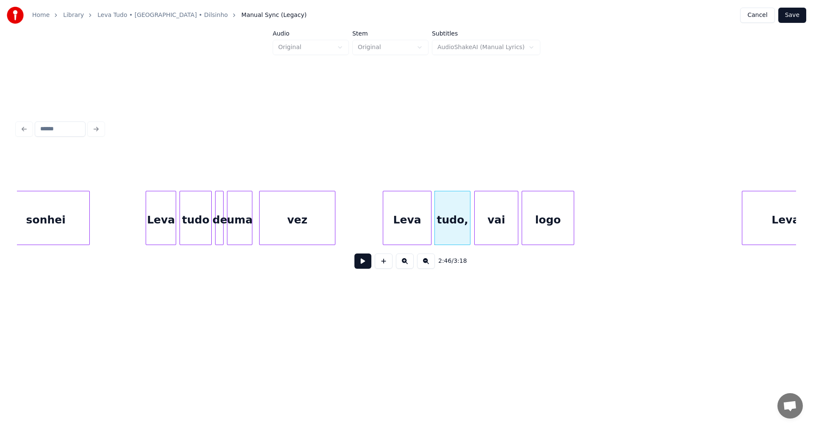
click at [384, 223] on div at bounding box center [384, 217] width 3 height 53
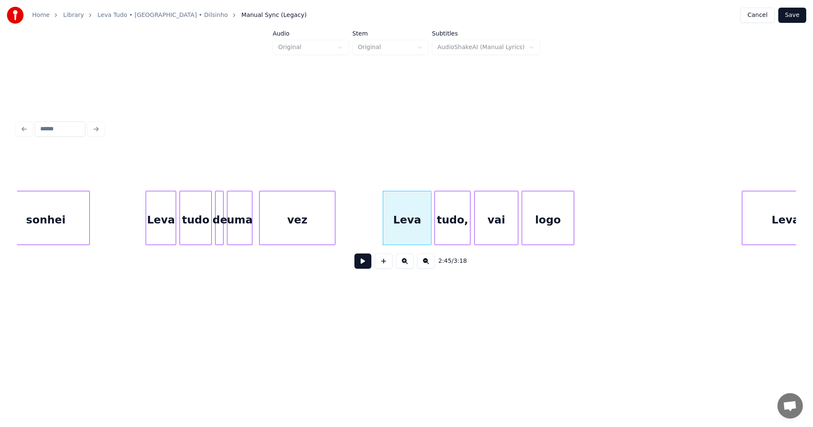
click at [361, 266] on button at bounding box center [363, 261] width 17 height 15
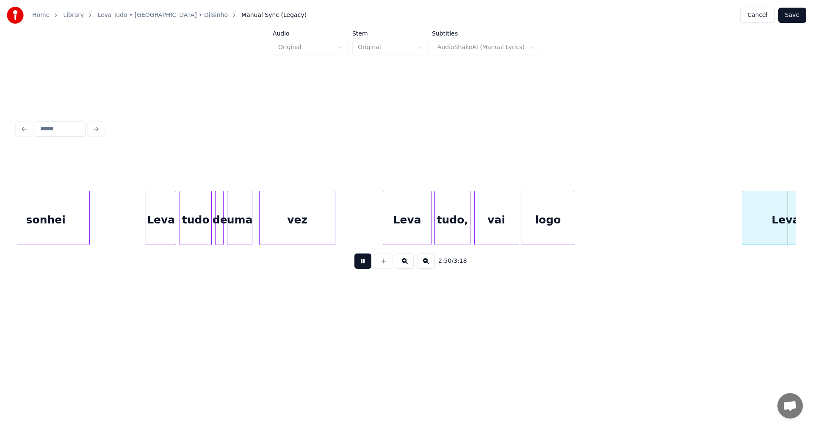
scroll to position [0, 14457]
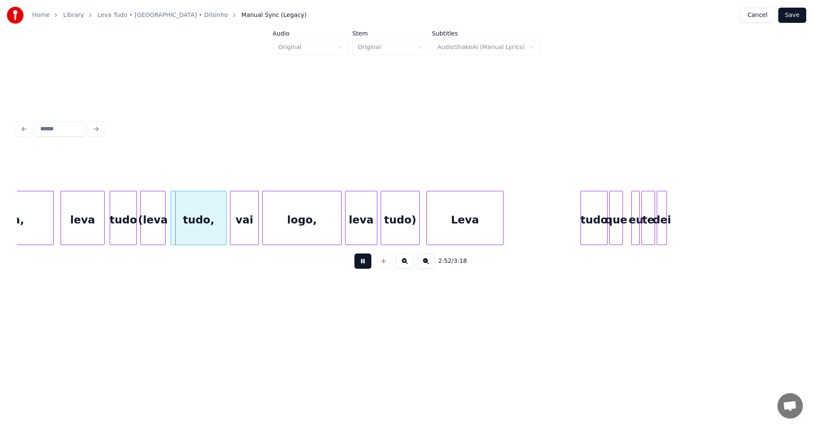
click at [361, 266] on button at bounding box center [363, 261] width 17 height 15
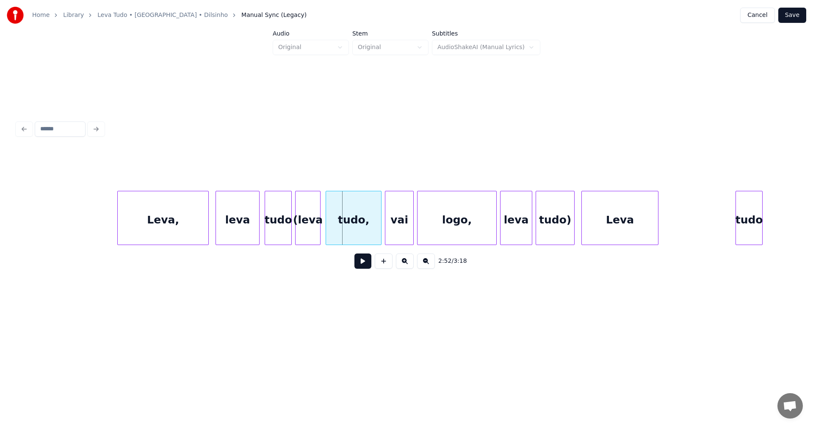
scroll to position [0, 14264]
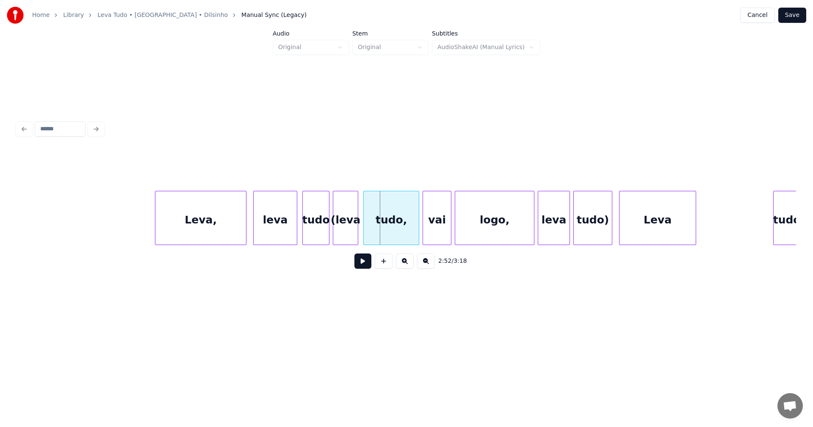
click at [216, 229] on div "Leva," at bounding box center [200, 220] width 91 height 58
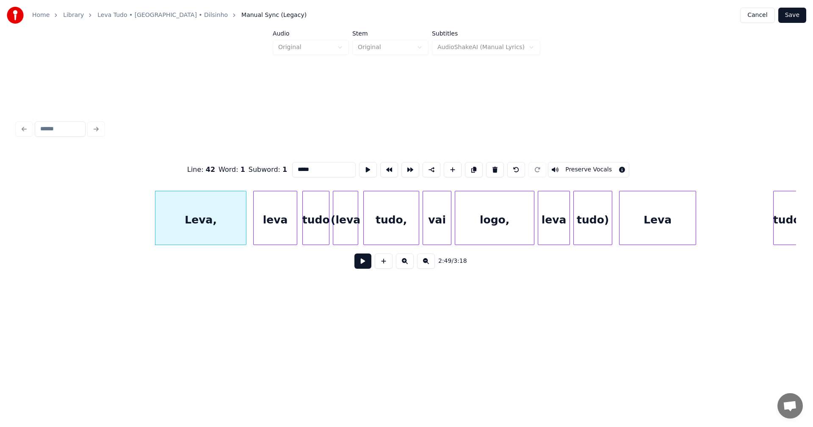
click at [364, 263] on button at bounding box center [363, 261] width 17 height 15
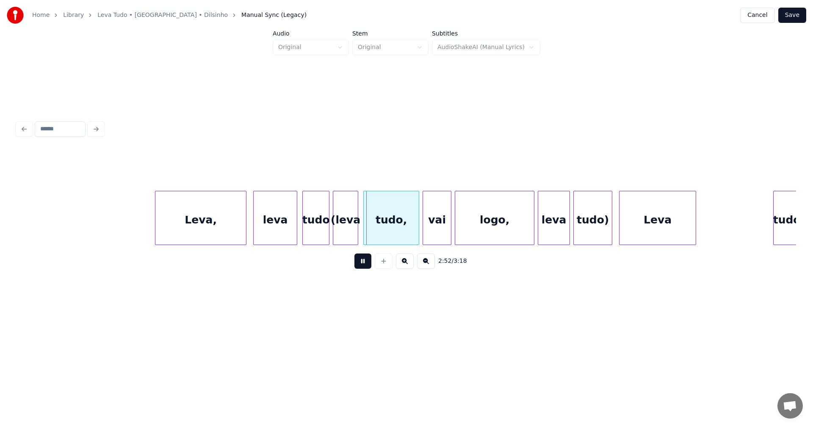
click at [364, 263] on button at bounding box center [363, 261] width 17 height 15
click at [325, 231] on div "tudo" at bounding box center [316, 220] width 26 height 58
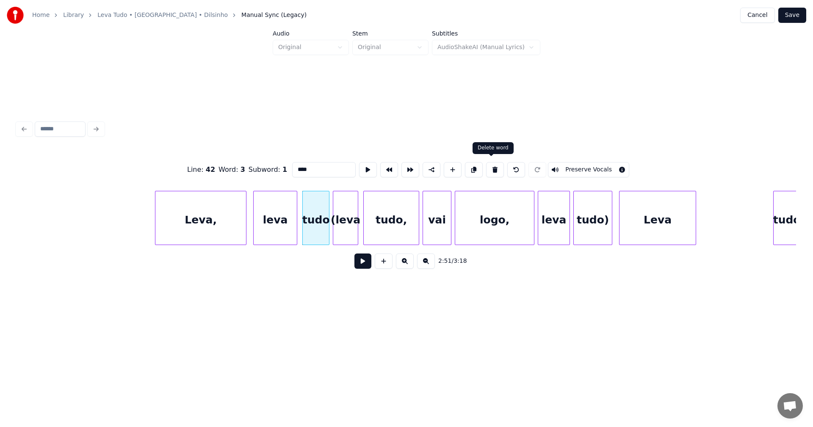
click at [491, 164] on button at bounding box center [495, 169] width 18 height 15
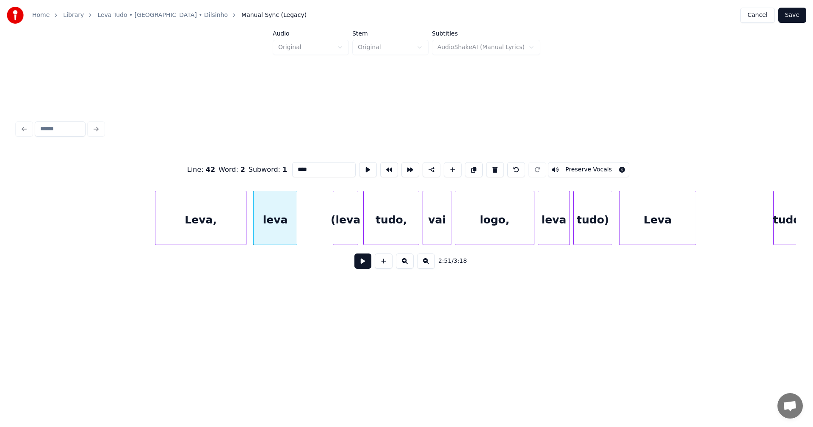
click at [491, 164] on button at bounding box center [495, 169] width 18 height 15
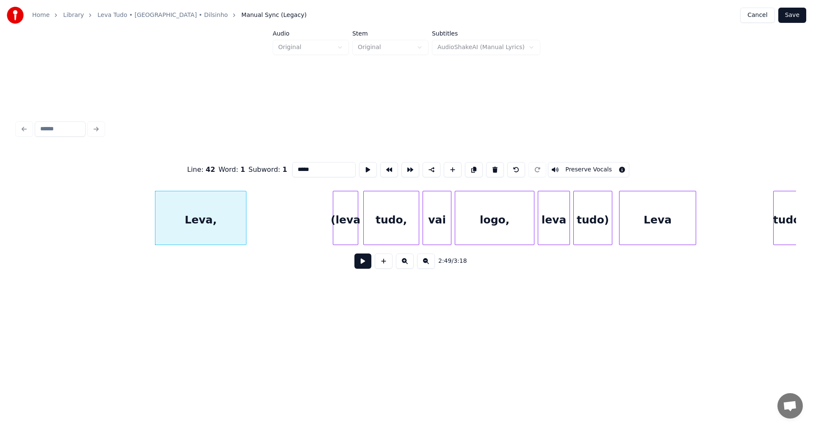
drag, startPoint x: 491, startPoint y: 164, endPoint x: 483, endPoint y: 167, distance: 7.8
click at [491, 164] on button at bounding box center [495, 169] width 18 height 15
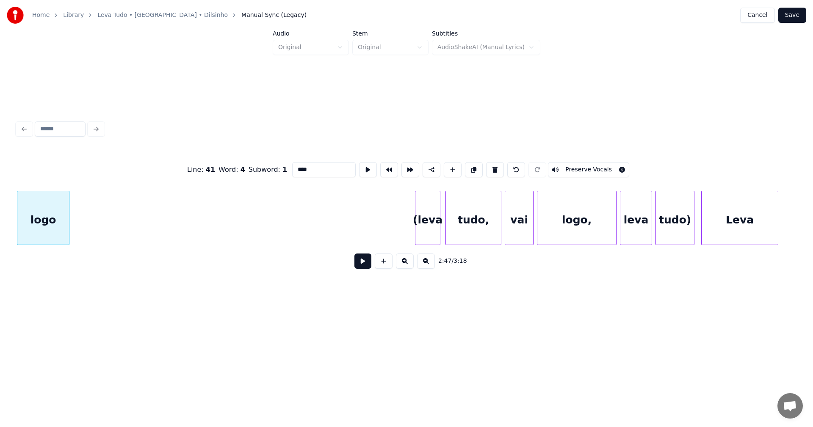
click at [426, 227] on div "(leva" at bounding box center [428, 220] width 25 height 58
type input "*****"
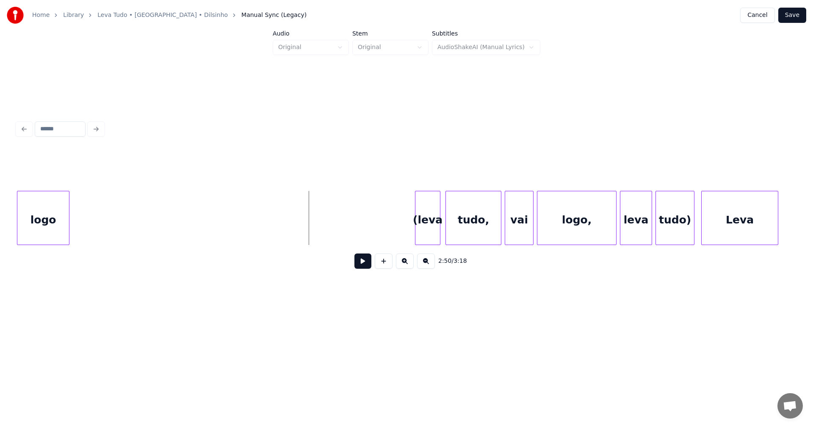
click at [364, 259] on button at bounding box center [363, 261] width 17 height 15
click at [363, 262] on button at bounding box center [363, 261] width 17 height 15
click at [423, 220] on div "(leva" at bounding box center [428, 220] width 25 height 58
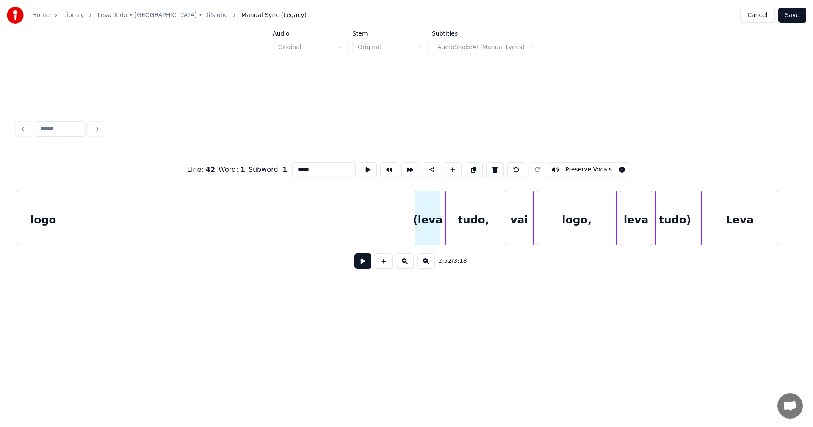
drag, startPoint x: 298, startPoint y: 167, endPoint x: 284, endPoint y: 167, distance: 14.0
click at [284, 167] on div "Line : 42 Word : 1 Subword : 1 ***** Preserve Vocals" at bounding box center [406, 170] width 779 height 42
click at [669, 213] on div "tudo)" at bounding box center [675, 220] width 38 height 58
type input "****"
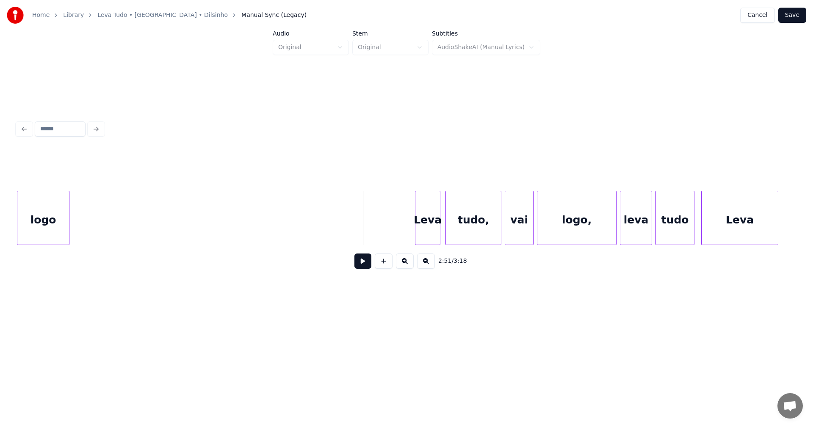
click at [367, 268] on button at bounding box center [363, 261] width 17 height 15
click at [364, 263] on button at bounding box center [363, 261] width 17 height 15
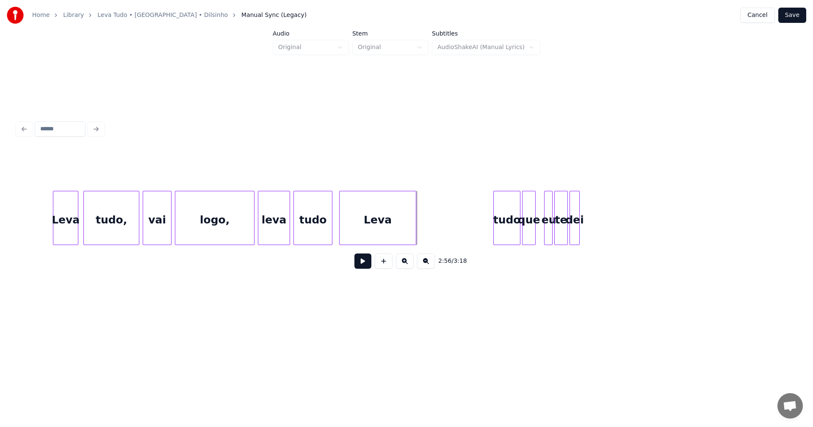
scroll to position [0, 14553]
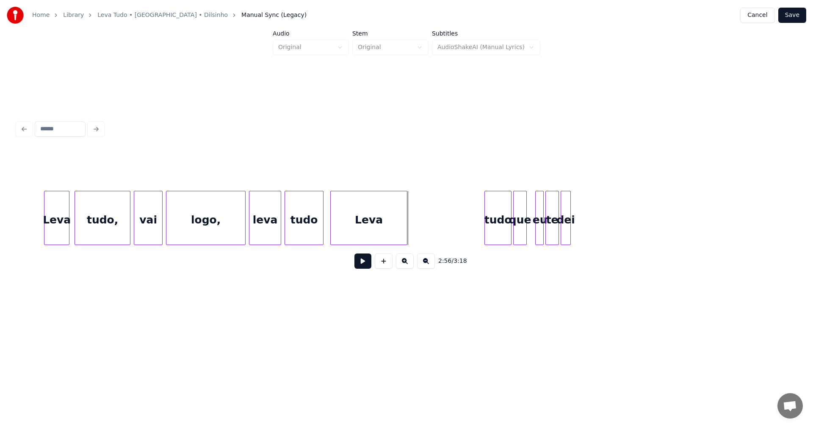
click at [393, 228] on div "Leva" at bounding box center [369, 220] width 76 height 58
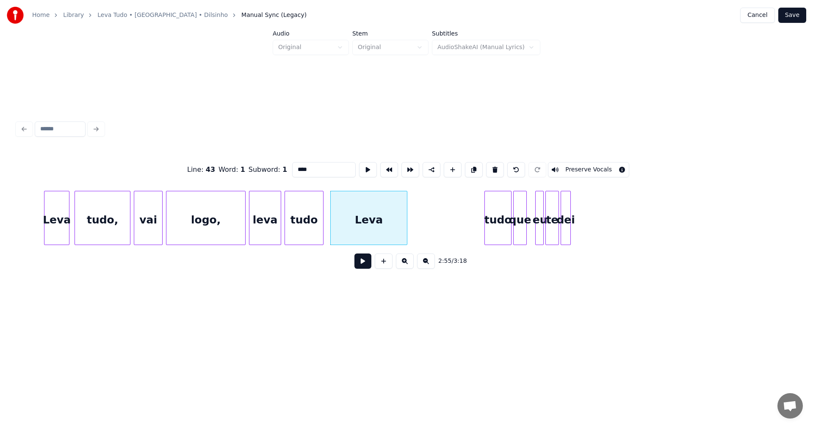
click at [367, 261] on button at bounding box center [363, 261] width 17 height 15
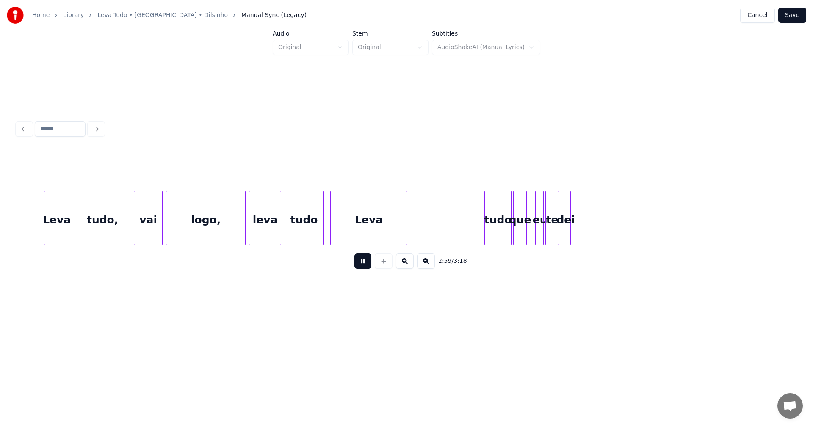
click at [368, 261] on button at bounding box center [363, 261] width 17 height 15
click at [311, 218] on div "tudo" at bounding box center [304, 220] width 38 height 58
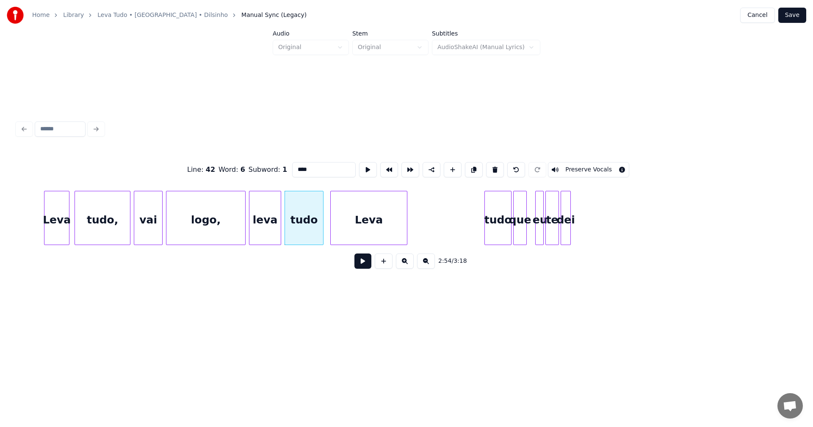
click at [366, 266] on button at bounding box center [363, 261] width 17 height 15
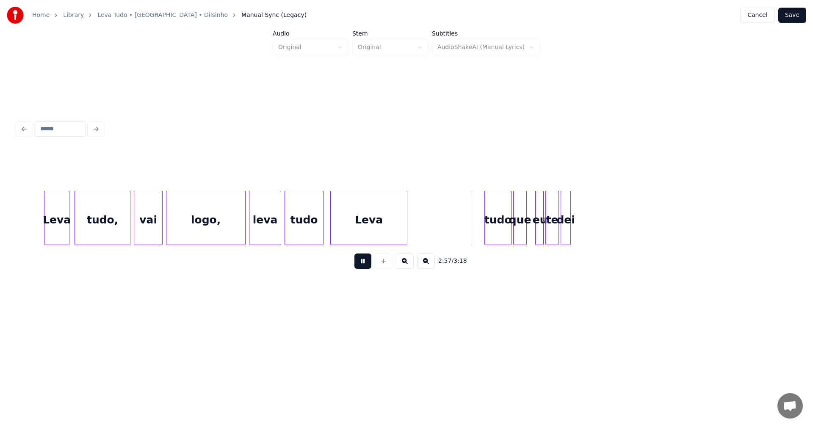
click at [366, 266] on button at bounding box center [363, 261] width 17 height 15
click at [433, 217] on div "Leva" at bounding box center [444, 220] width 76 height 58
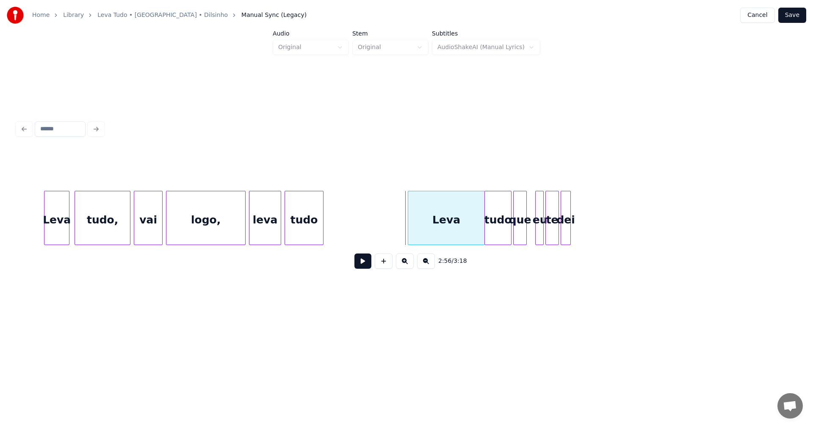
click at [408, 216] on div "Leva" at bounding box center [446, 218] width 77 height 54
click at [451, 214] on div at bounding box center [449, 217] width 3 height 53
click at [367, 259] on button at bounding box center [363, 261] width 17 height 15
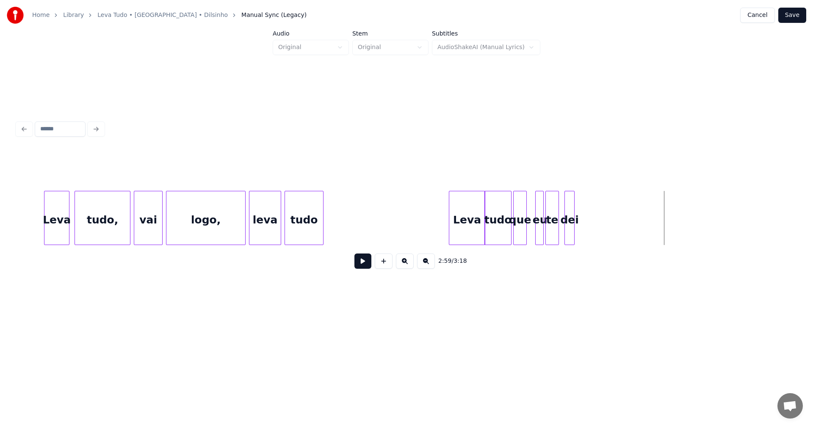
click at [574, 231] on div "dei" at bounding box center [569, 220] width 9 height 58
click at [562, 230] on div "te" at bounding box center [558, 220] width 13 height 58
click at [363, 260] on button at bounding box center [363, 261] width 17 height 15
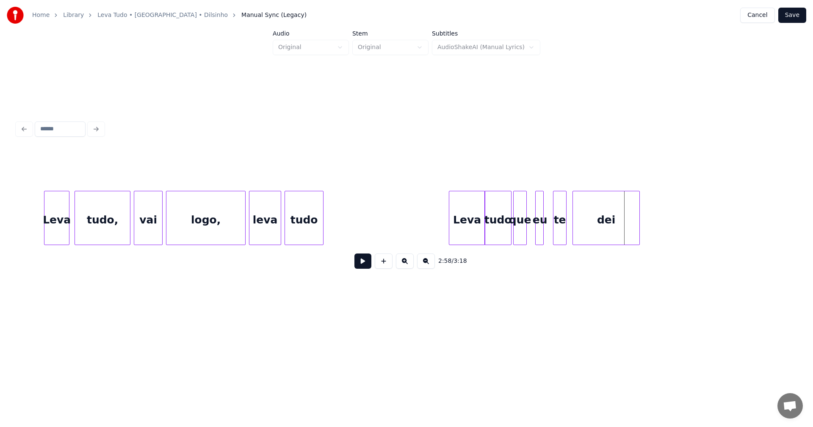
click at [638, 230] on div at bounding box center [638, 217] width 3 height 53
click at [364, 259] on button at bounding box center [363, 261] width 17 height 15
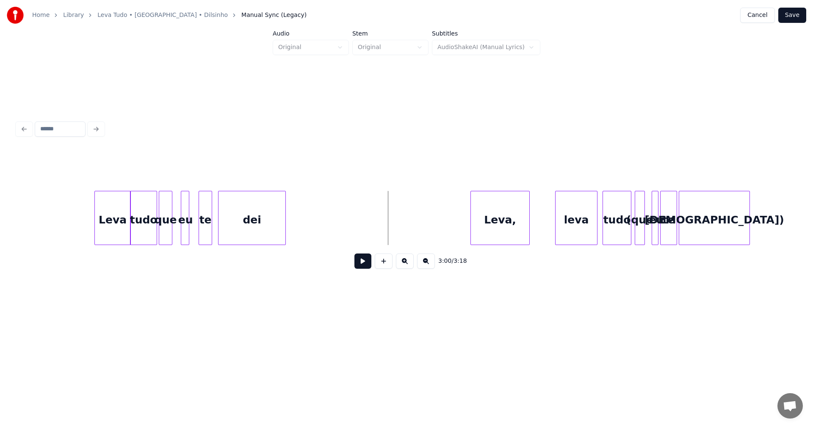
scroll to position [0, 14945]
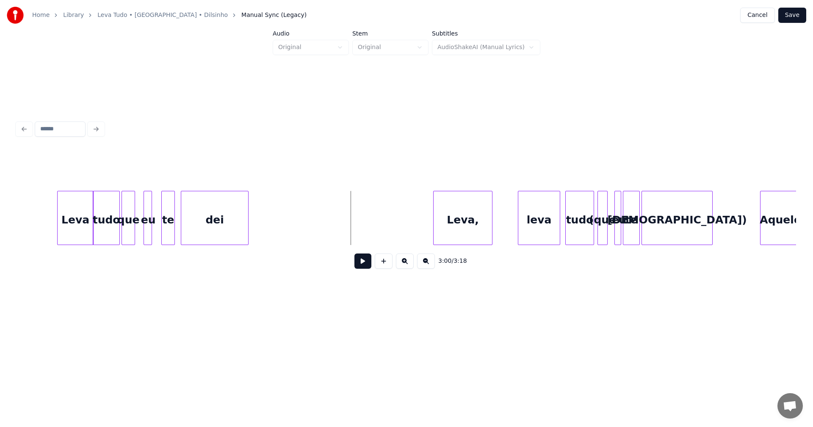
click at [366, 264] on button at bounding box center [363, 261] width 17 height 15
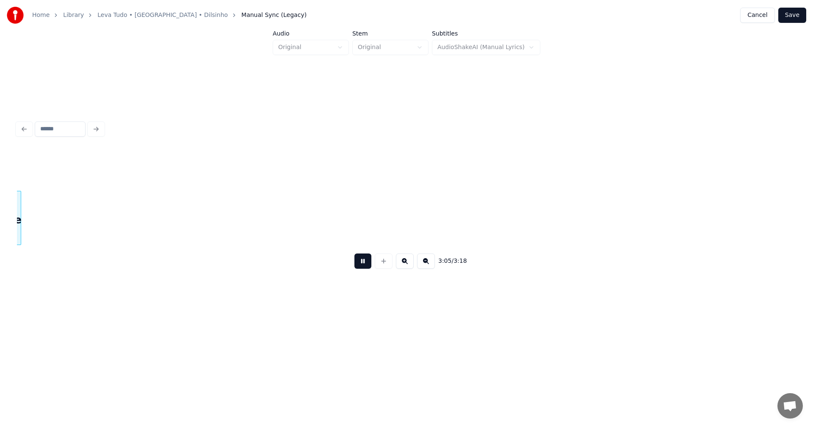
click at [363, 264] on button at bounding box center [363, 261] width 17 height 15
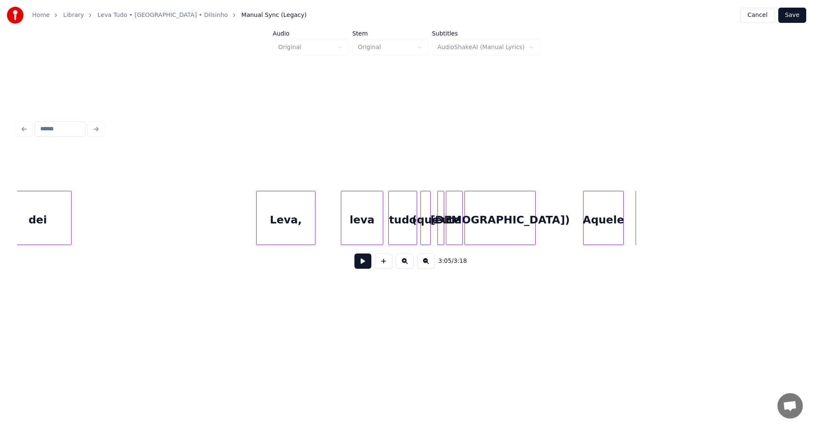
scroll to position [0, 14889]
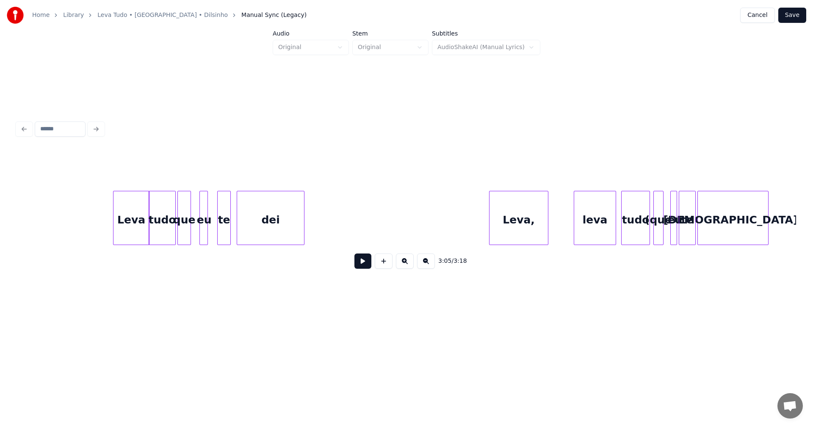
click at [363, 265] on button at bounding box center [363, 261] width 17 height 15
click at [657, 232] on div "(que" at bounding box center [658, 220] width 9 height 58
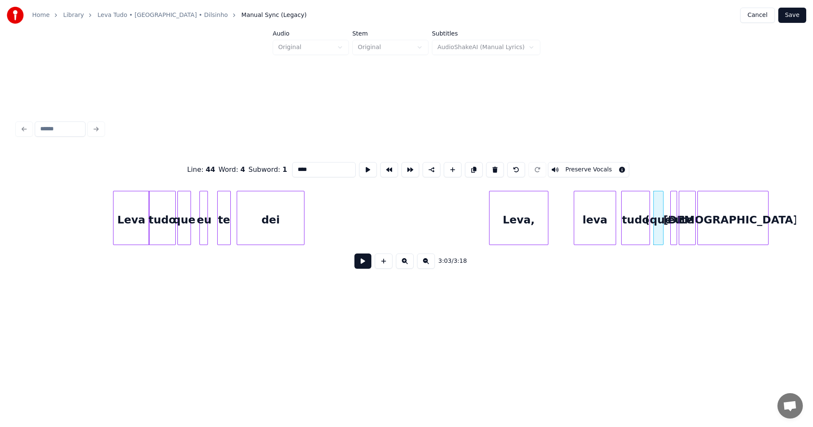
click at [295, 166] on input "****" at bounding box center [324, 169] width 64 height 15
click at [739, 222] on div "[DEMOGRAPHIC_DATA])" at bounding box center [733, 220] width 70 height 58
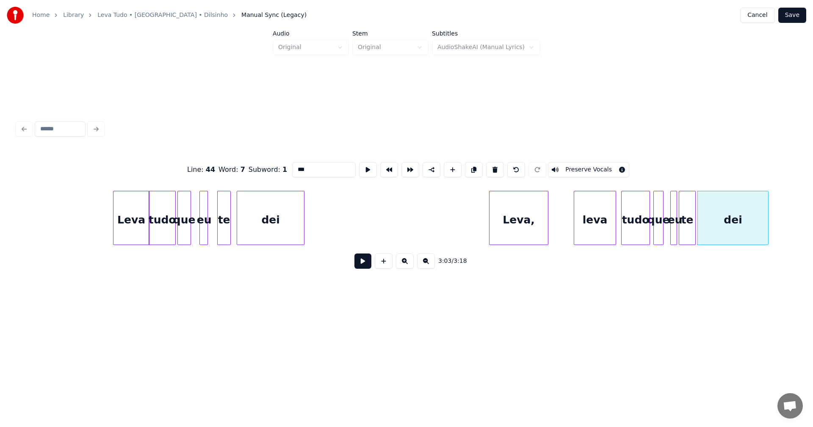
type input "***"
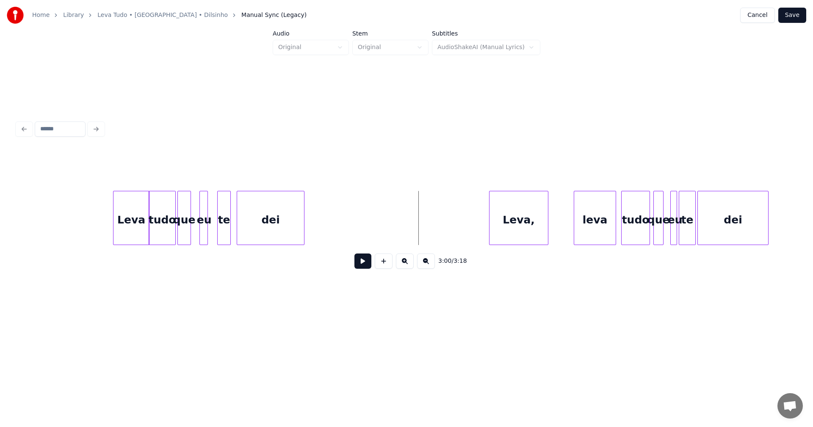
click at [360, 269] on button at bounding box center [363, 261] width 17 height 15
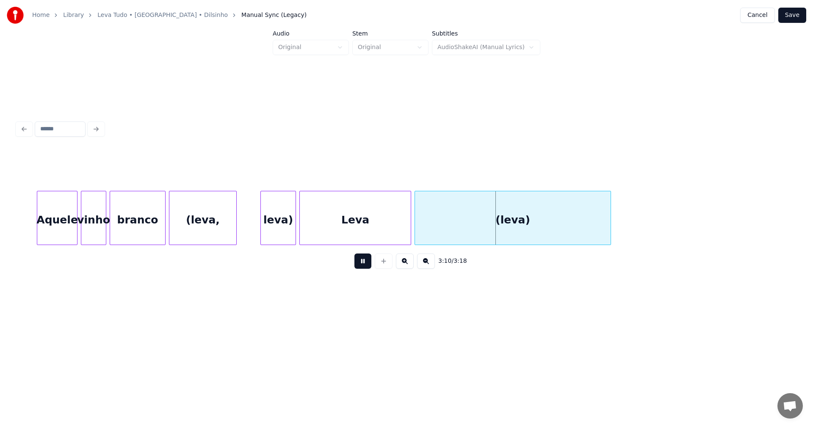
click at [361, 268] on button at bounding box center [363, 261] width 17 height 15
click at [266, 217] on div "leva)" at bounding box center [278, 220] width 35 height 58
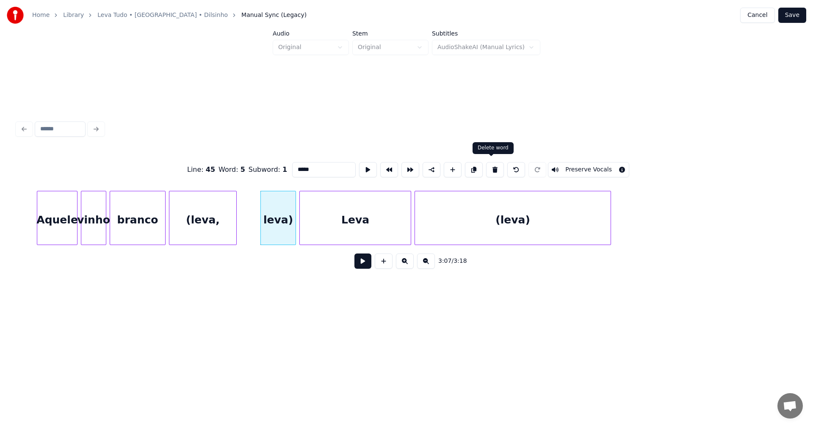
click at [491, 165] on button at bounding box center [495, 169] width 18 height 15
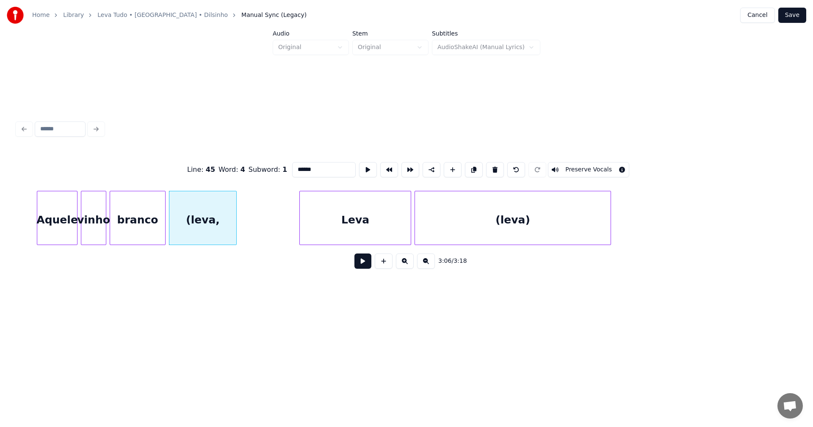
click at [127, 217] on div "branco" at bounding box center [137, 220] width 55 height 58
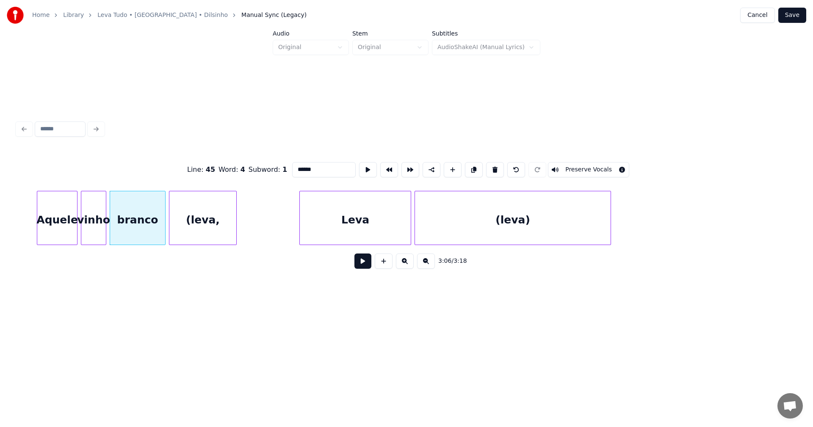
type input "******"
click at [367, 264] on button at bounding box center [363, 261] width 17 height 15
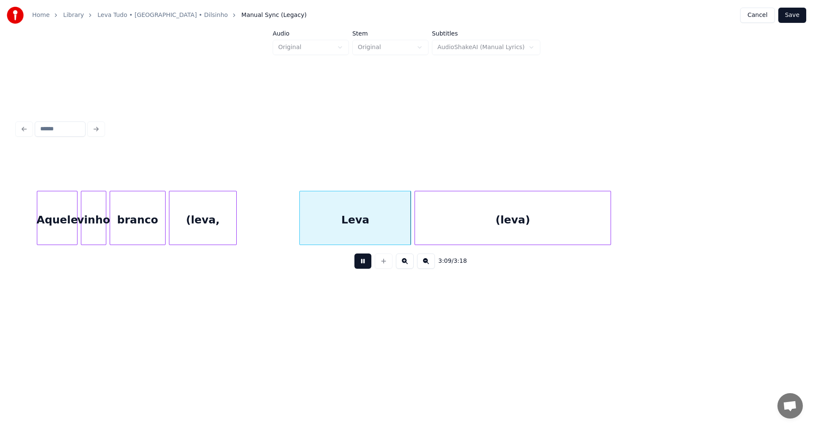
click at [363, 265] on button at bounding box center [363, 261] width 17 height 15
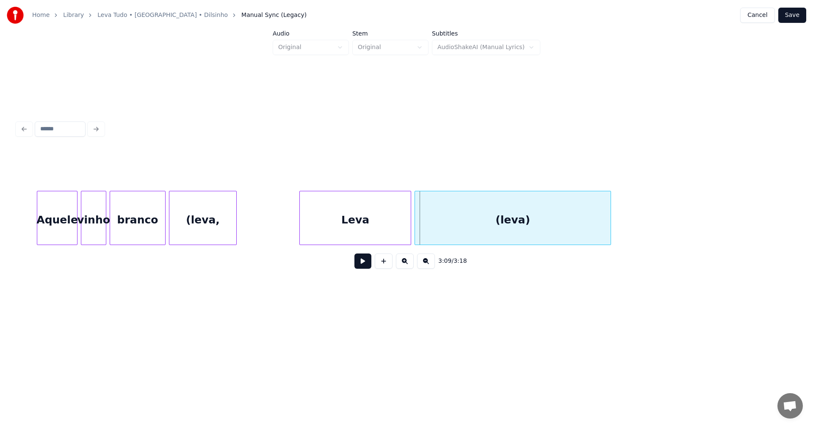
click at [353, 223] on div "Leva" at bounding box center [355, 220] width 111 height 58
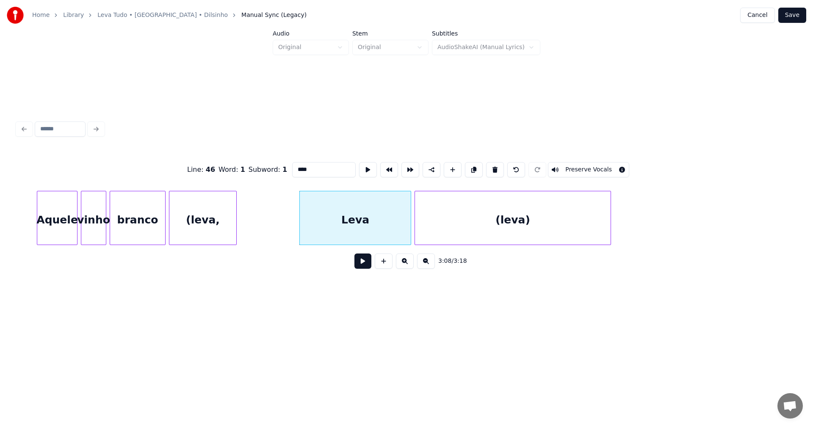
click at [205, 214] on div "(leva," at bounding box center [202, 220] width 67 height 58
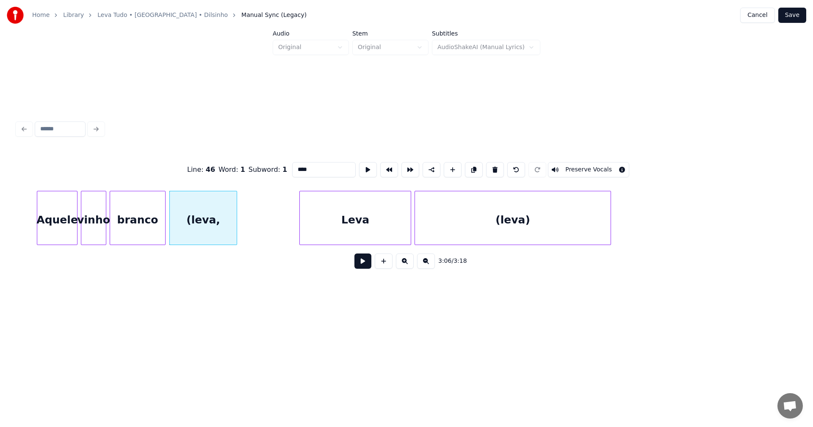
click at [363, 265] on button at bounding box center [363, 261] width 17 height 15
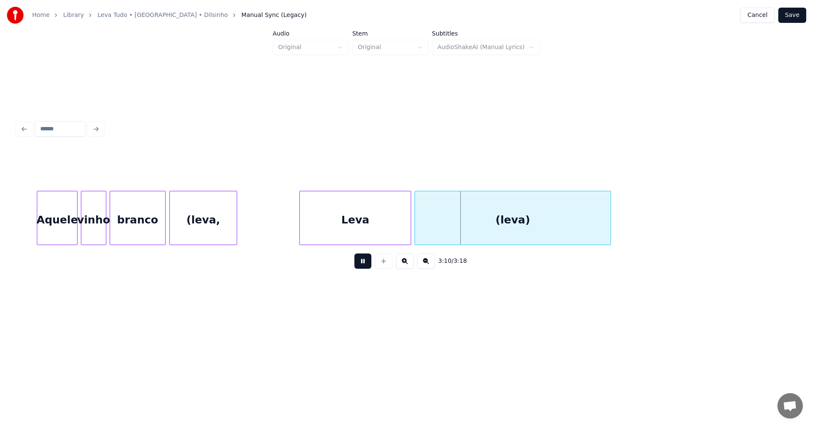
click at [362, 265] on button at bounding box center [363, 261] width 17 height 15
click at [350, 227] on div "Leva" at bounding box center [355, 220] width 111 height 58
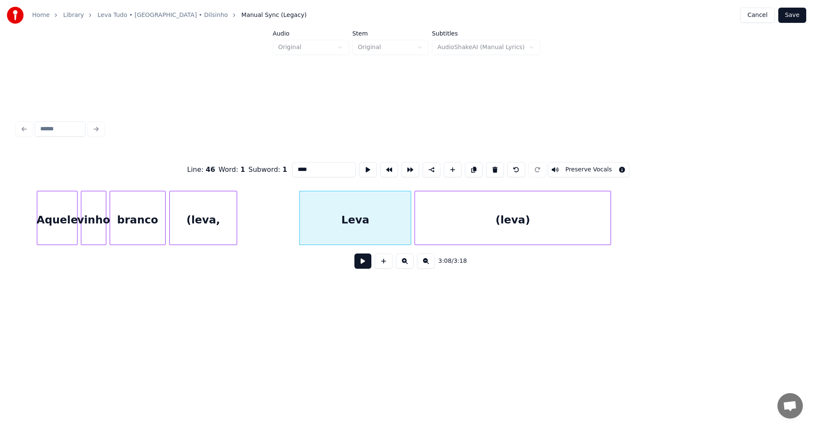
drag, startPoint x: 313, startPoint y: 161, endPoint x: 247, endPoint y: 159, distance: 66.1
click at [247, 159] on div "Line : 46 Word : 1 Subword : 1 **** Preserve Vocals" at bounding box center [406, 170] width 779 height 42
click at [523, 224] on div "(leva)" at bounding box center [513, 220] width 196 height 58
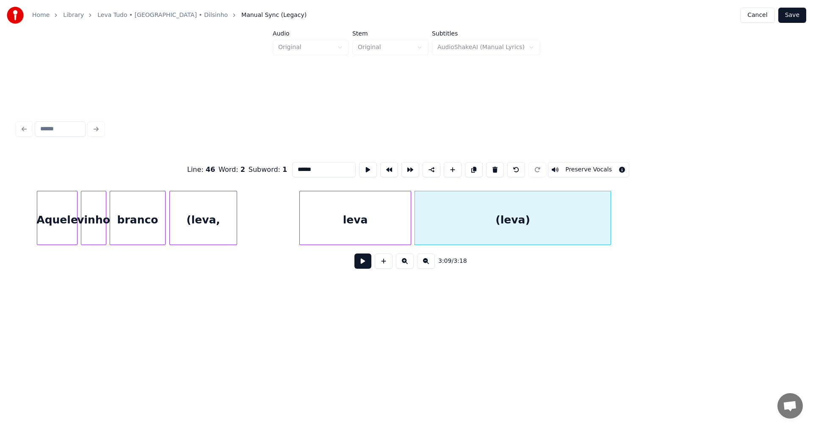
click at [295, 164] on input "******" at bounding box center [324, 169] width 64 height 15
click at [381, 220] on div "leva" at bounding box center [355, 220] width 111 height 58
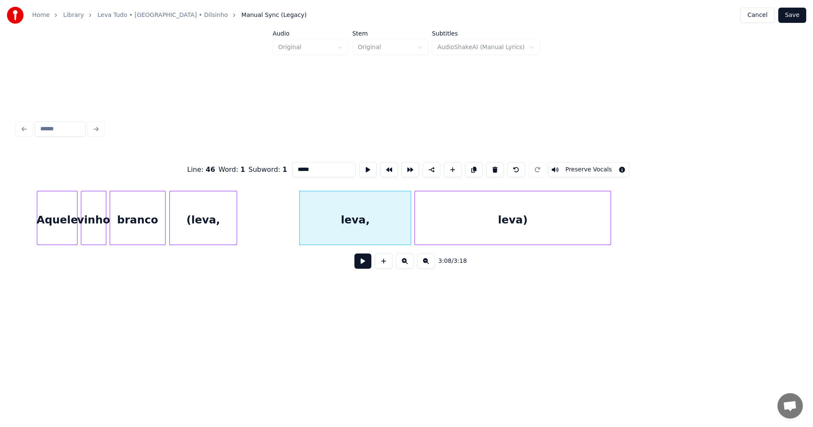
click at [227, 217] on div "(leva," at bounding box center [203, 220] width 67 height 58
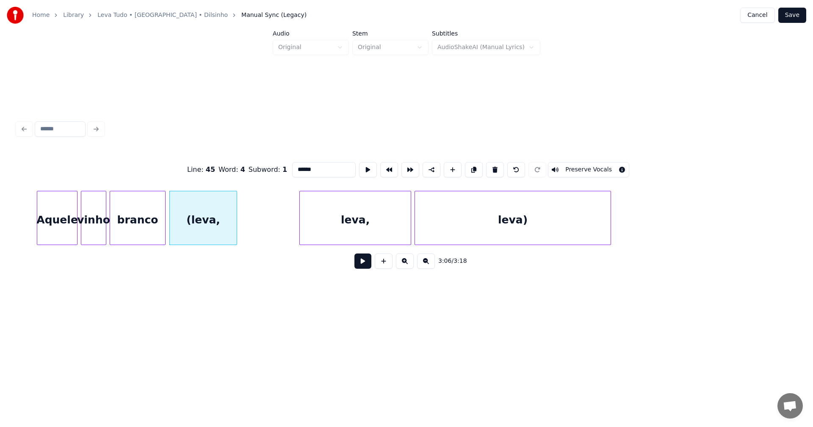
type input "******"
click at [367, 267] on button at bounding box center [363, 261] width 17 height 15
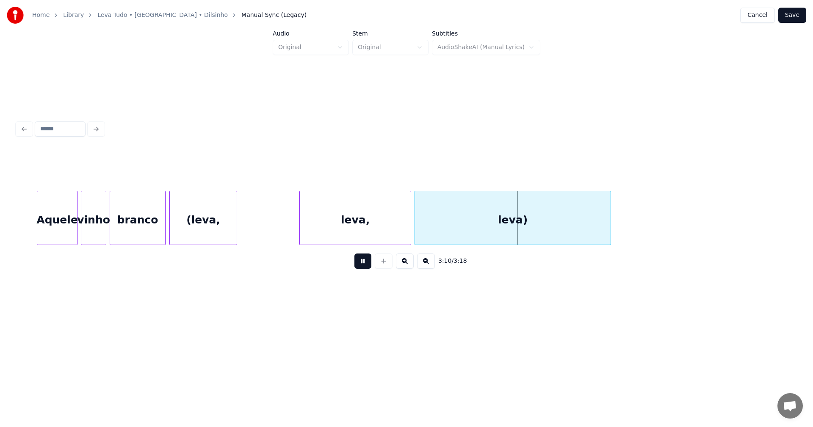
click at [364, 267] on button at bounding box center [363, 261] width 17 height 15
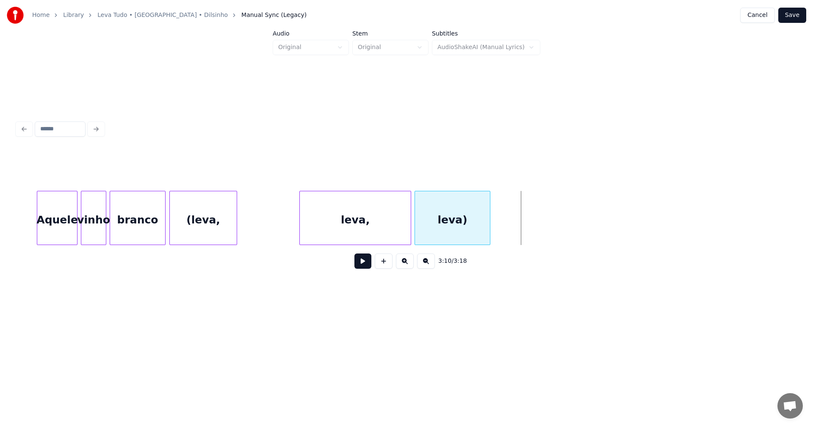
click at [488, 213] on div at bounding box center [489, 217] width 3 height 53
click at [367, 264] on button at bounding box center [363, 261] width 17 height 15
click at [797, 14] on button "Save" at bounding box center [793, 15] width 28 height 15
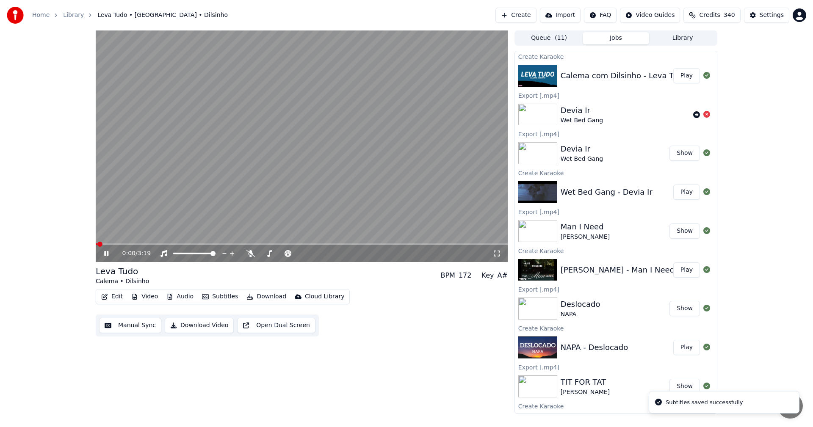
click at [106, 254] on icon at bounding box center [113, 253] width 20 height 7
click at [260, 296] on button "Download" at bounding box center [266, 297] width 47 height 12
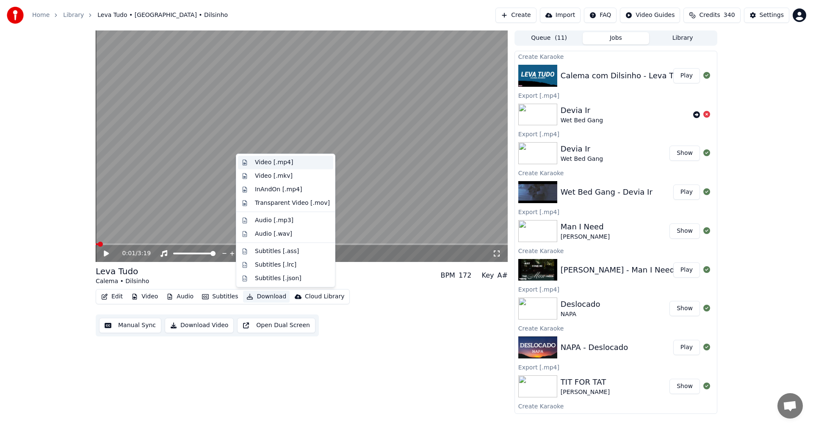
click at [278, 166] on div "Video [.mp4]" at bounding box center [274, 162] width 38 height 8
